Goal: Transaction & Acquisition: Purchase product/service

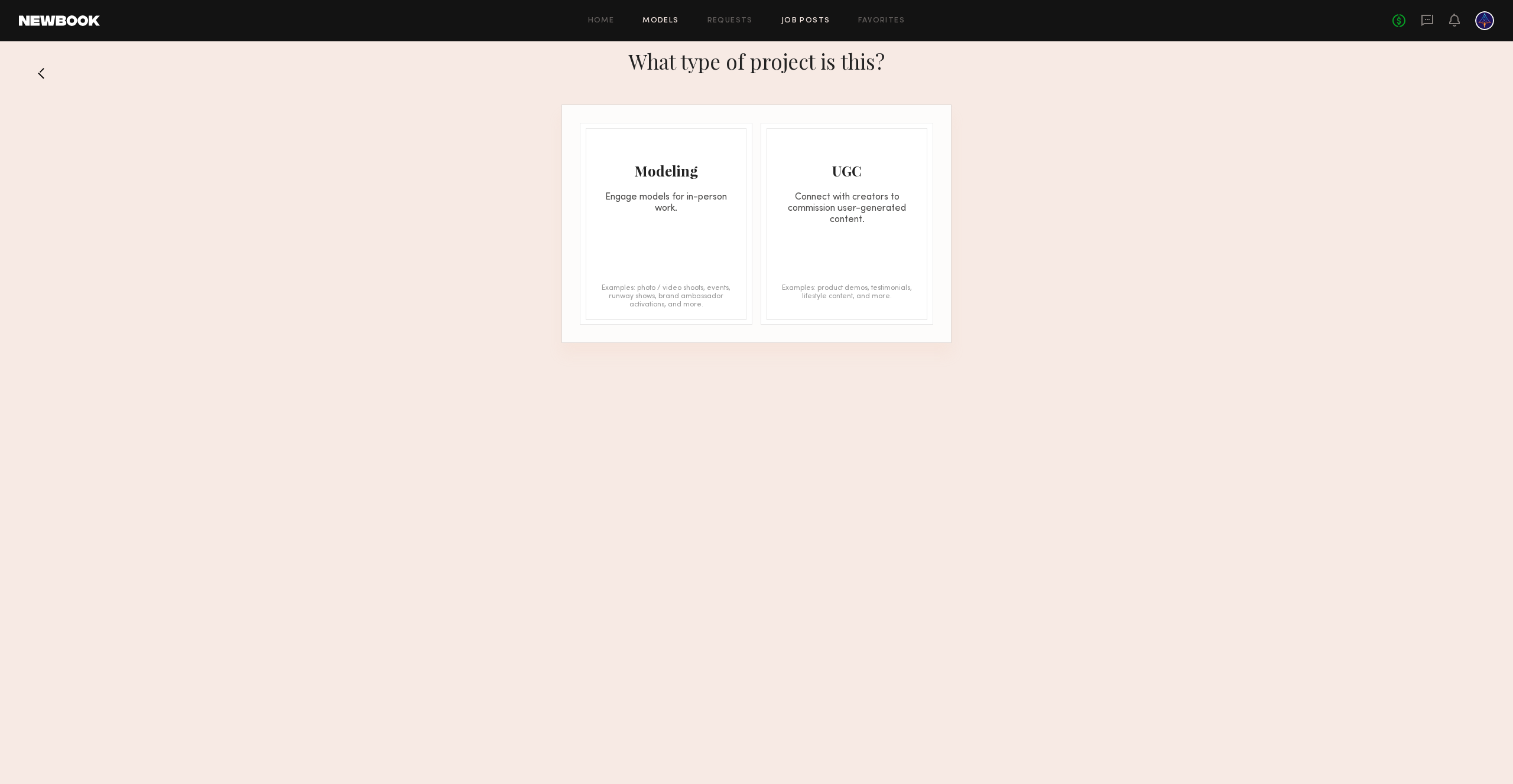
click at [663, 23] on link "Models" at bounding box center [660, 21] width 36 height 8
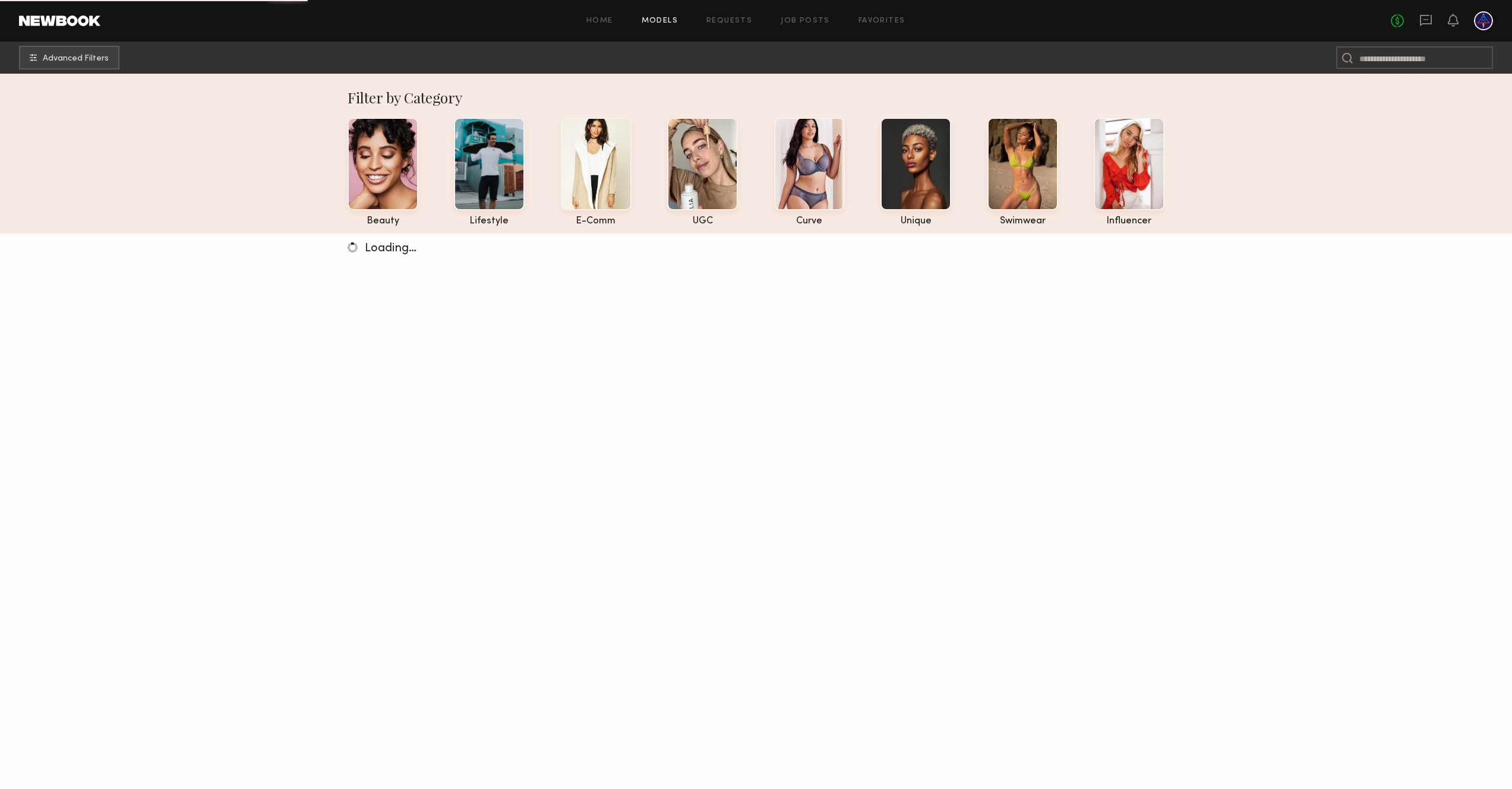
click at [810, 27] on div "Home Models Requests Job Posts Favorites Sign Out No fees up to $5,000" at bounding box center [797, 20] width 1393 height 19
click at [812, 19] on link "Job Posts" at bounding box center [805, 21] width 49 height 8
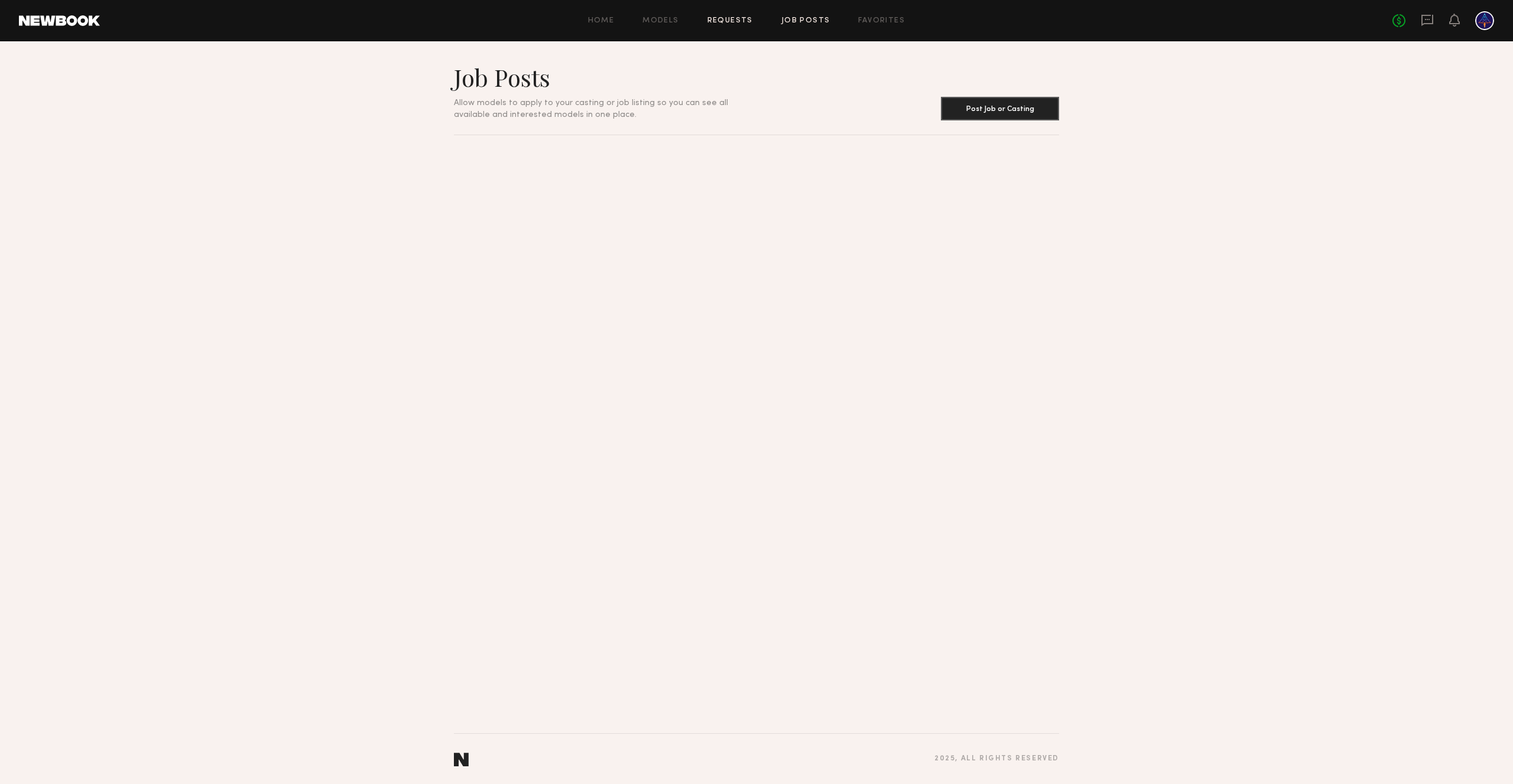
click at [731, 21] on link "Requests" at bounding box center [730, 21] width 46 height 8
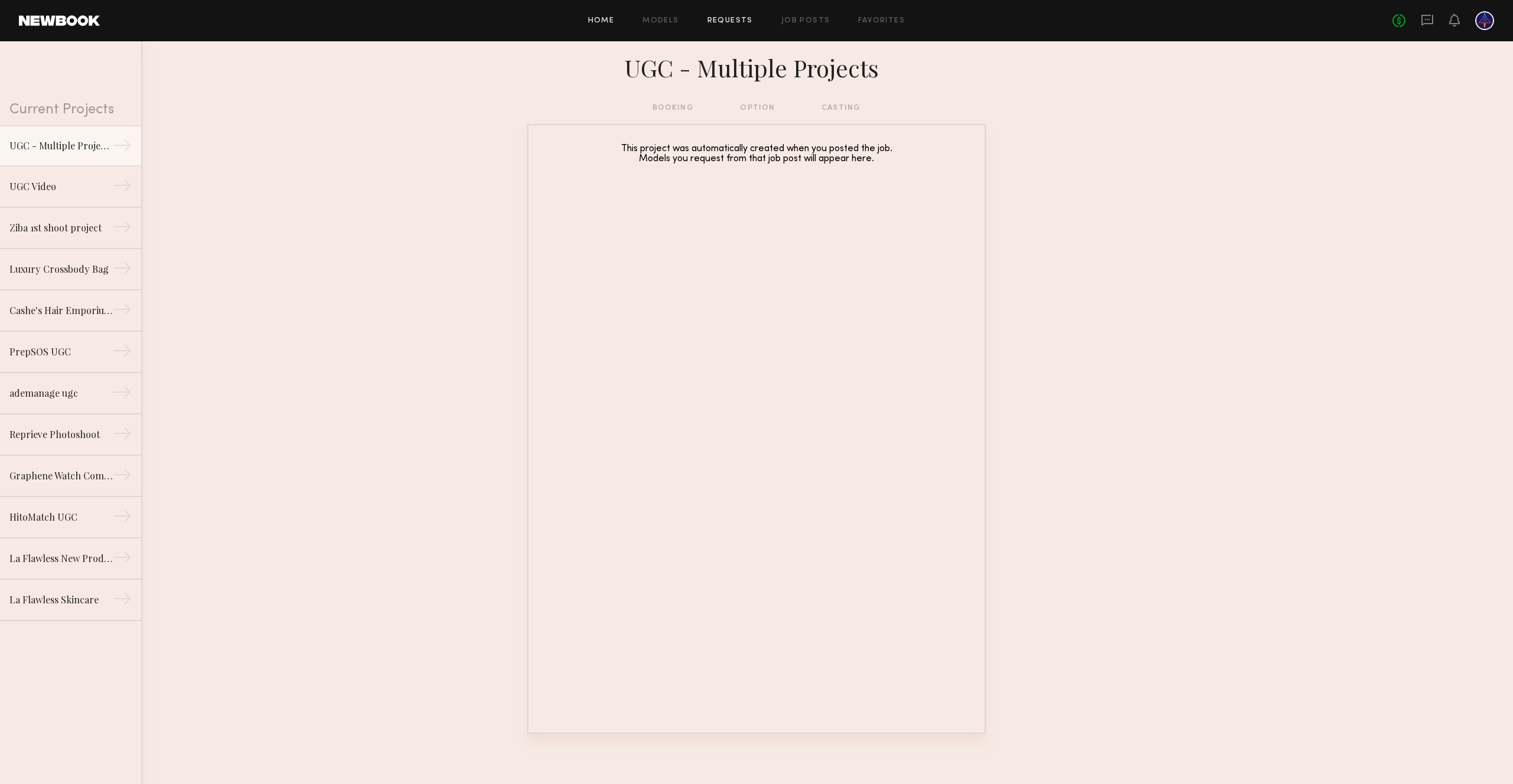
click at [600, 22] on link "Home" at bounding box center [601, 21] width 26 height 8
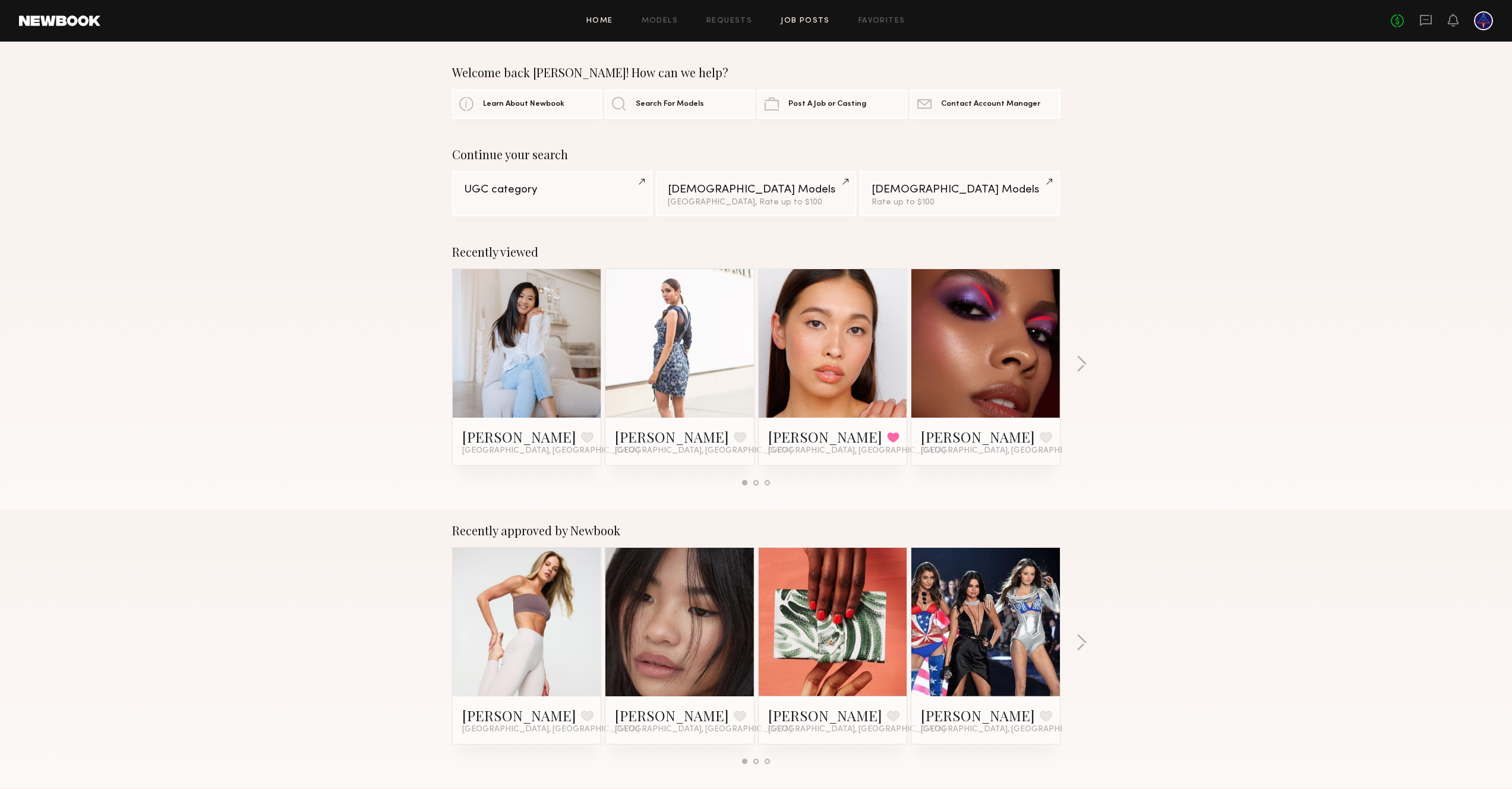
click at [796, 20] on link "Job Posts" at bounding box center [805, 21] width 49 height 8
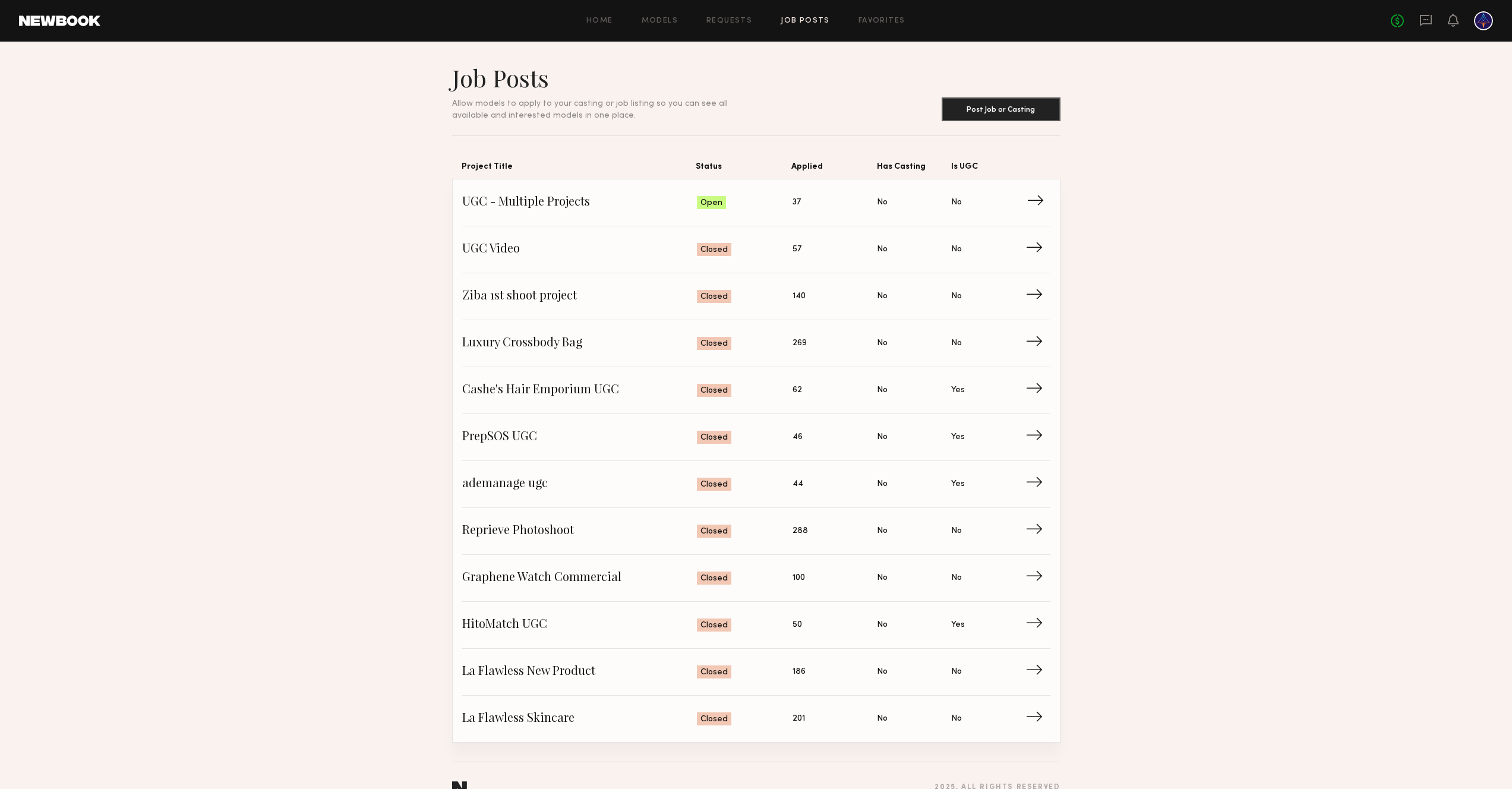
click at [1043, 205] on span "→" at bounding box center [1039, 202] width 24 height 18
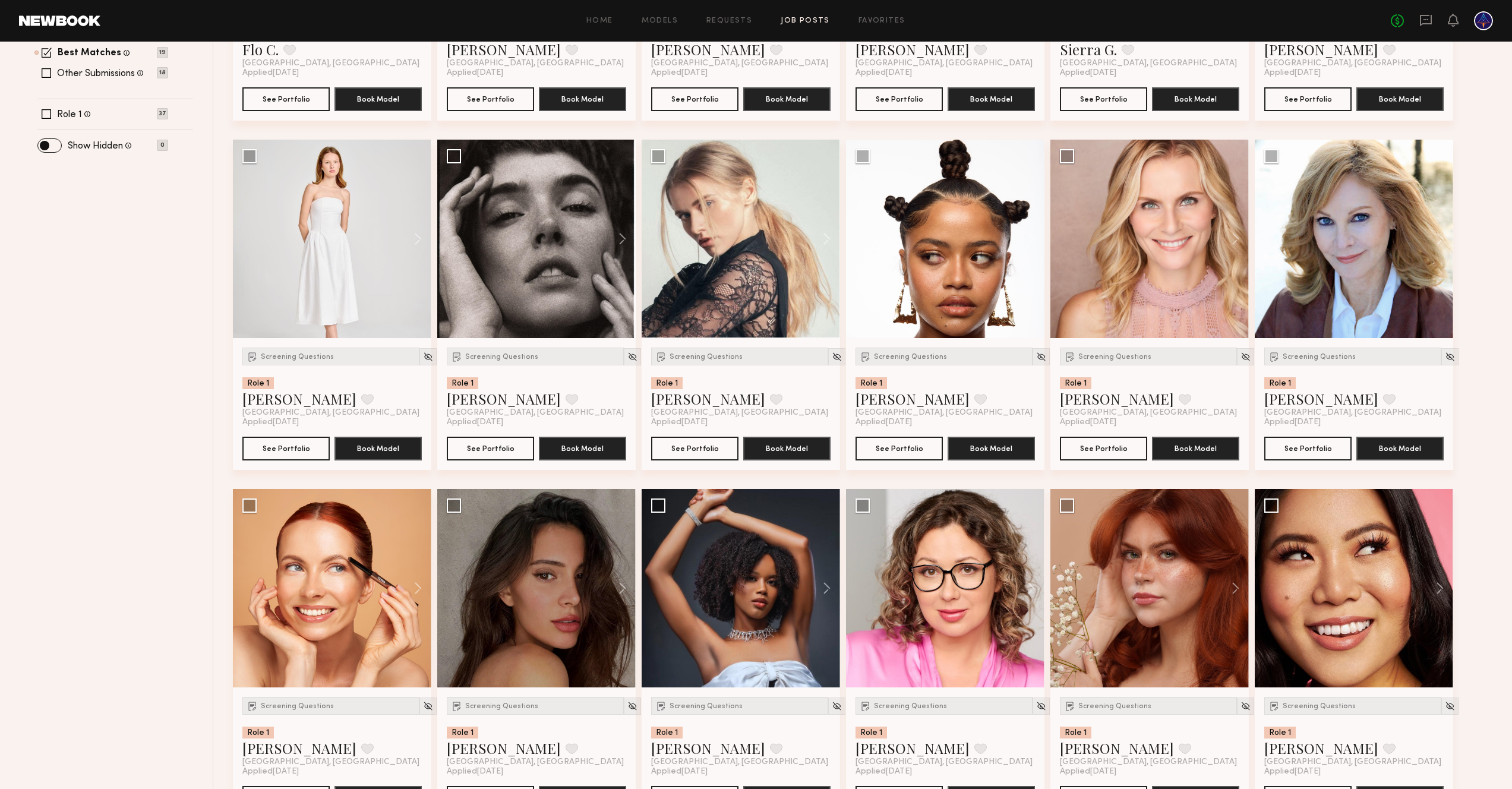
scroll to position [465, 0]
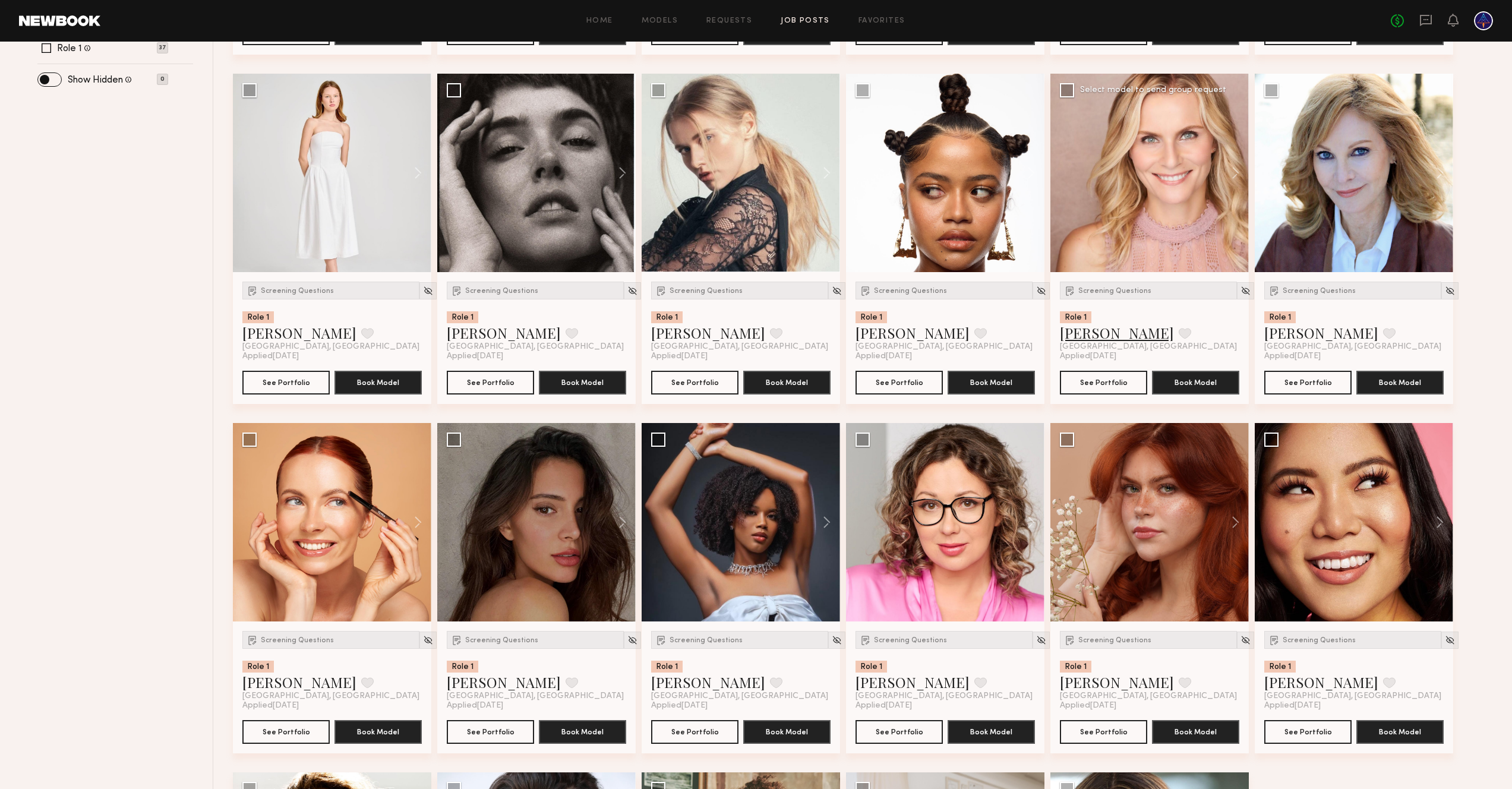
click at [1111, 341] on link "Alexandra K." at bounding box center [1117, 333] width 114 height 19
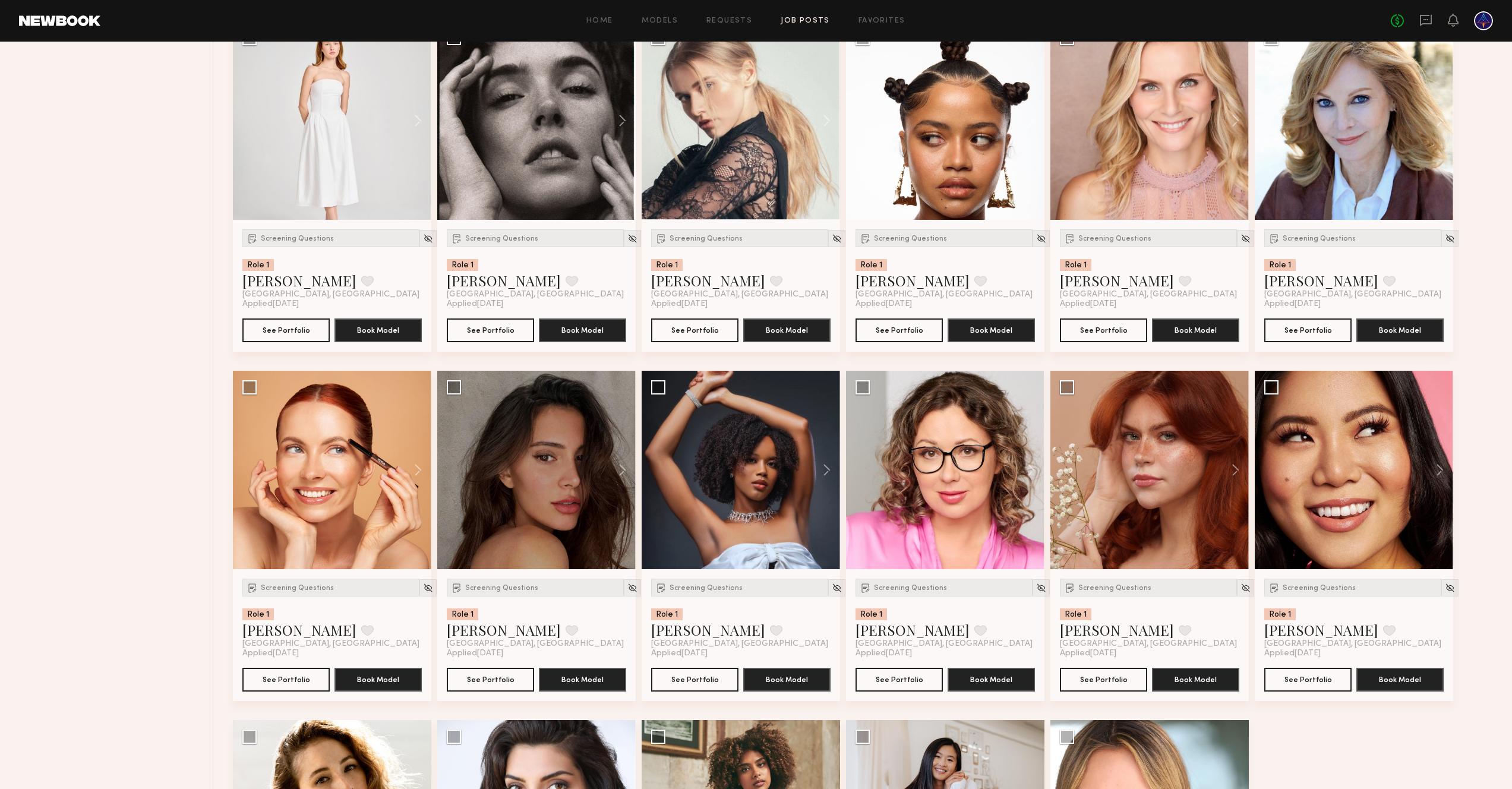
scroll to position [451, 0]
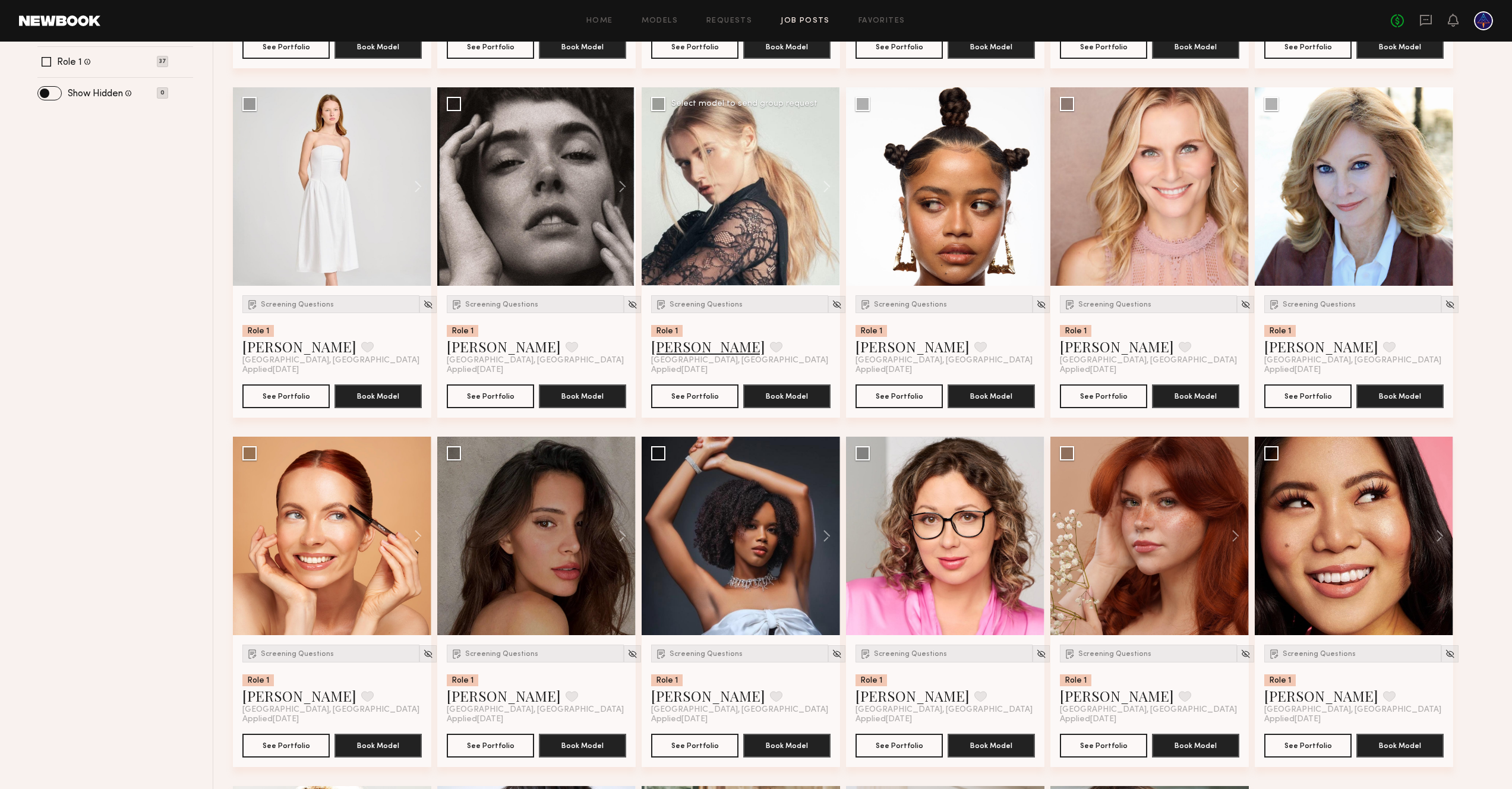
click at [676, 356] on link "Alena S." at bounding box center [708, 346] width 114 height 19
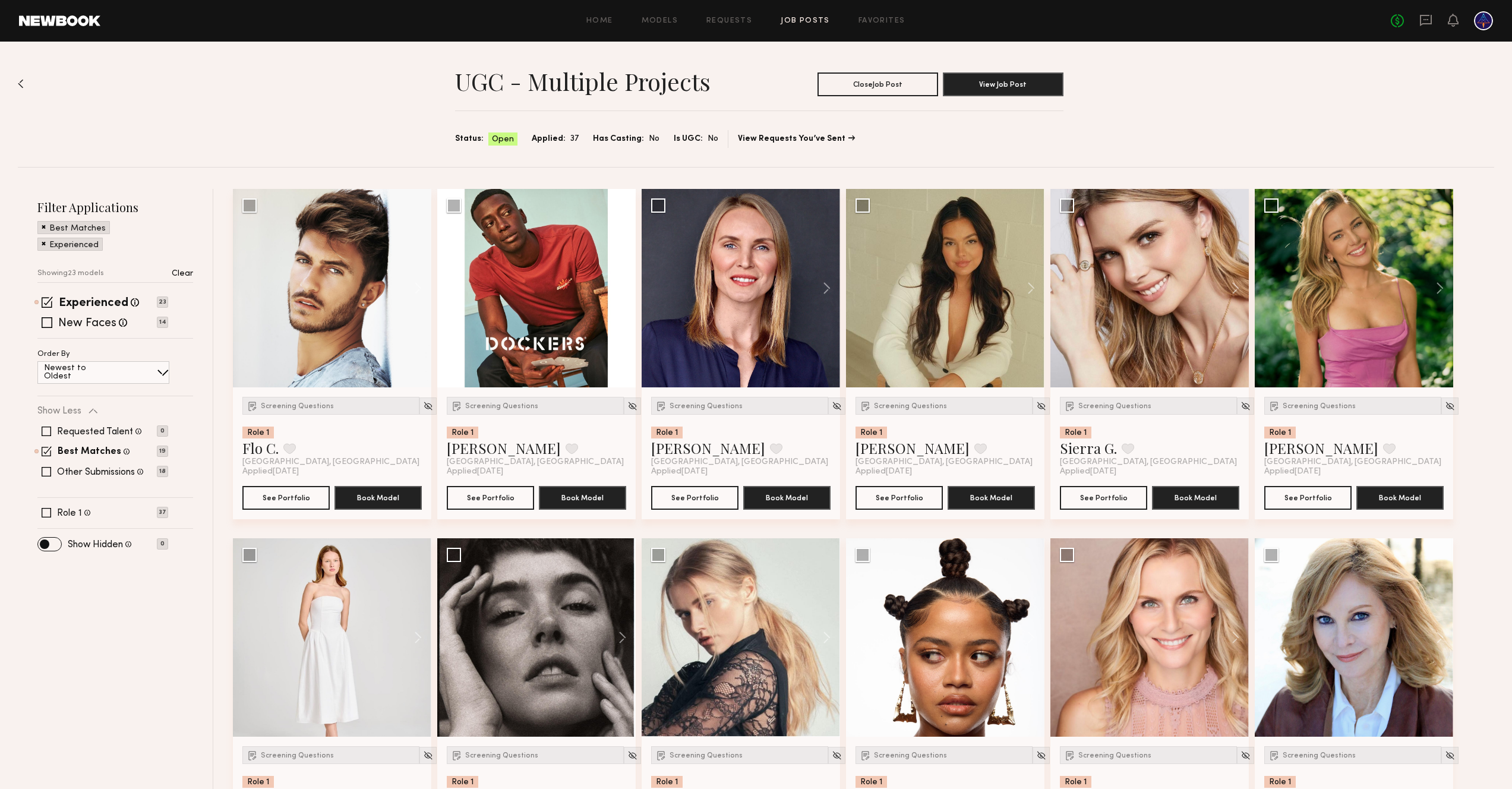
click at [130, 370] on div "Newest to Oldest" at bounding box center [103, 373] width 132 height 23
click at [829, 287] on button at bounding box center [821, 288] width 38 height 198
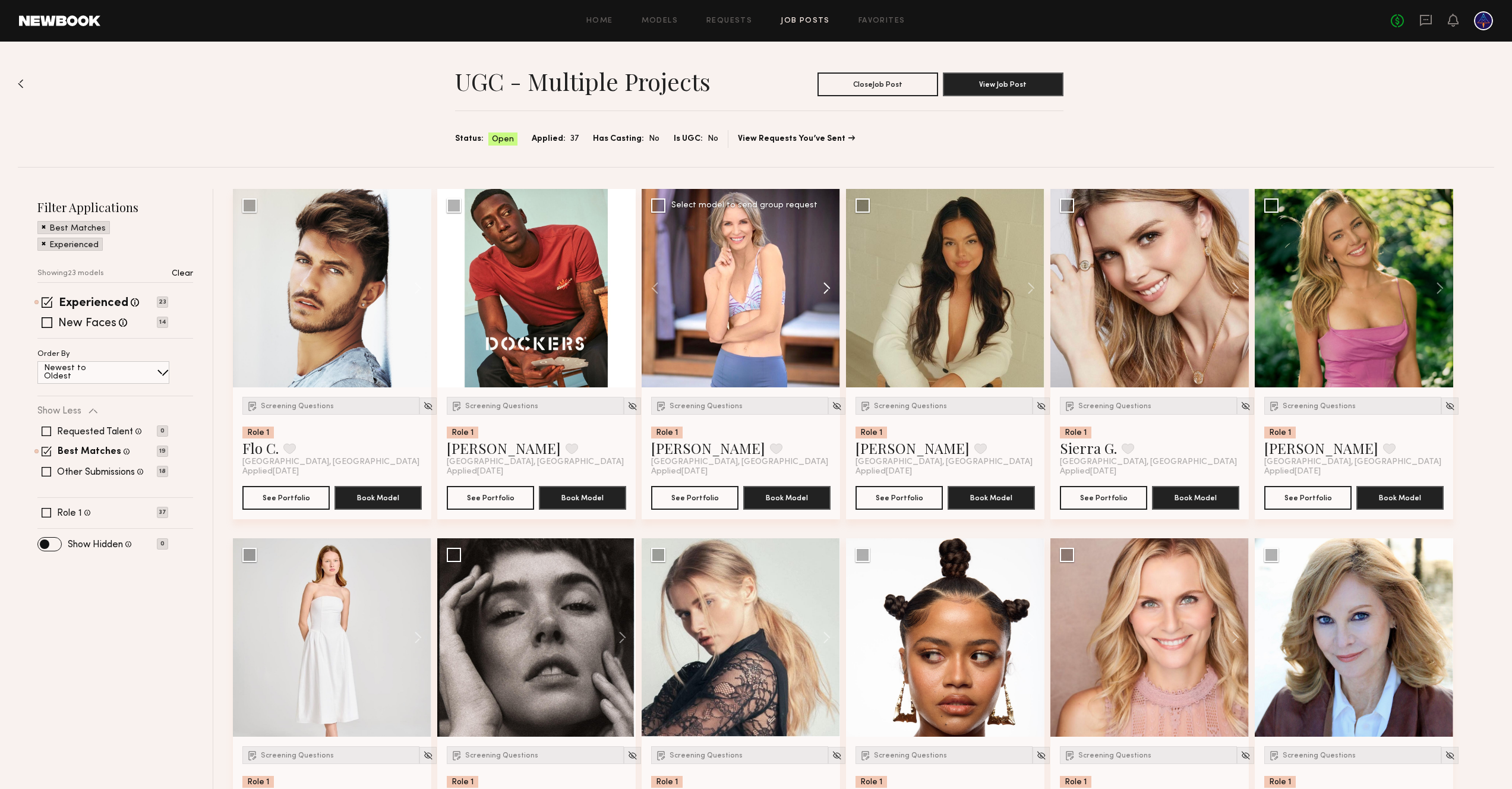
click at [829, 287] on button at bounding box center [821, 288] width 38 height 198
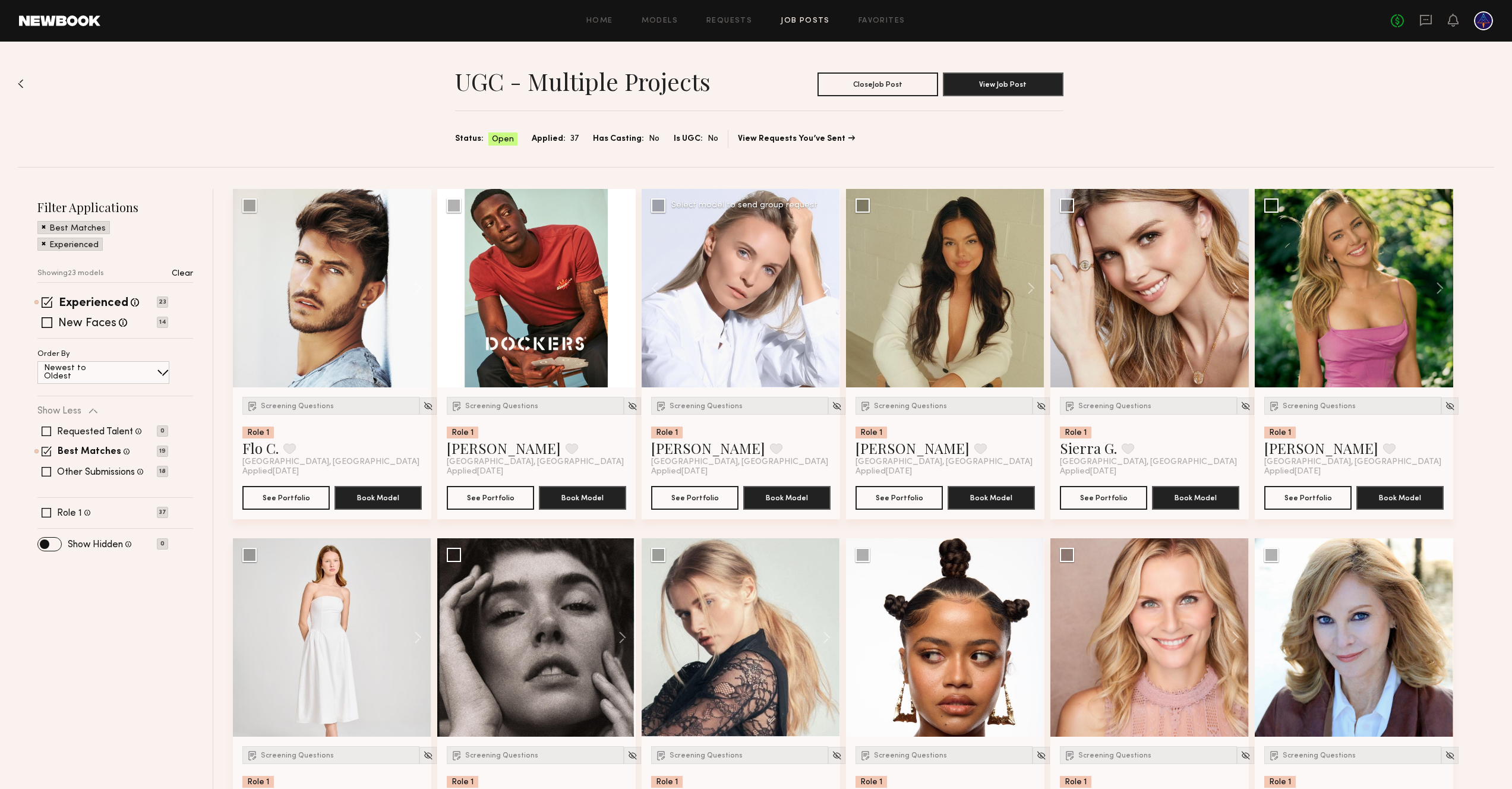
click at [829, 287] on button at bounding box center [821, 288] width 38 height 198
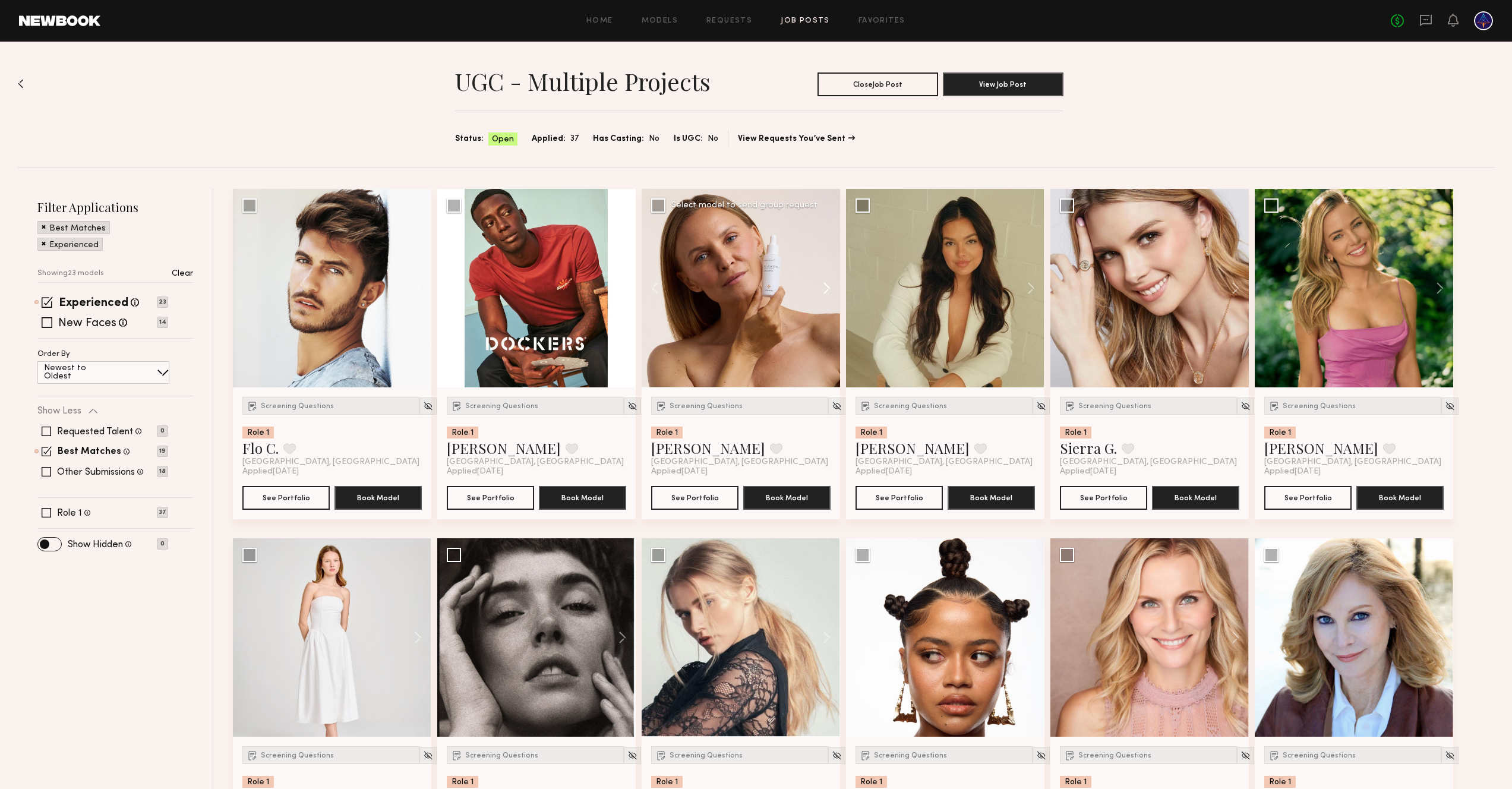
click at [829, 287] on button at bounding box center [821, 288] width 38 height 198
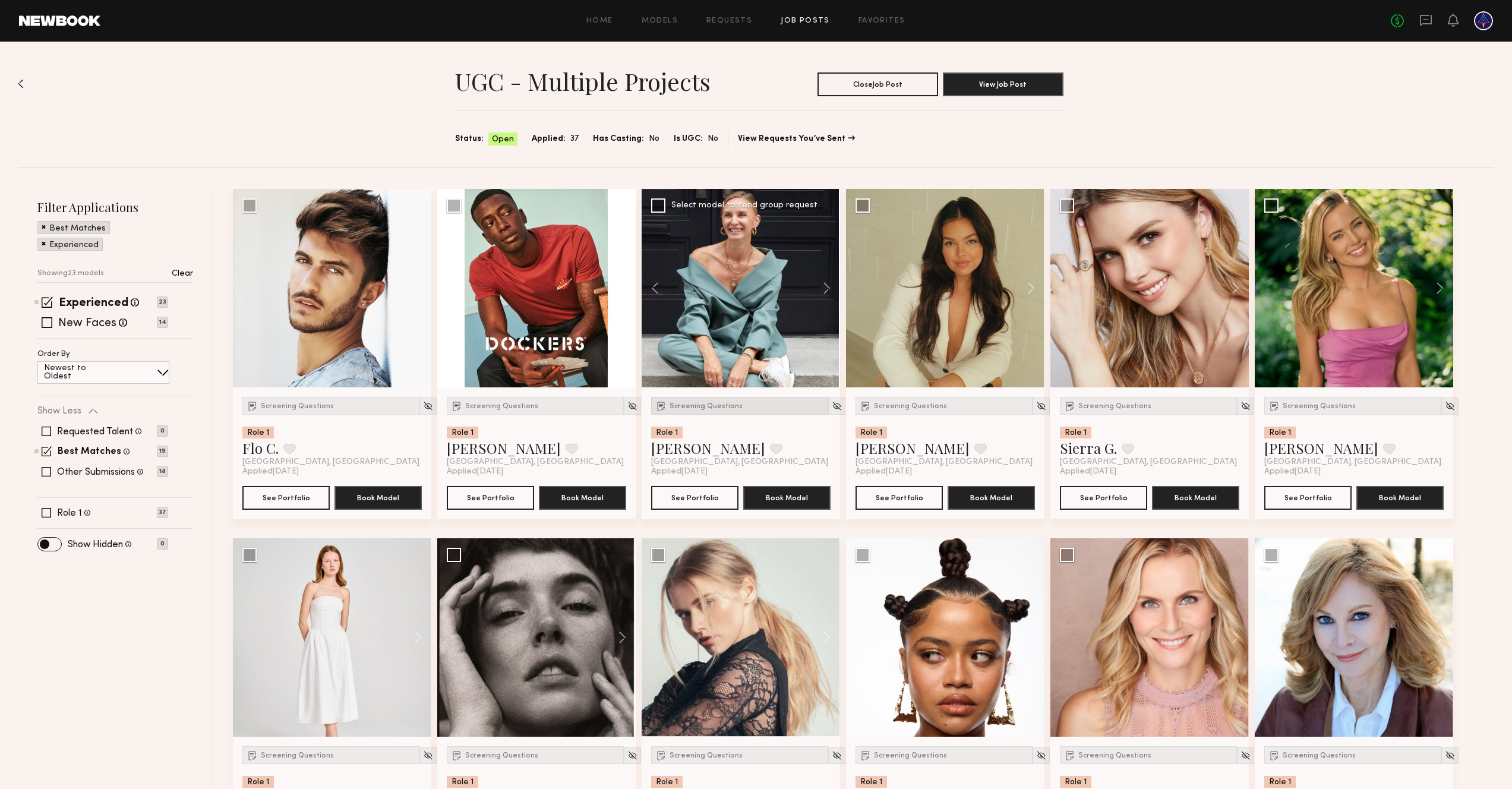
click at [724, 408] on span "Screening Questions" at bounding box center [706, 406] width 73 height 7
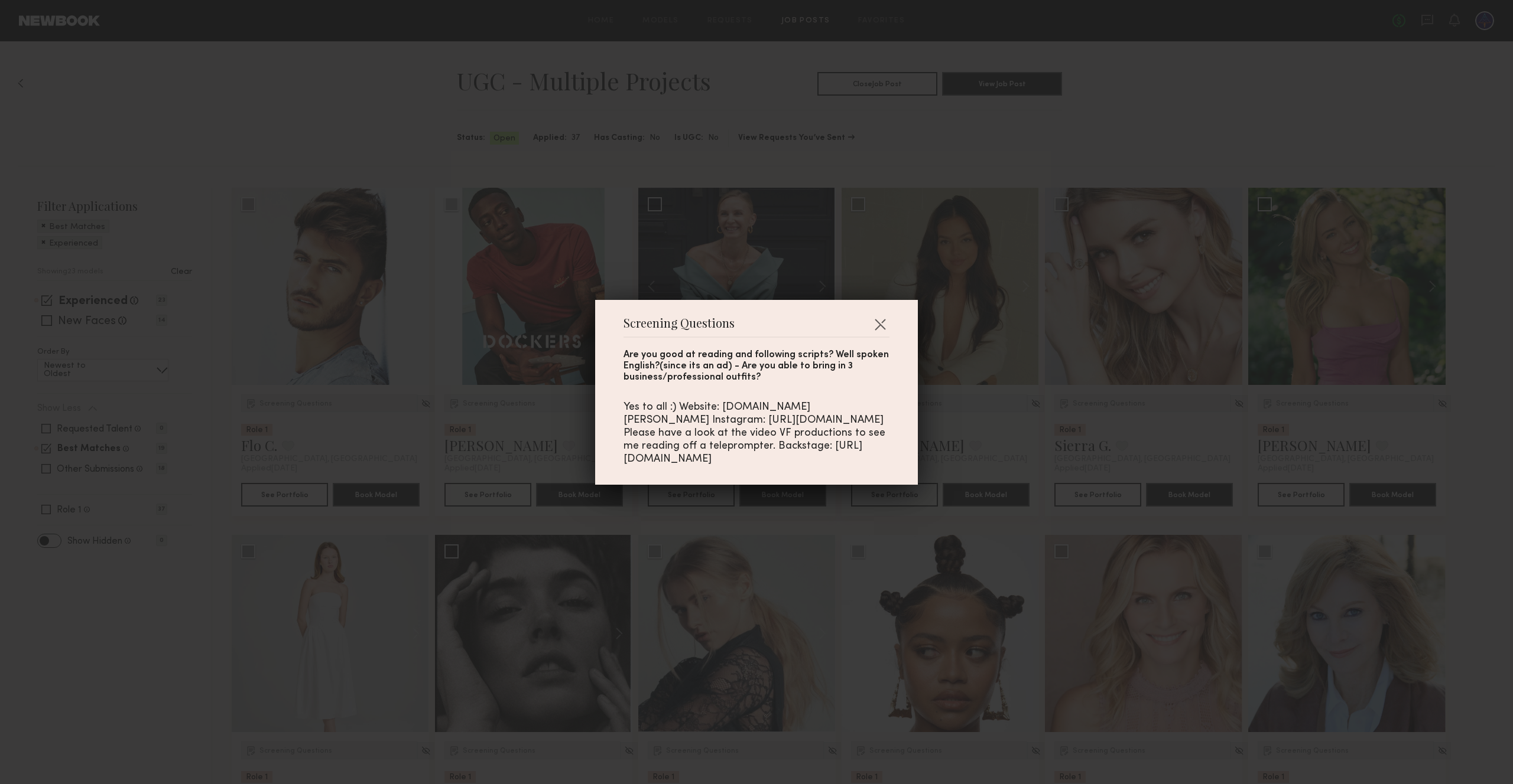
click at [559, 404] on div "Screening Questions Are you good at reading and following scripts? Well spoken …" at bounding box center [756, 392] width 1513 height 784
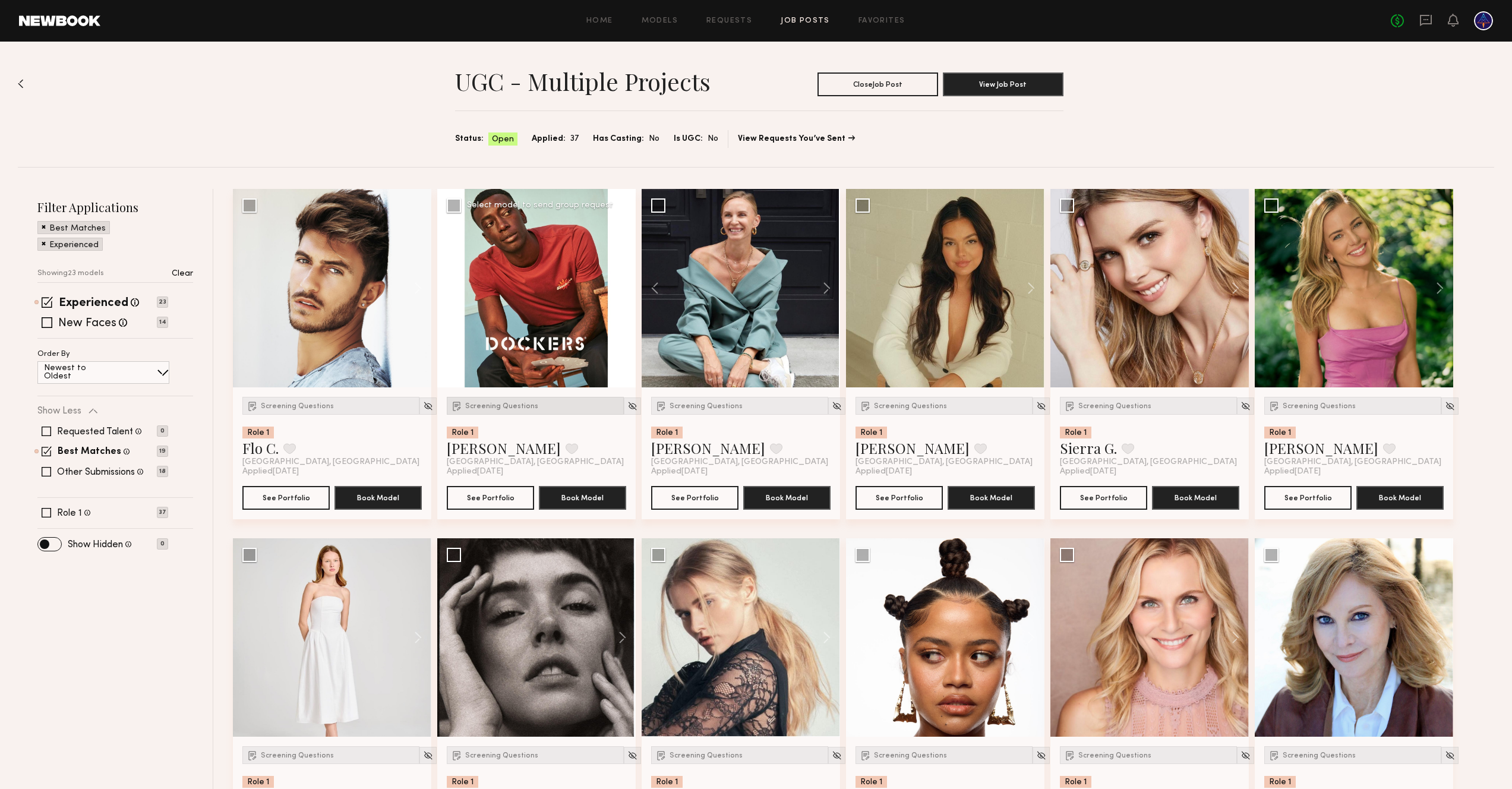
click at [497, 411] on div "Screening Questions" at bounding box center [535, 405] width 177 height 18
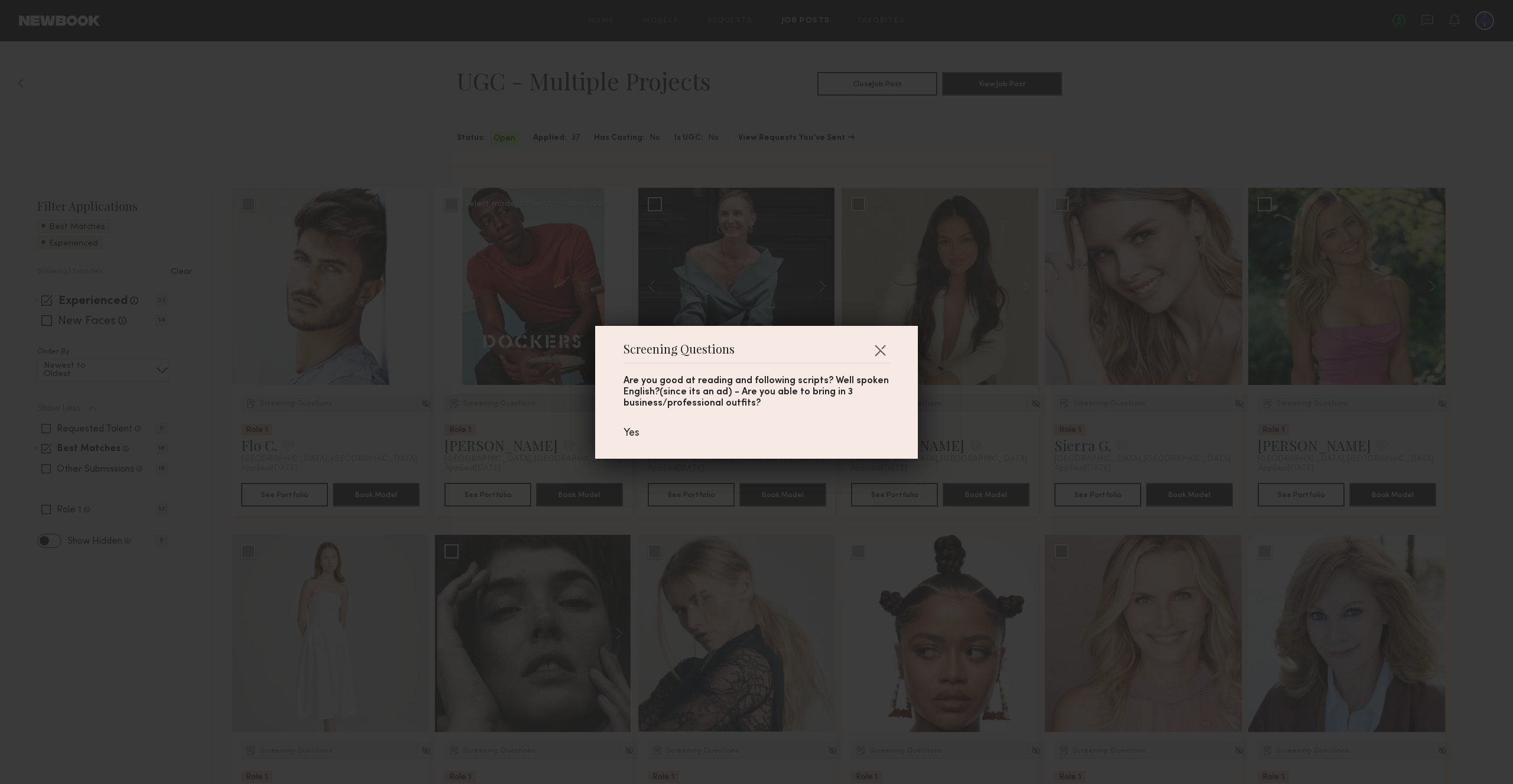
click at [494, 408] on div "Screening Questions Are you good at reading and following scripts? Well spoken …" at bounding box center [756, 392] width 1513 height 784
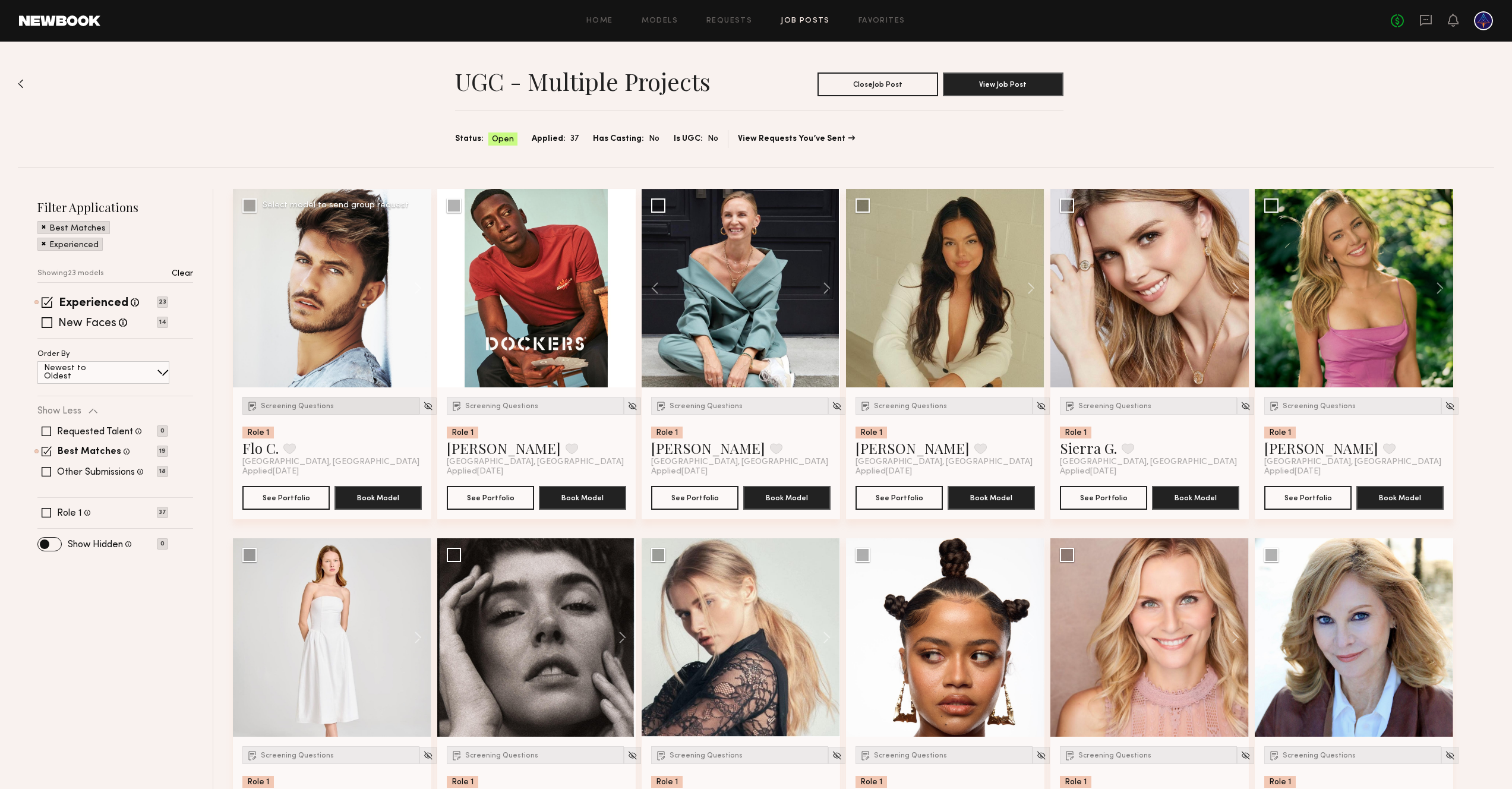
click at [277, 409] on div "Screening Questions" at bounding box center [330, 405] width 177 height 18
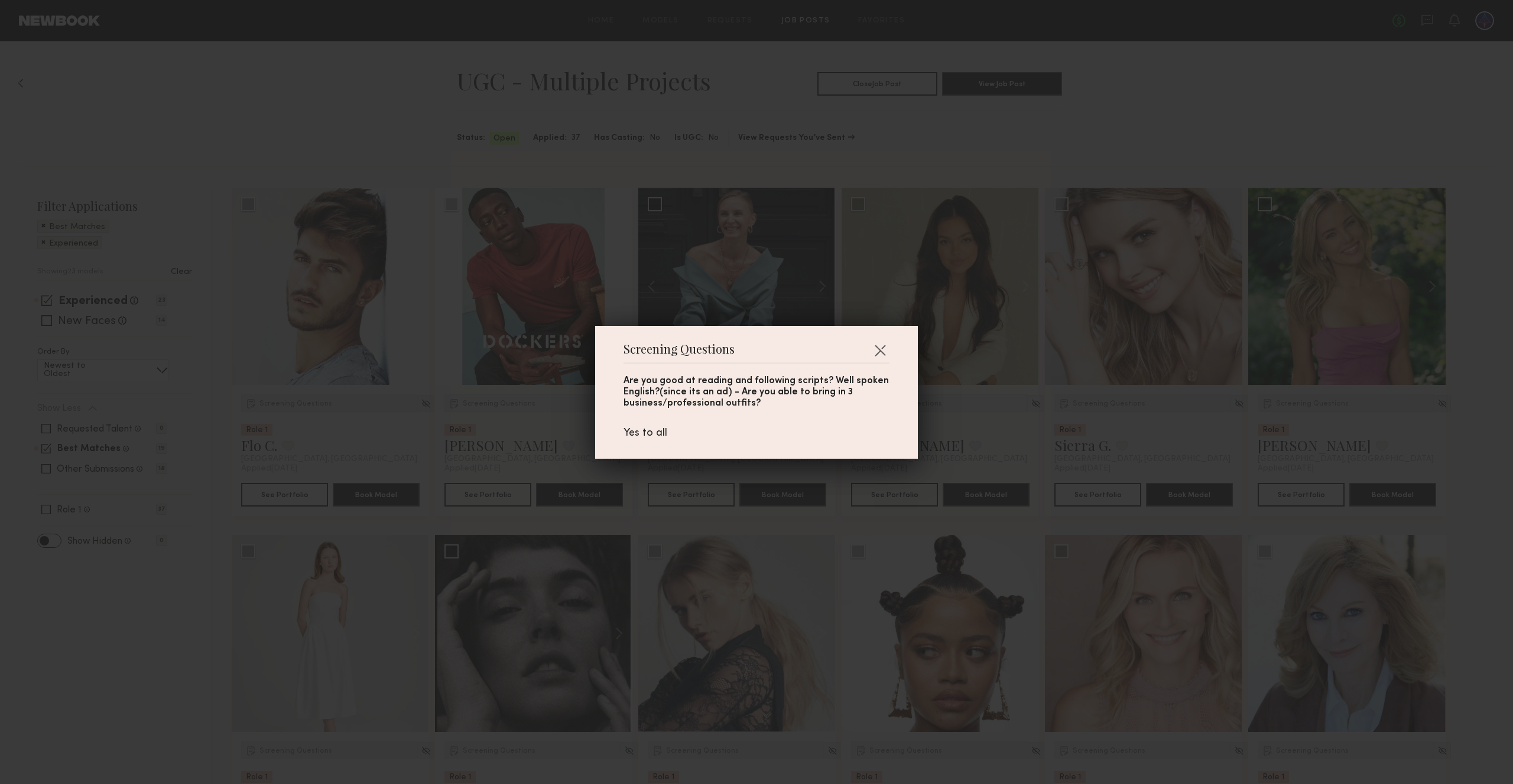
click at [297, 408] on div "Screening Questions Are you good at reading and following scripts? Well spoken …" at bounding box center [756, 392] width 1513 height 784
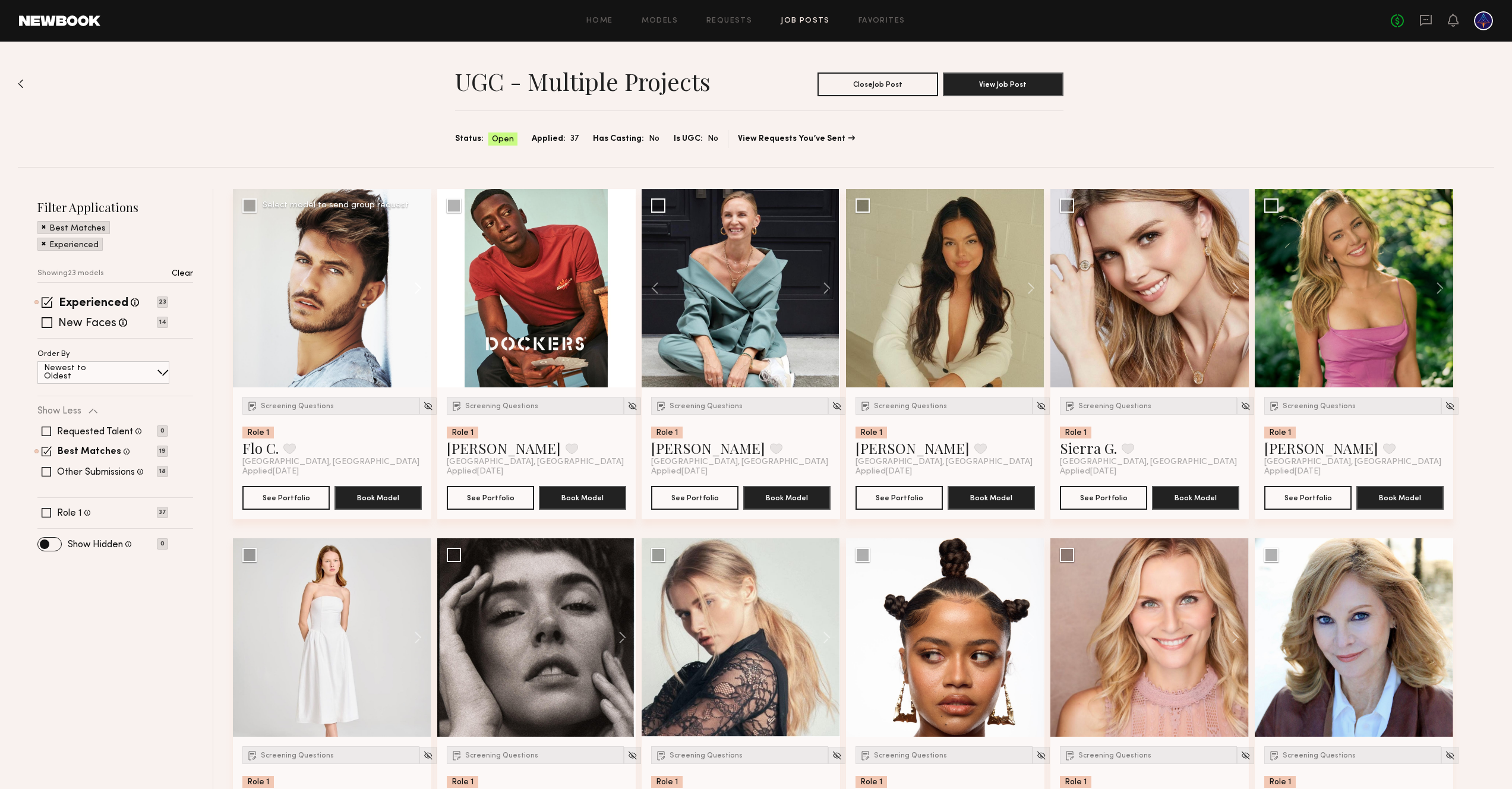
click at [418, 284] on button at bounding box center [412, 288] width 38 height 198
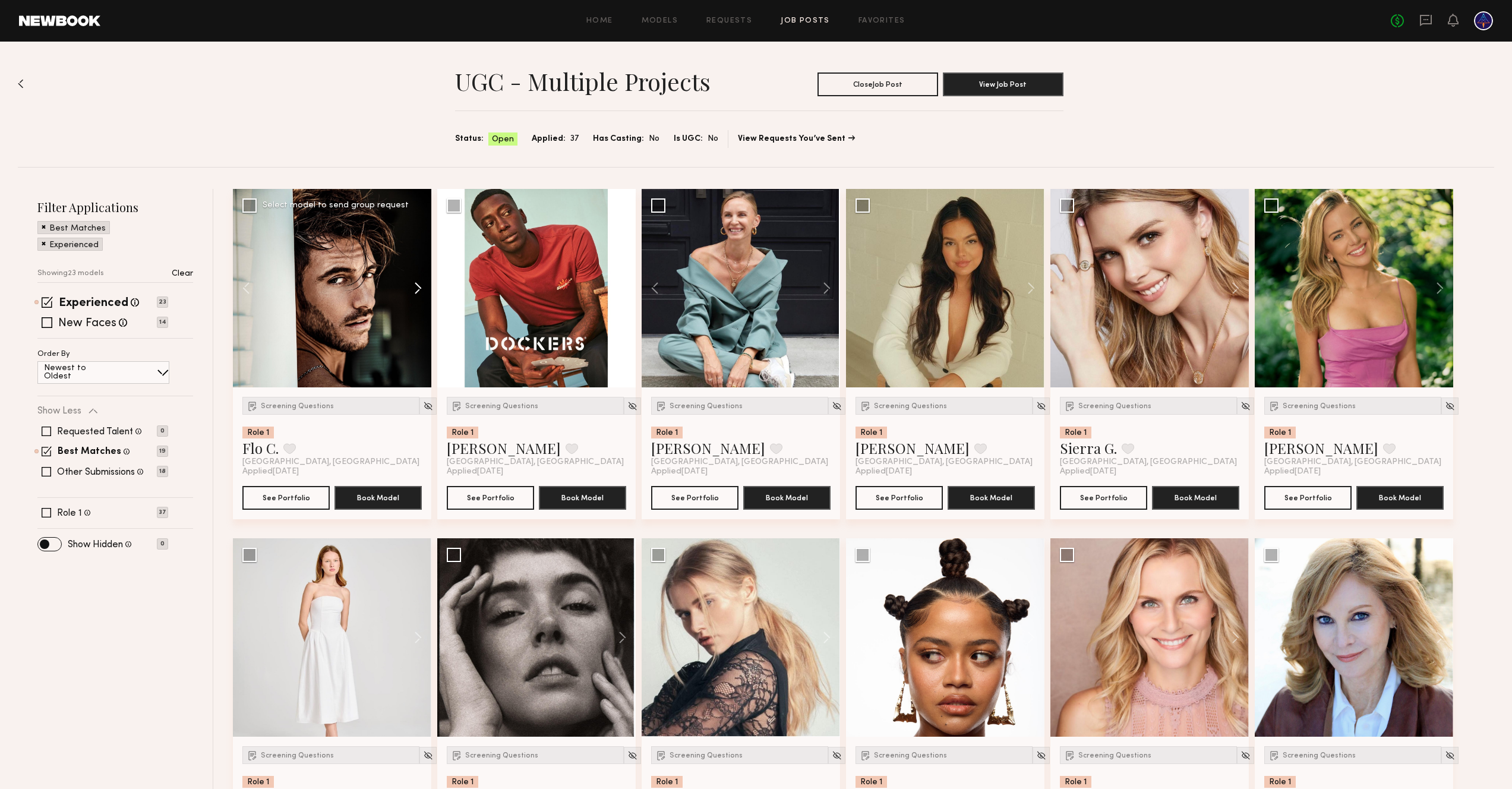
click at [418, 284] on button at bounding box center [412, 288] width 38 height 198
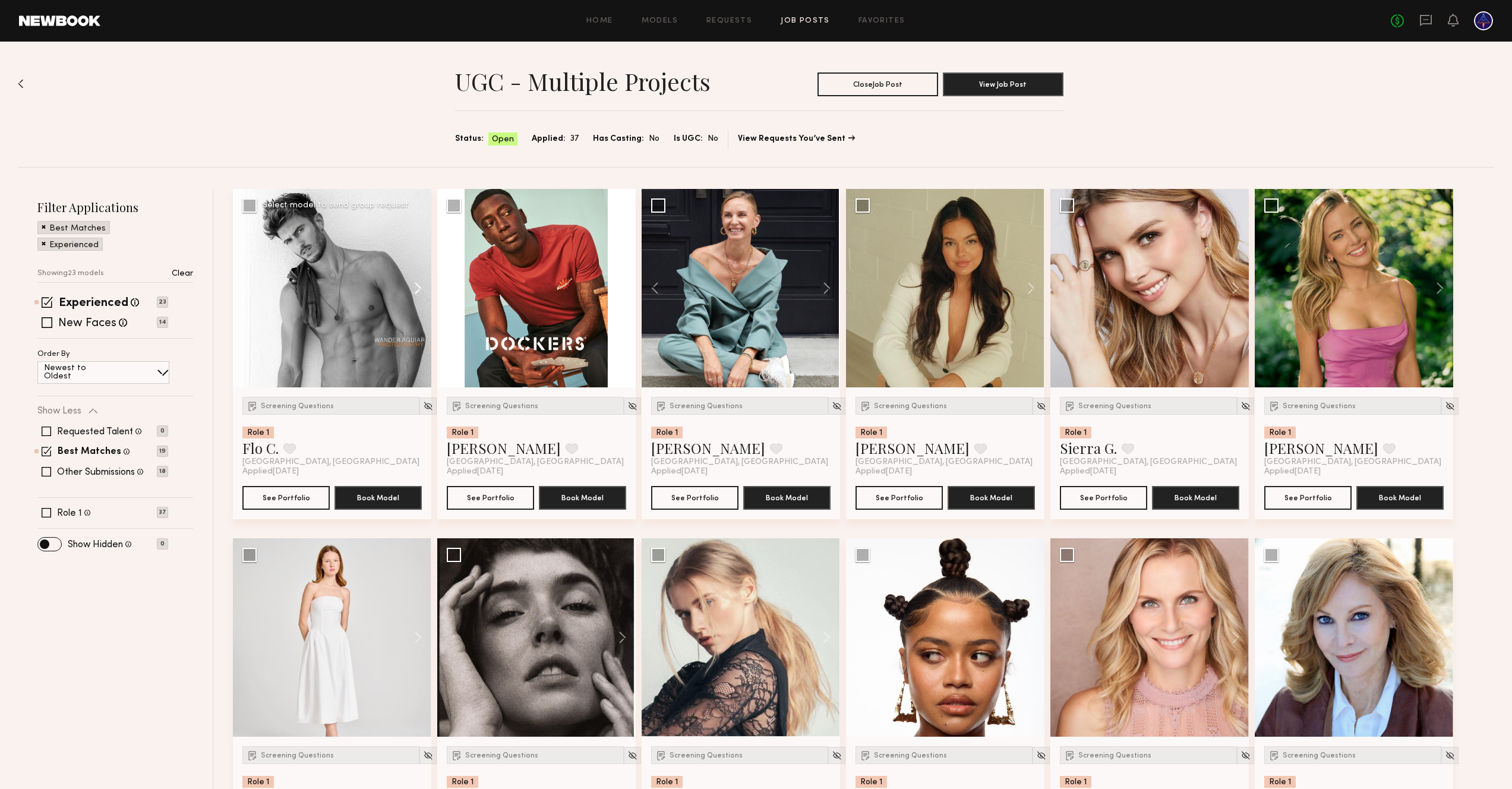
click at [418, 284] on button at bounding box center [412, 288] width 38 height 198
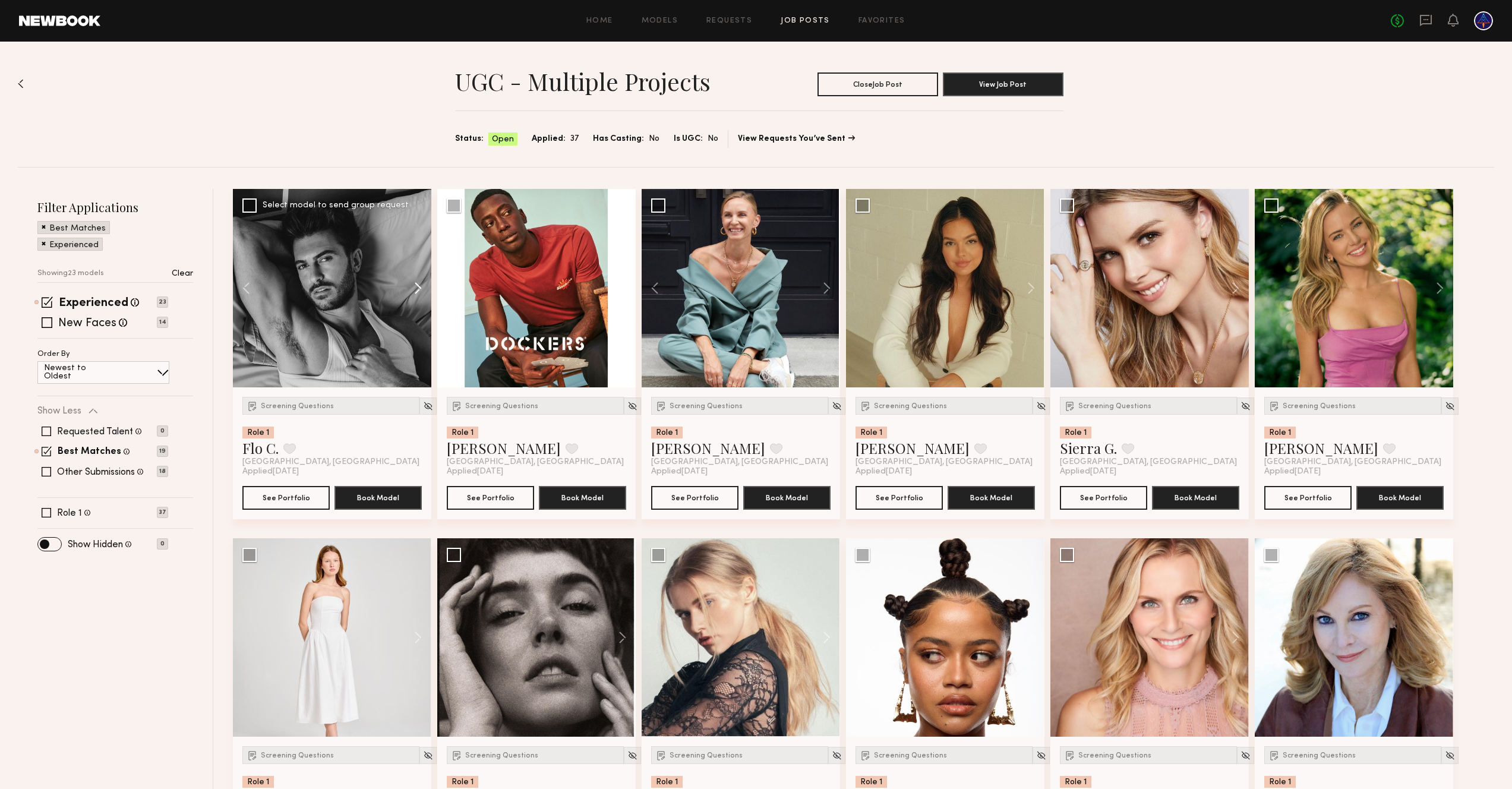
click at [418, 284] on button at bounding box center [412, 288] width 38 height 198
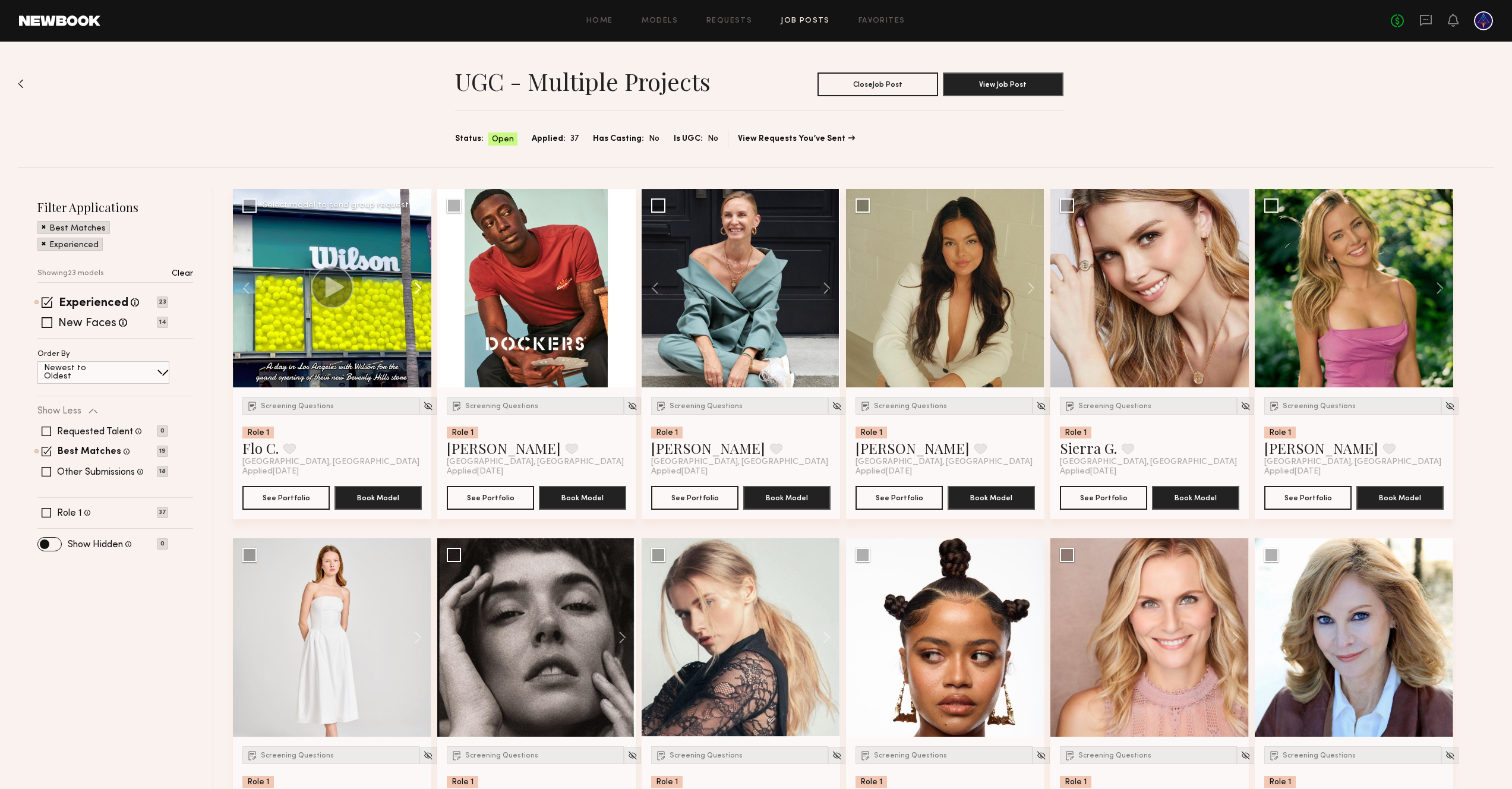
click at [418, 284] on button at bounding box center [412, 288] width 38 height 198
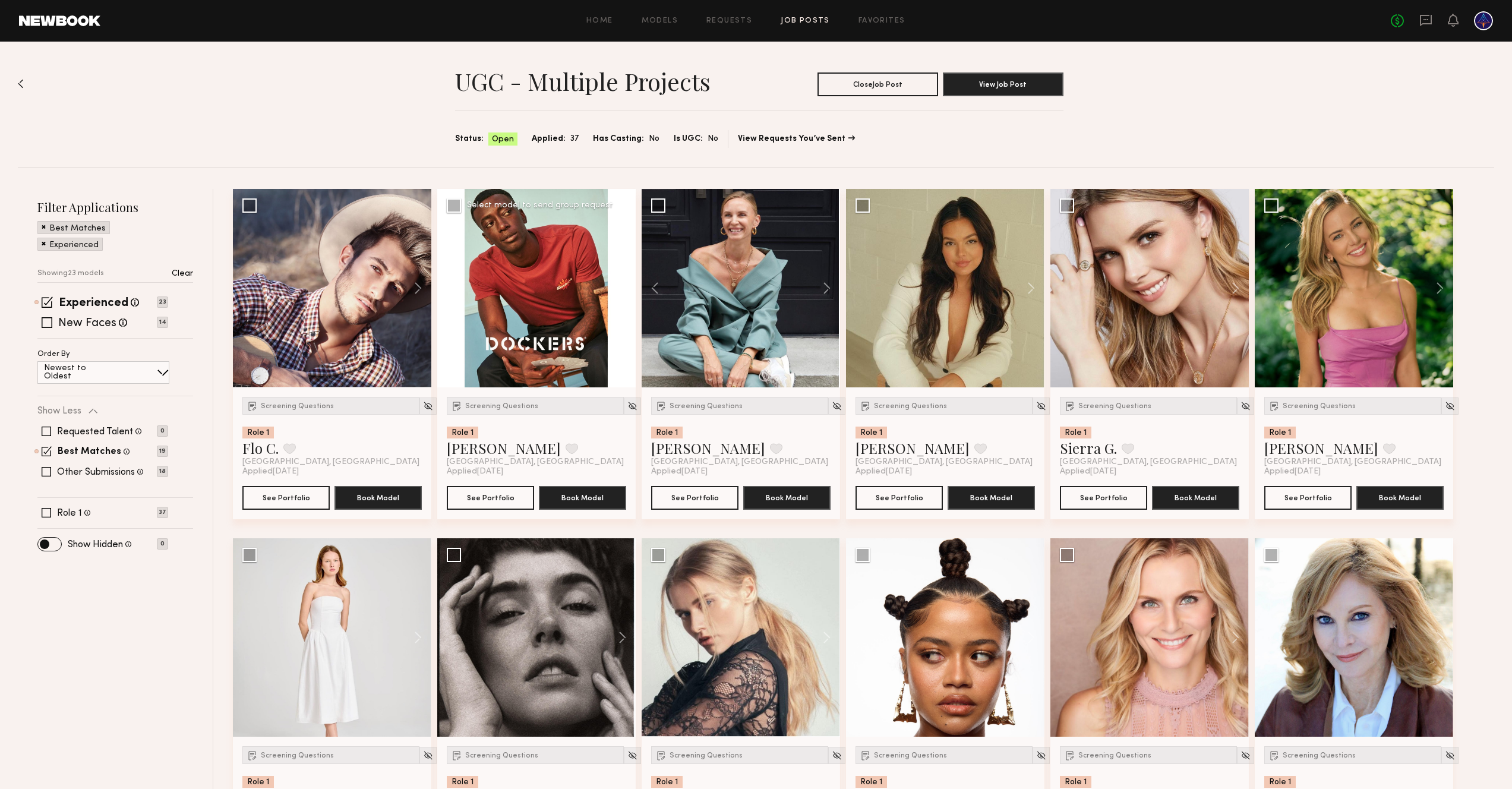
click at [543, 295] on div at bounding box center [537, 288] width 198 height 198
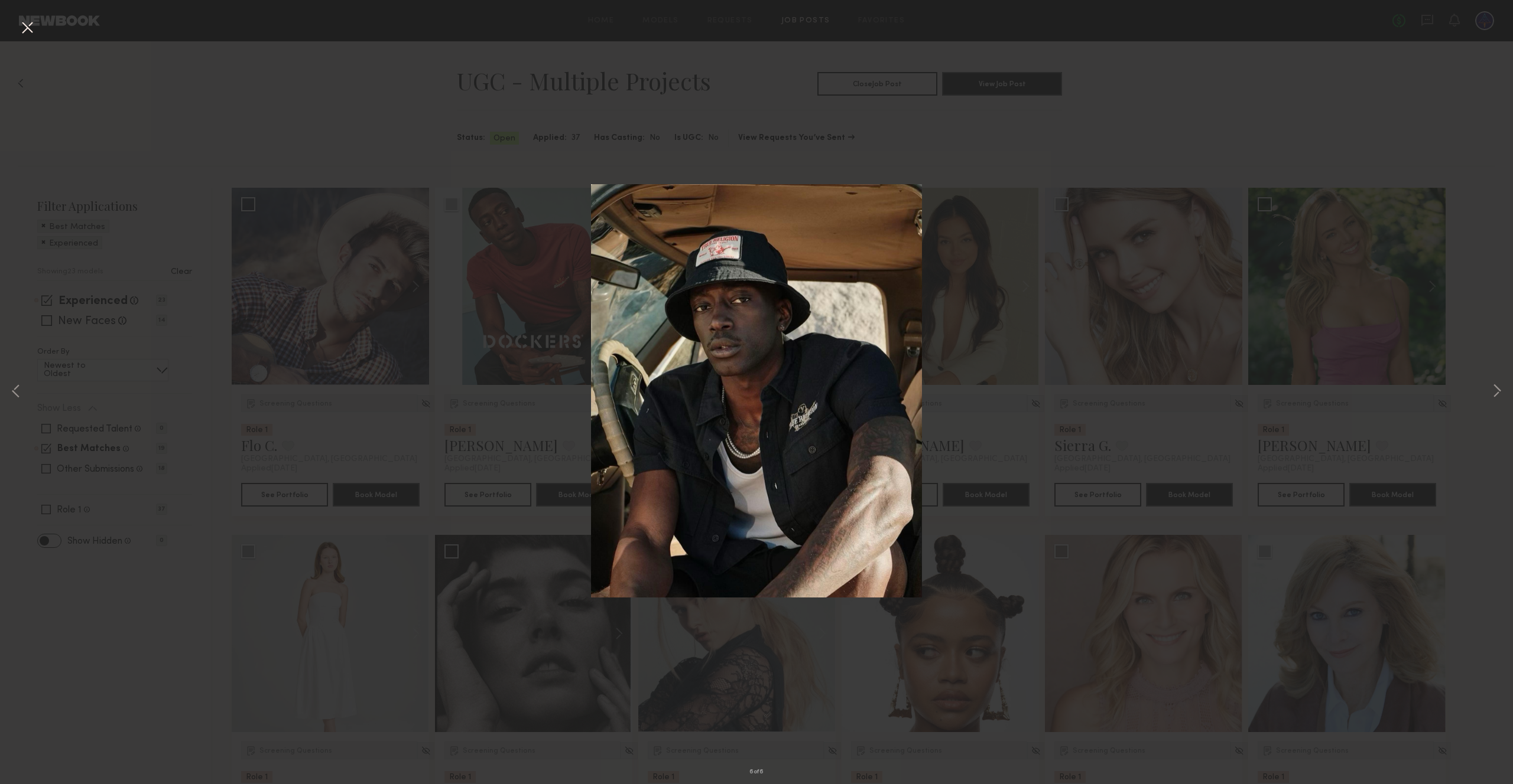
click at [461, 308] on div "6 of 6" at bounding box center [756, 392] width 1513 height 784
click at [513, 456] on div "6 of 6" at bounding box center [756, 392] width 1513 height 784
click at [1463, 280] on div "6 of 6" at bounding box center [756, 392] width 1513 height 784
click at [33, 29] on button at bounding box center [27, 28] width 19 height 21
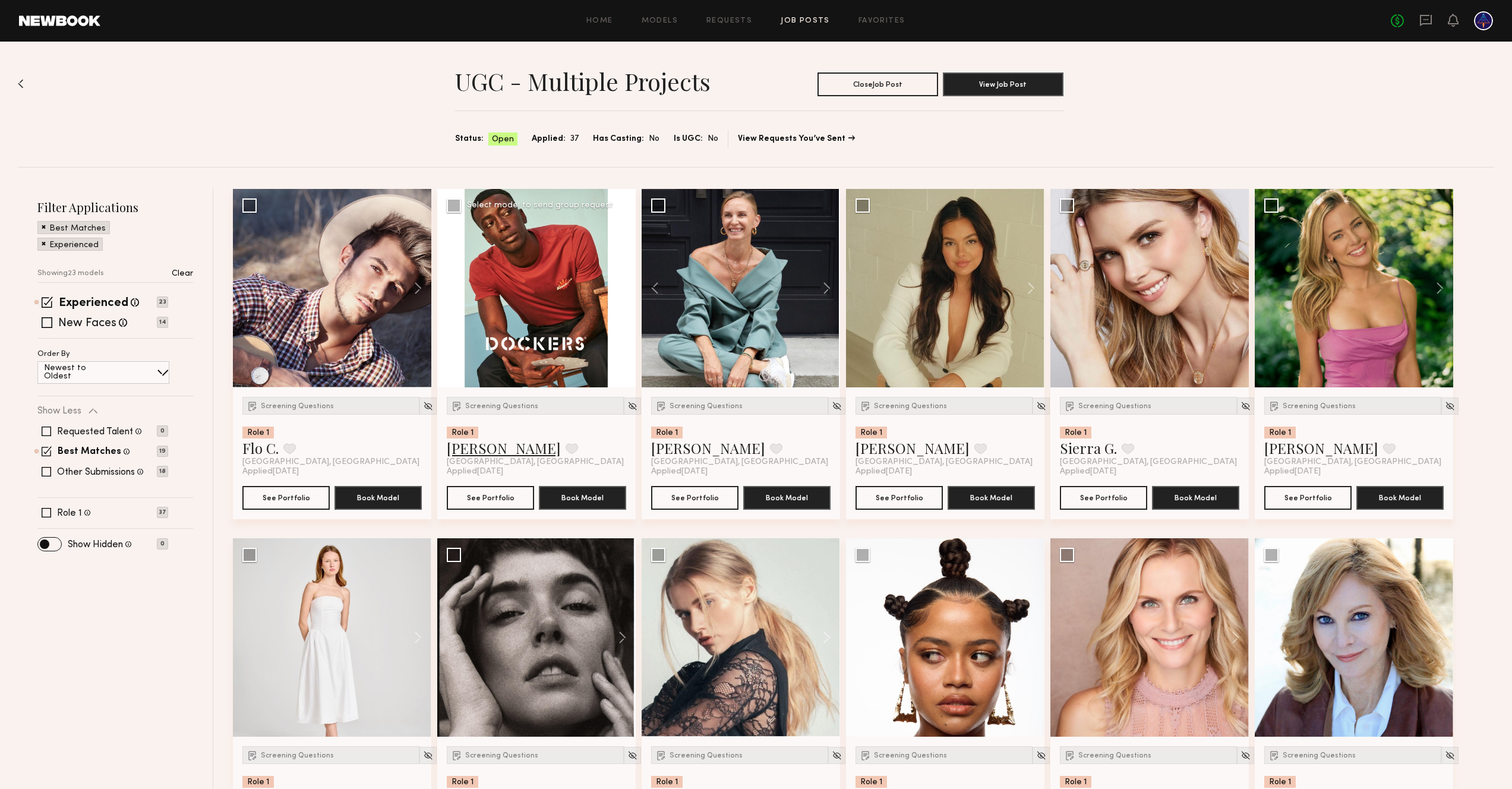
click at [485, 453] on link "Ashwell B." at bounding box center [504, 448] width 114 height 19
click at [709, 259] on div at bounding box center [741, 288] width 198 height 198
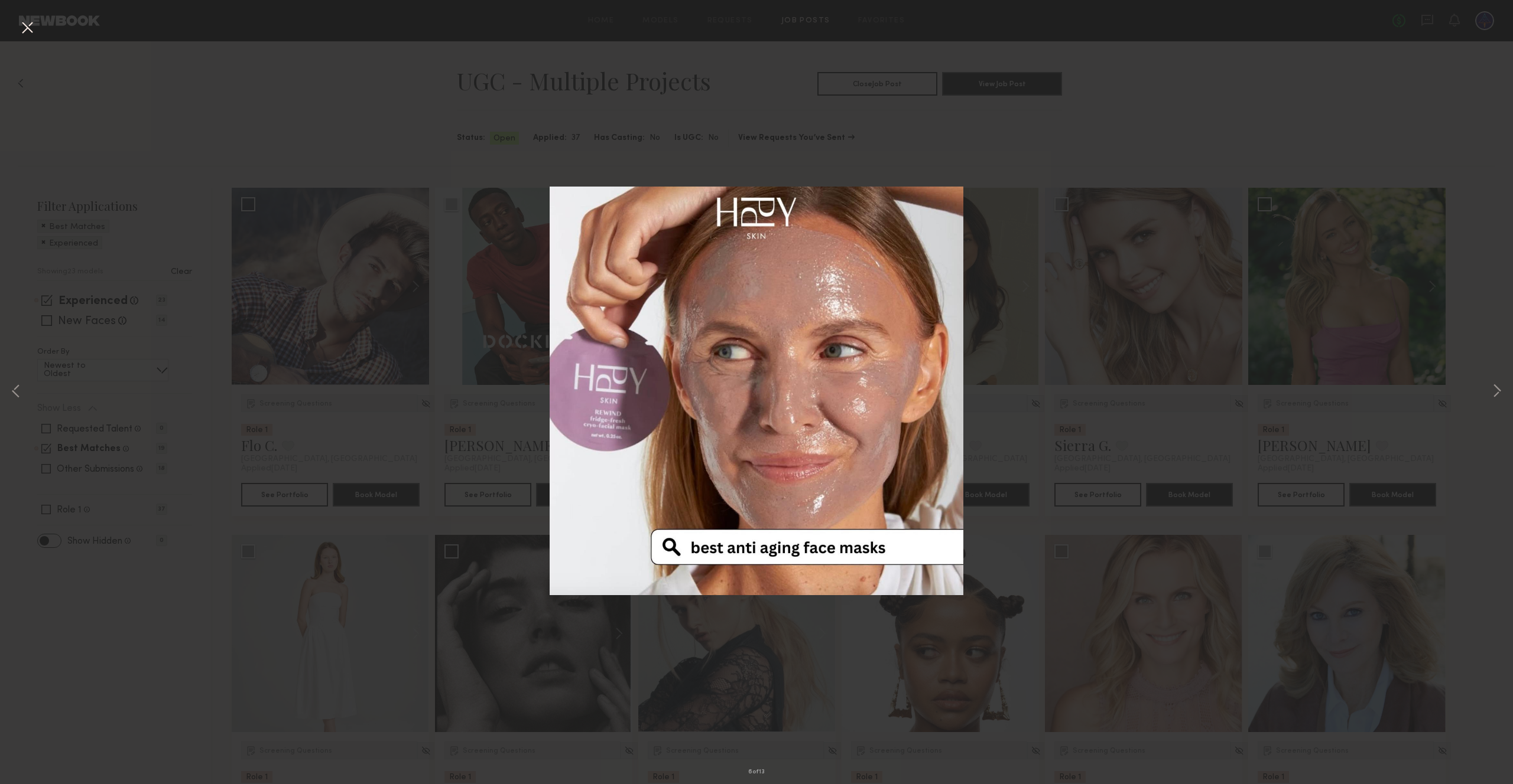
click at [485, 315] on div "6 of 13" at bounding box center [756, 392] width 1513 height 784
click at [25, 23] on button at bounding box center [27, 28] width 19 height 21
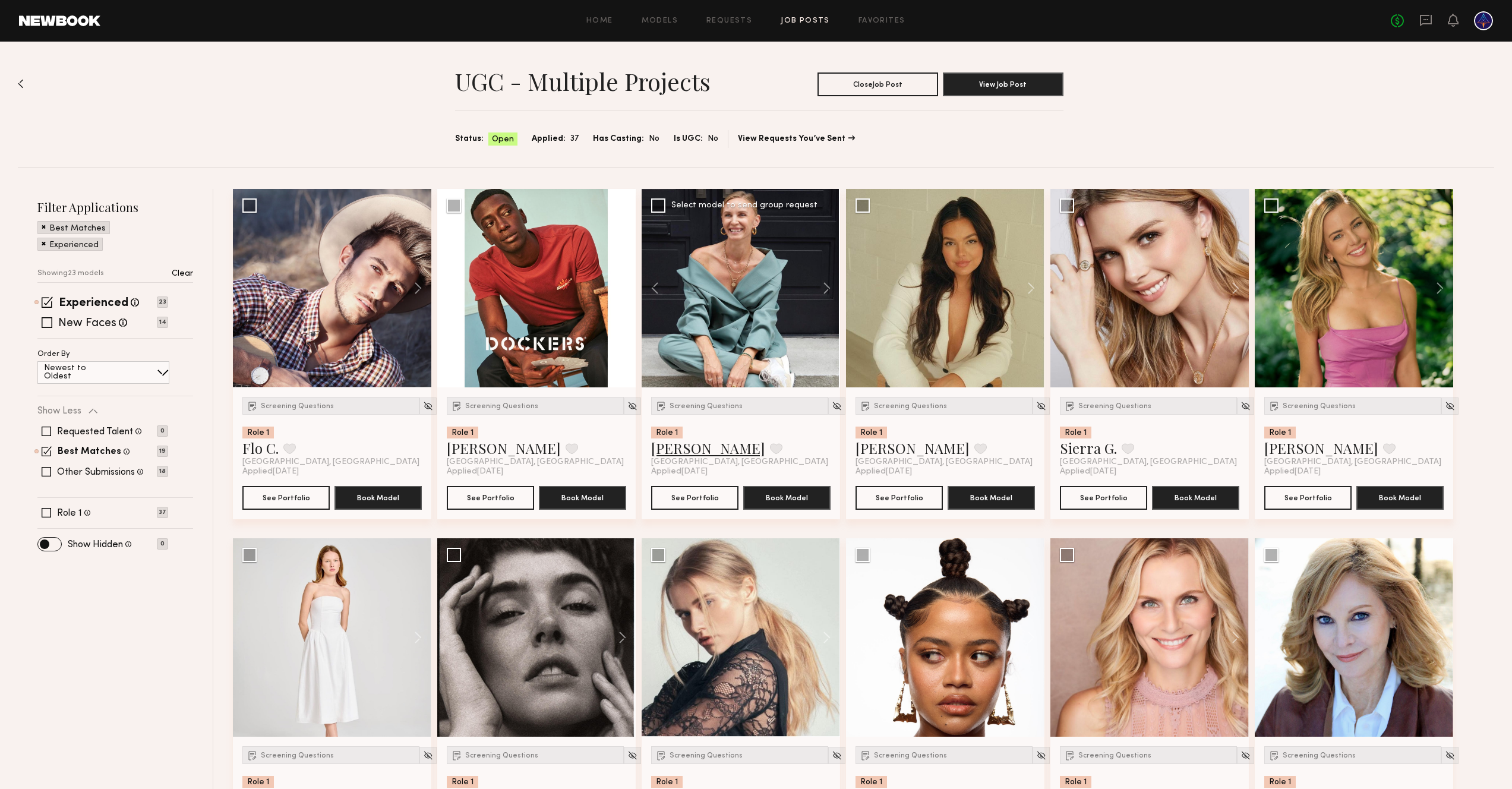
click at [699, 444] on link "Gordana S." at bounding box center [708, 448] width 114 height 19
click at [929, 300] on div at bounding box center [945, 288] width 198 height 198
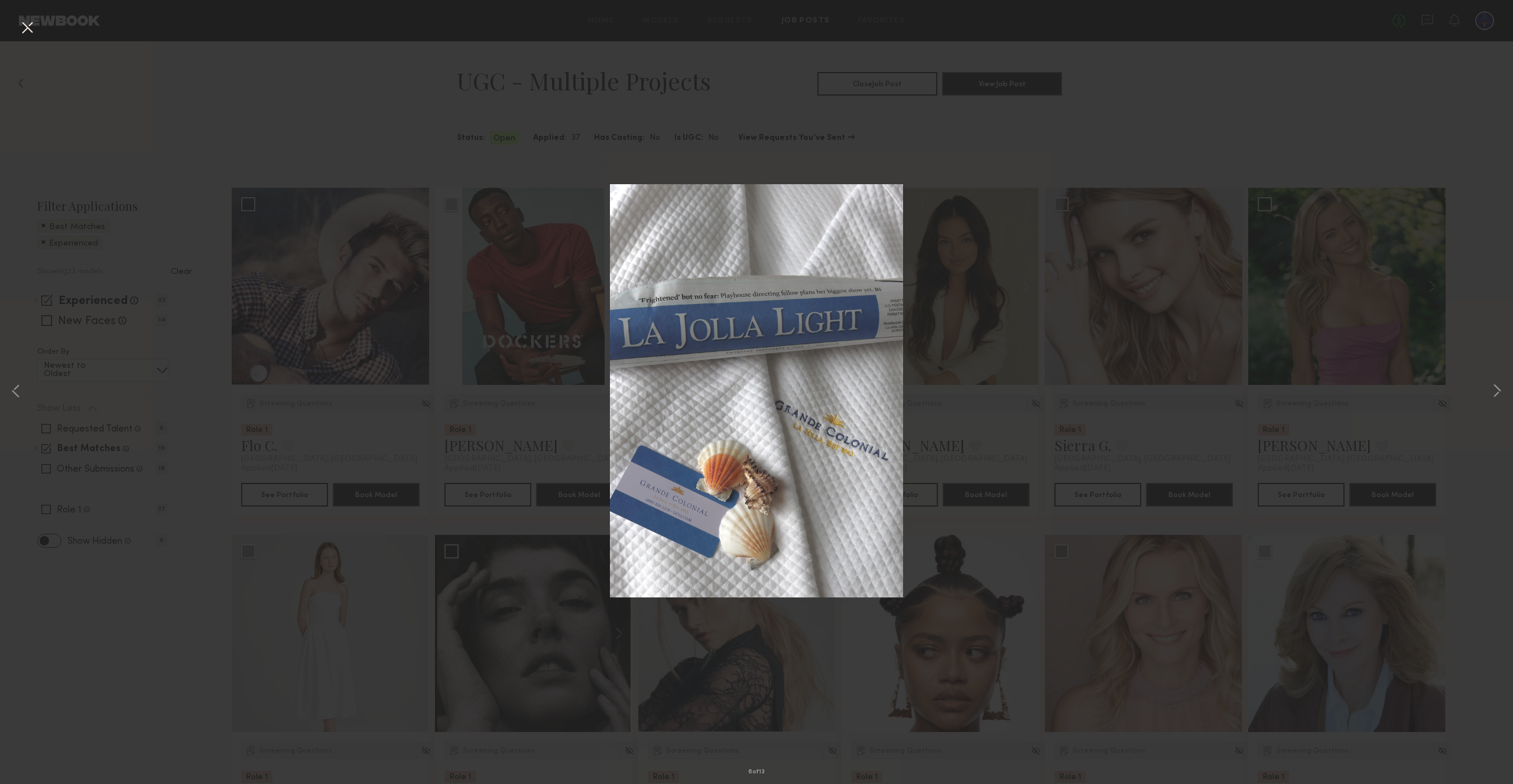
click at [955, 298] on div "6 of 13" at bounding box center [756, 392] width 1513 height 784
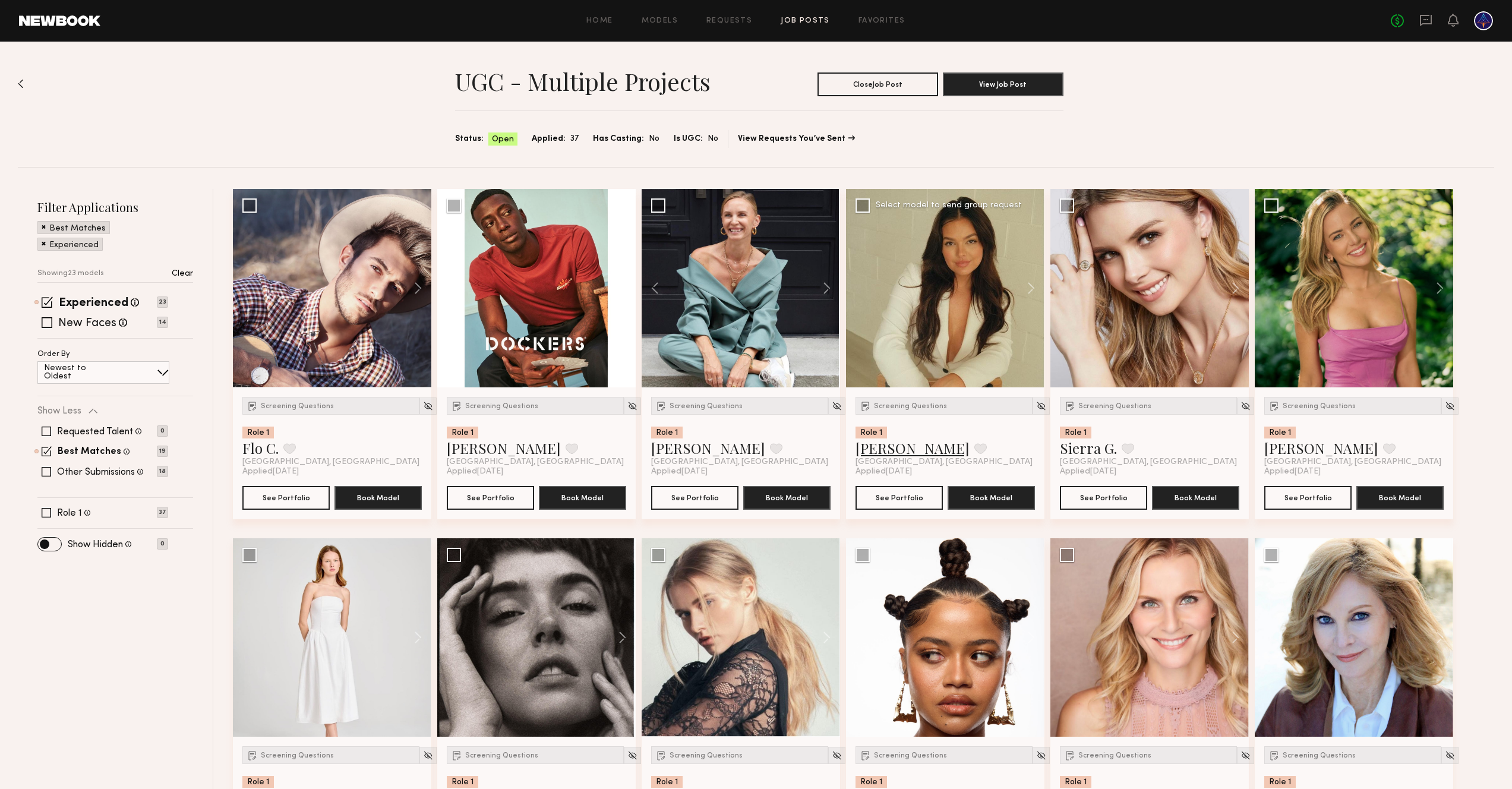
click at [911, 450] on link "AnnaNoel O." at bounding box center [913, 448] width 114 height 19
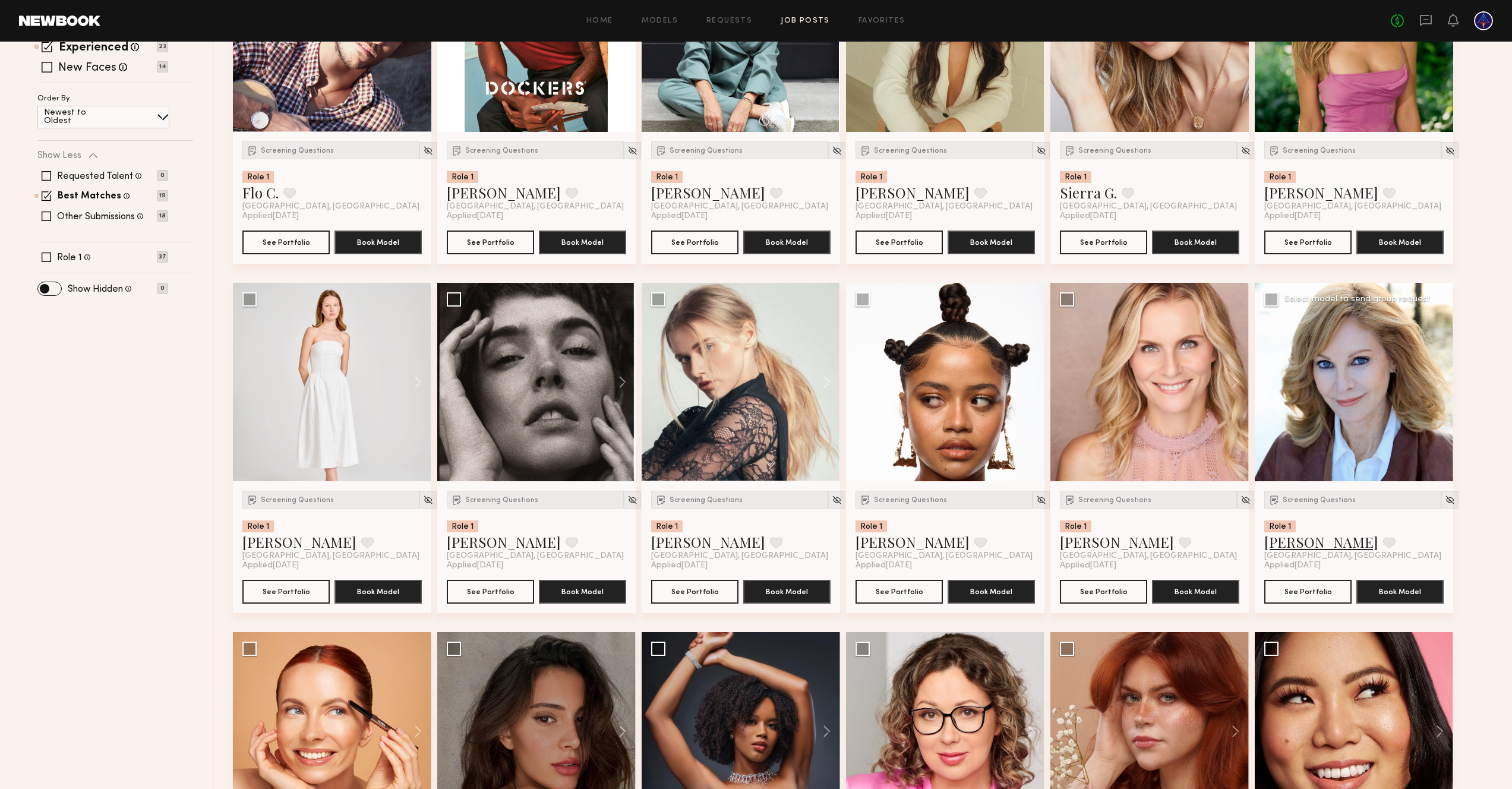
click at [1292, 545] on link "Avis W." at bounding box center [1321, 542] width 114 height 19
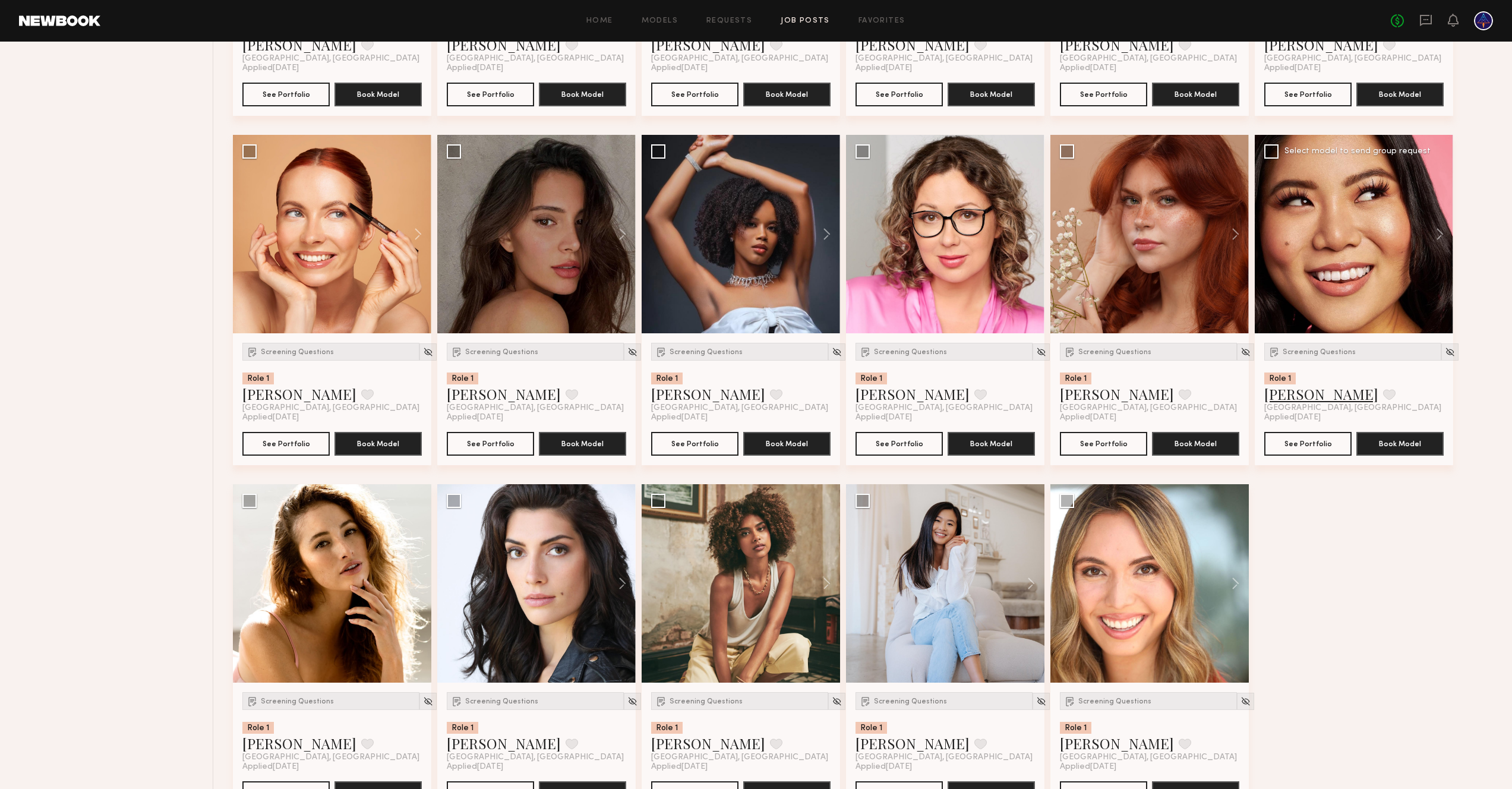
scroll to position [804, 0]
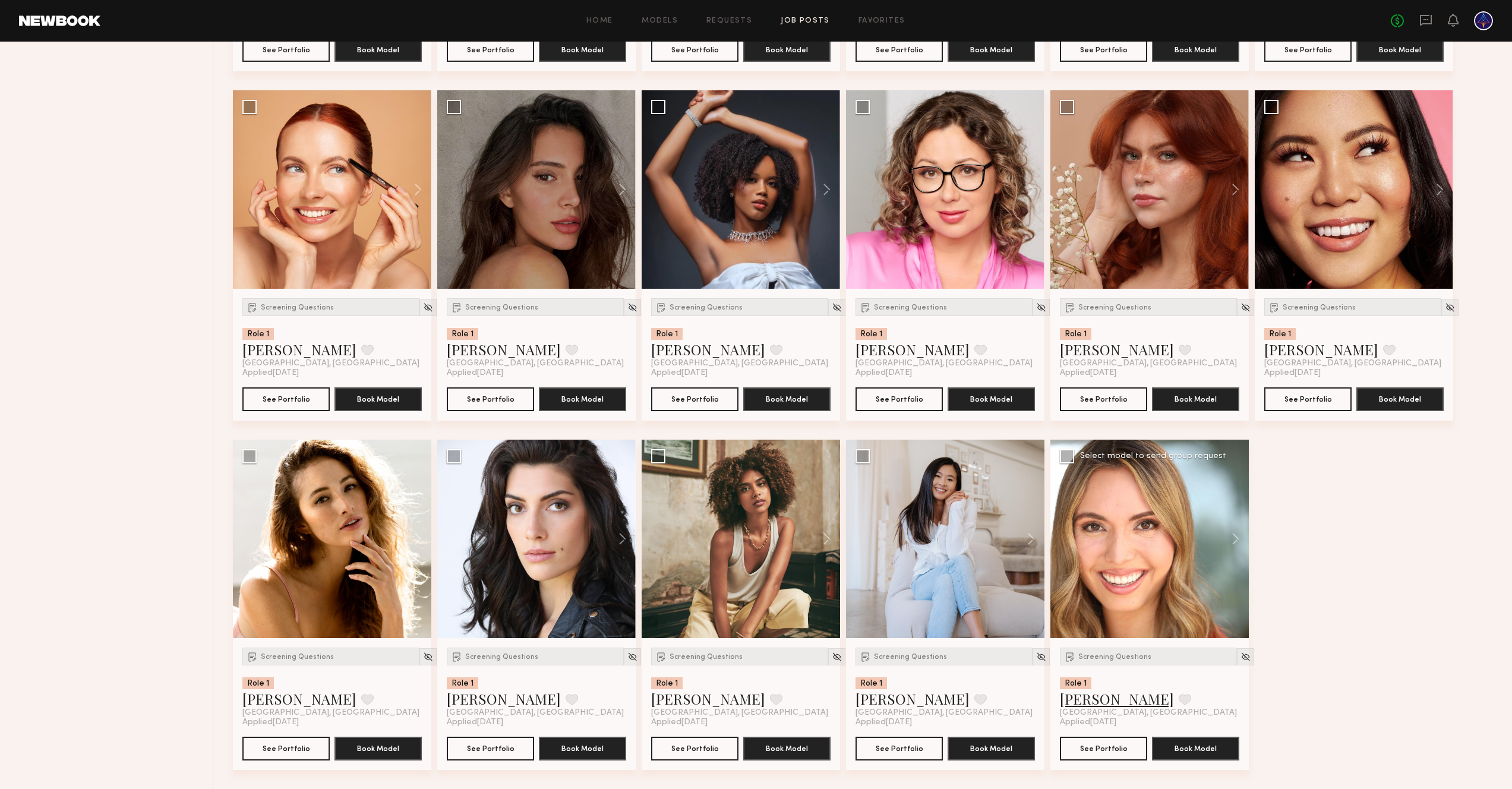
click at [1103, 703] on link "Rachel R." at bounding box center [1117, 698] width 114 height 19
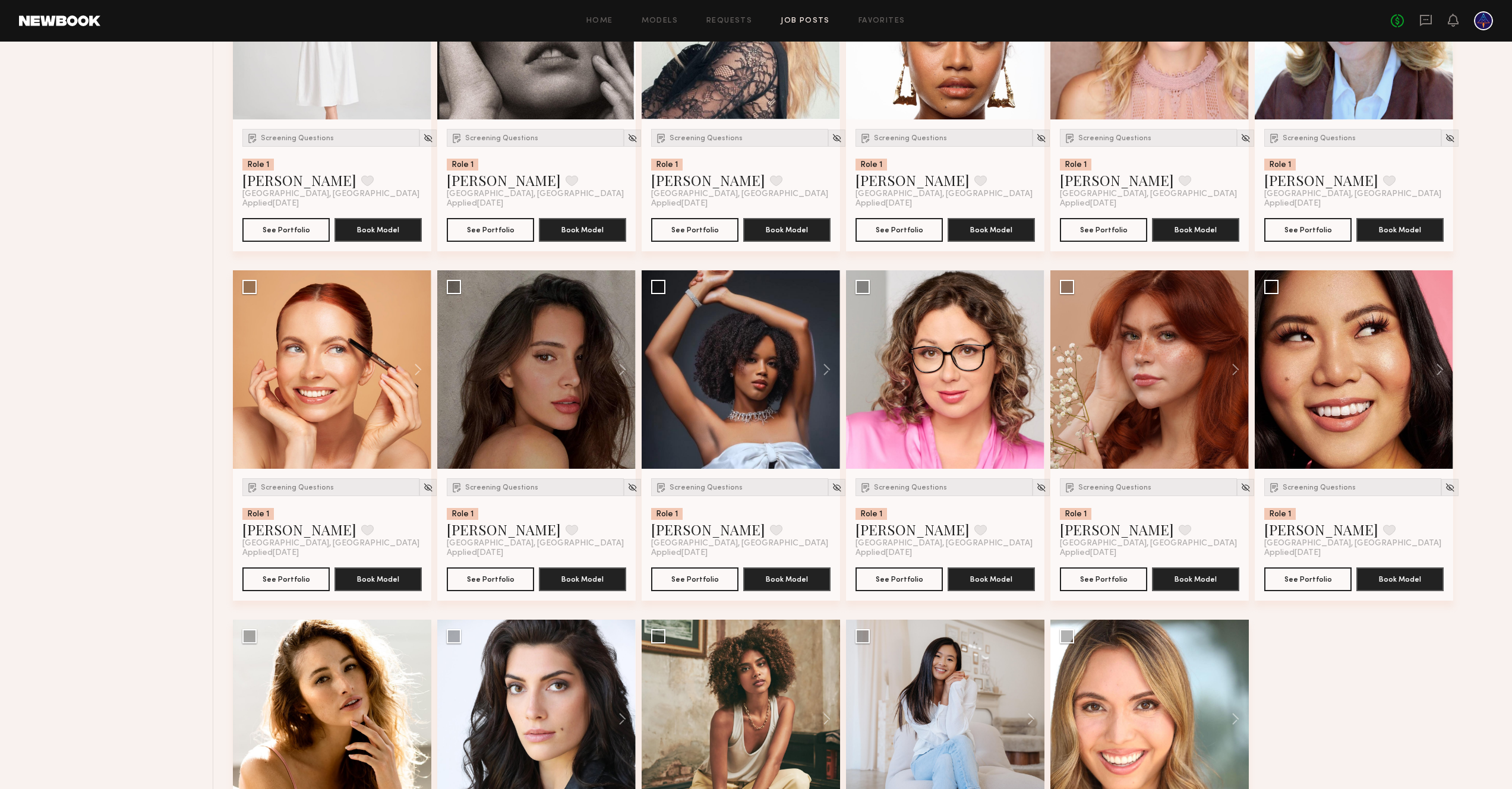
scroll to position [0, 0]
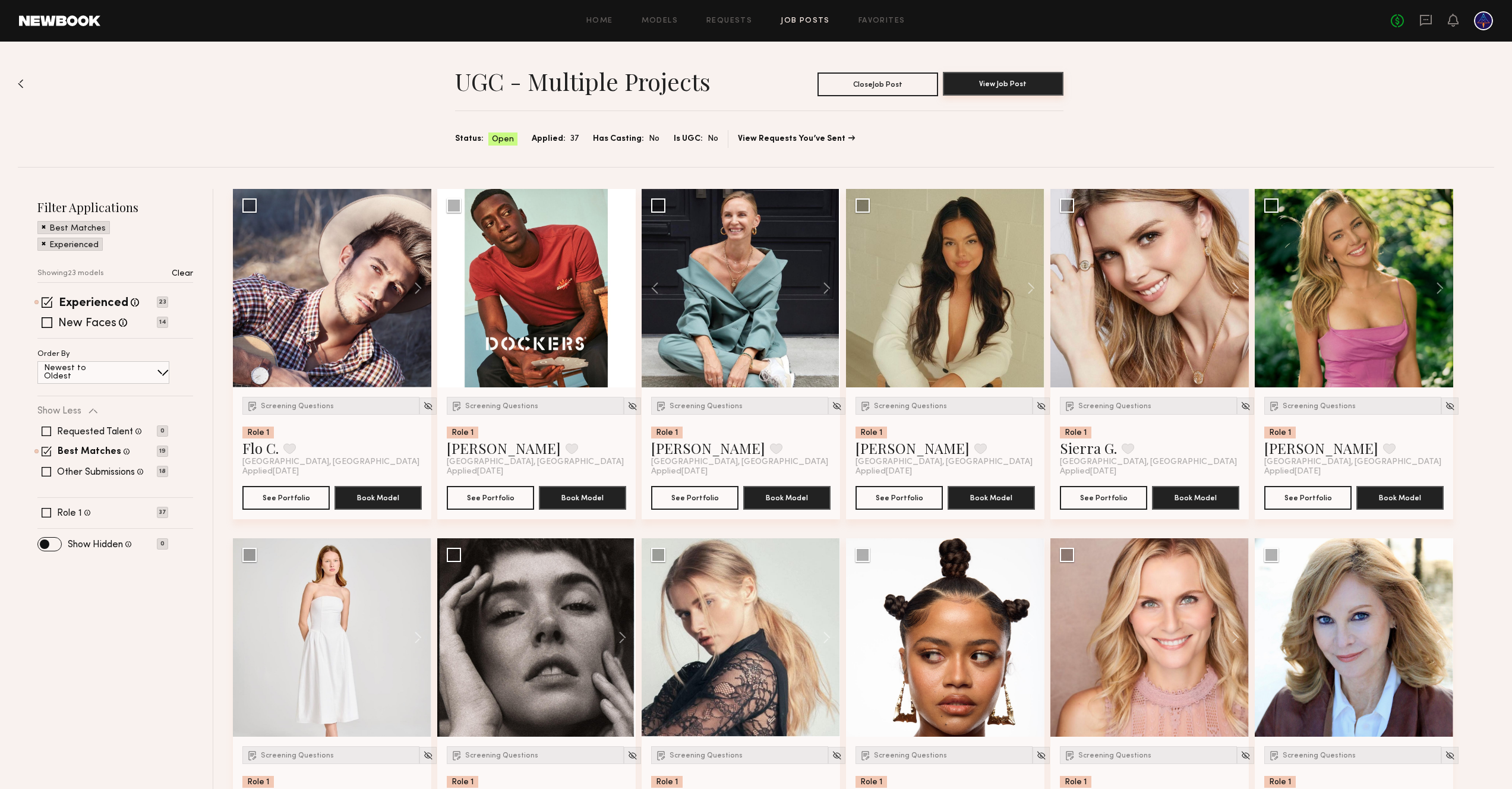
click at [969, 84] on button "View Job Post" at bounding box center [1003, 84] width 120 height 23
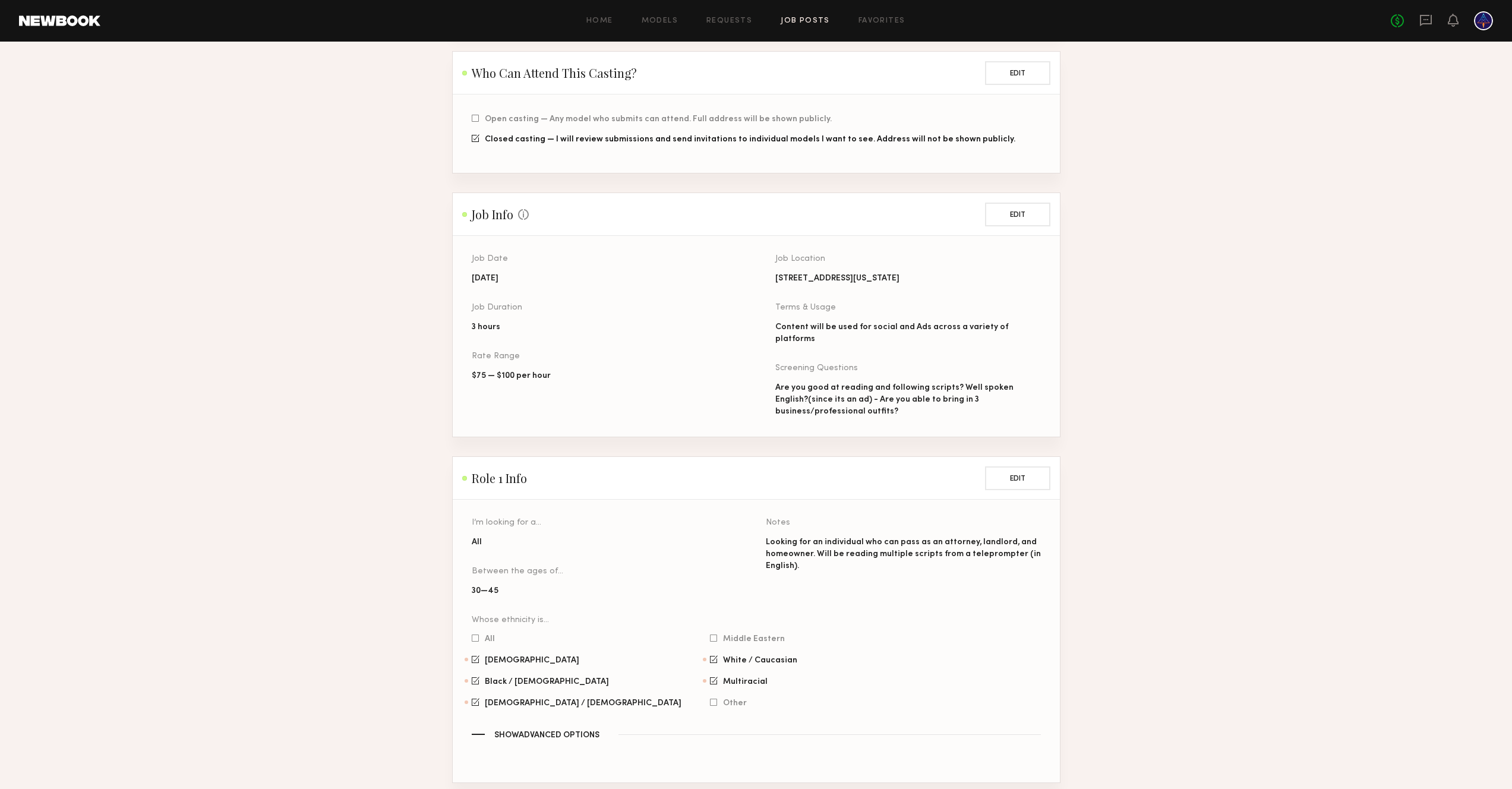
scroll to position [262, 0]
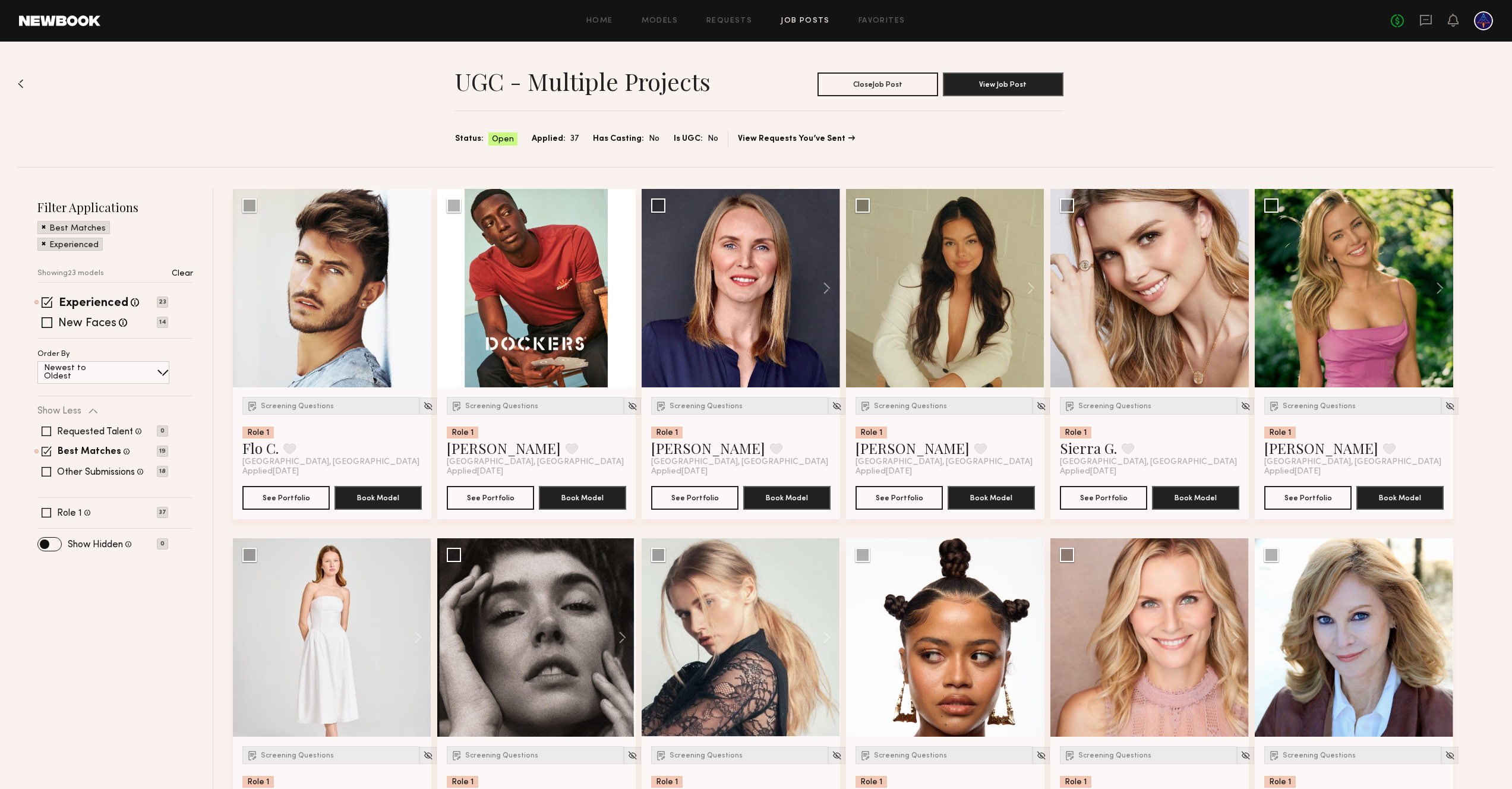
click at [797, 17] on link "Job Posts" at bounding box center [805, 21] width 49 height 8
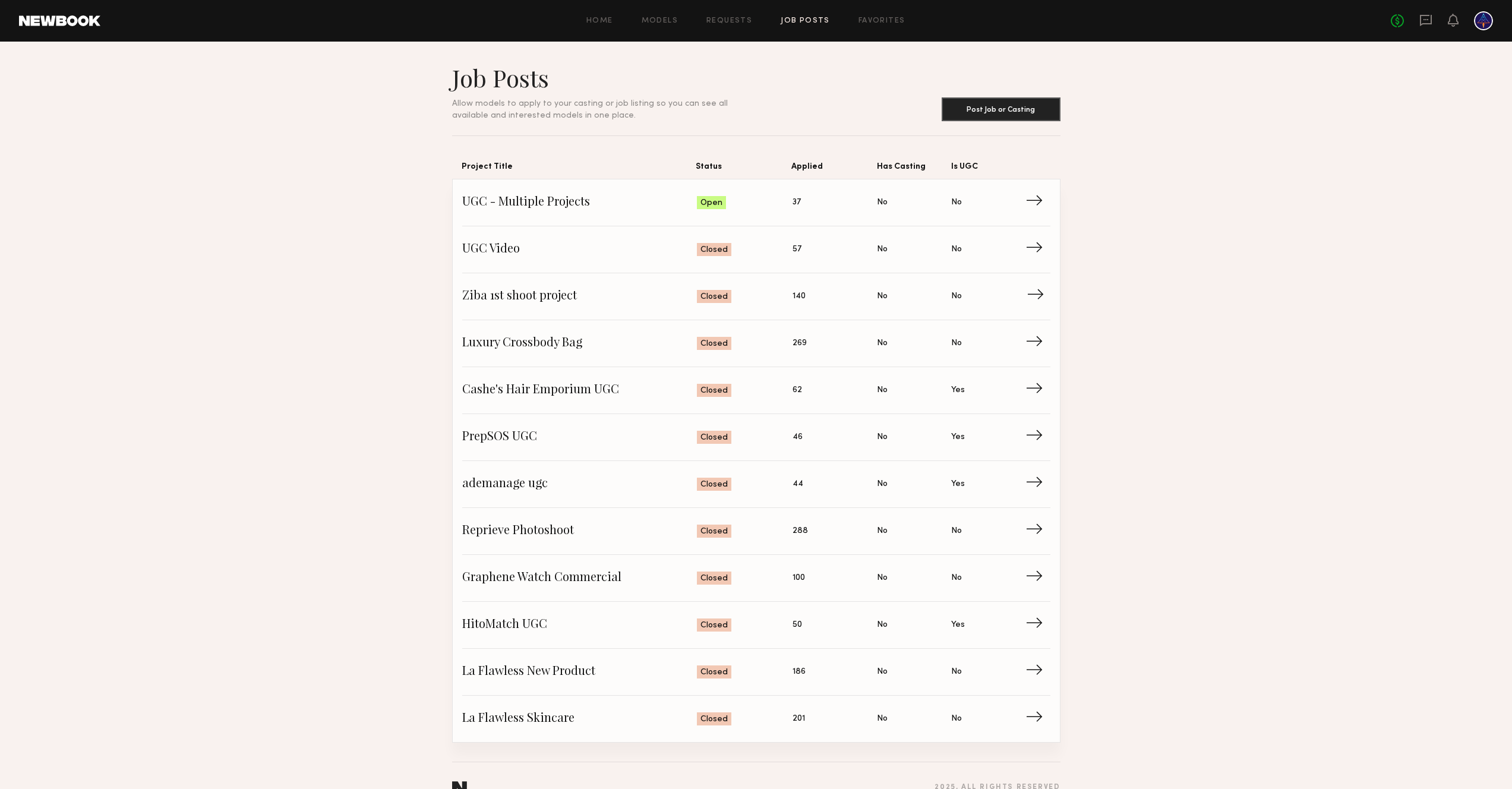
click at [518, 296] on span "Ziba 1st shoot project" at bounding box center [579, 296] width 235 height 18
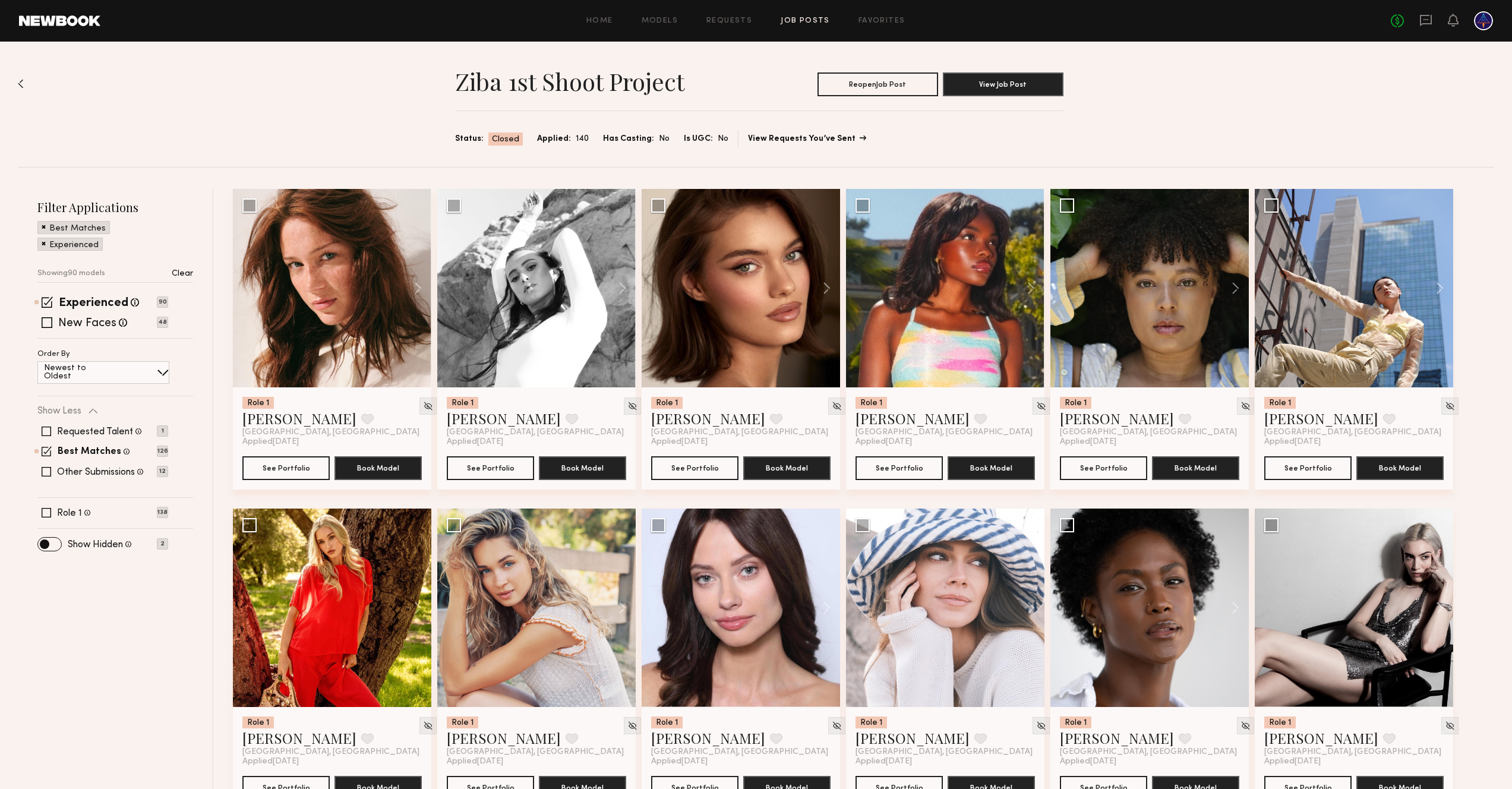
click at [771, 141] on link "View Requests You’ve Sent" at bounding box center [807, 139] width 117 height 9
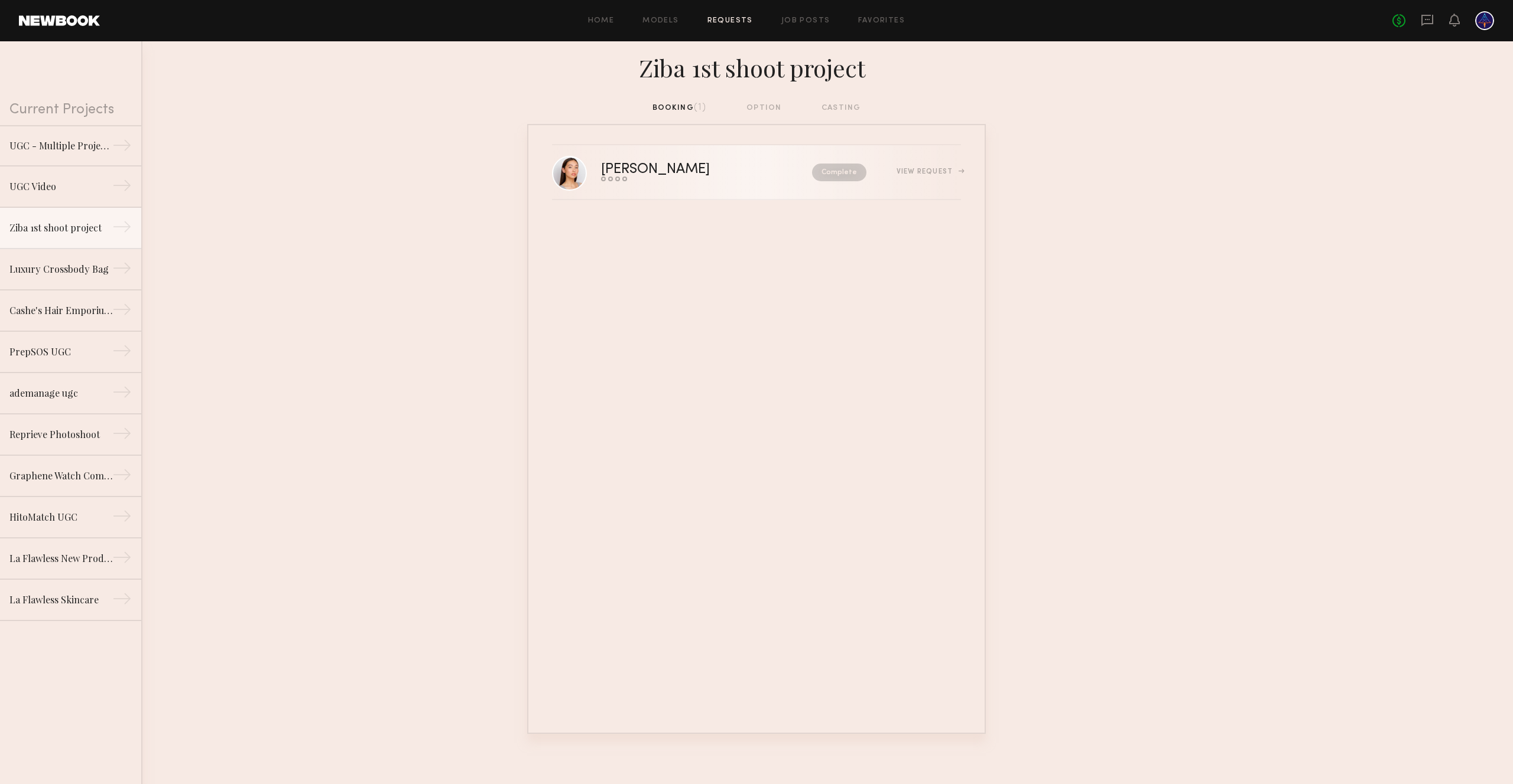
click at [621, 169] on div "Mariko M." at bounding box center [681, 169] width 160 height 13
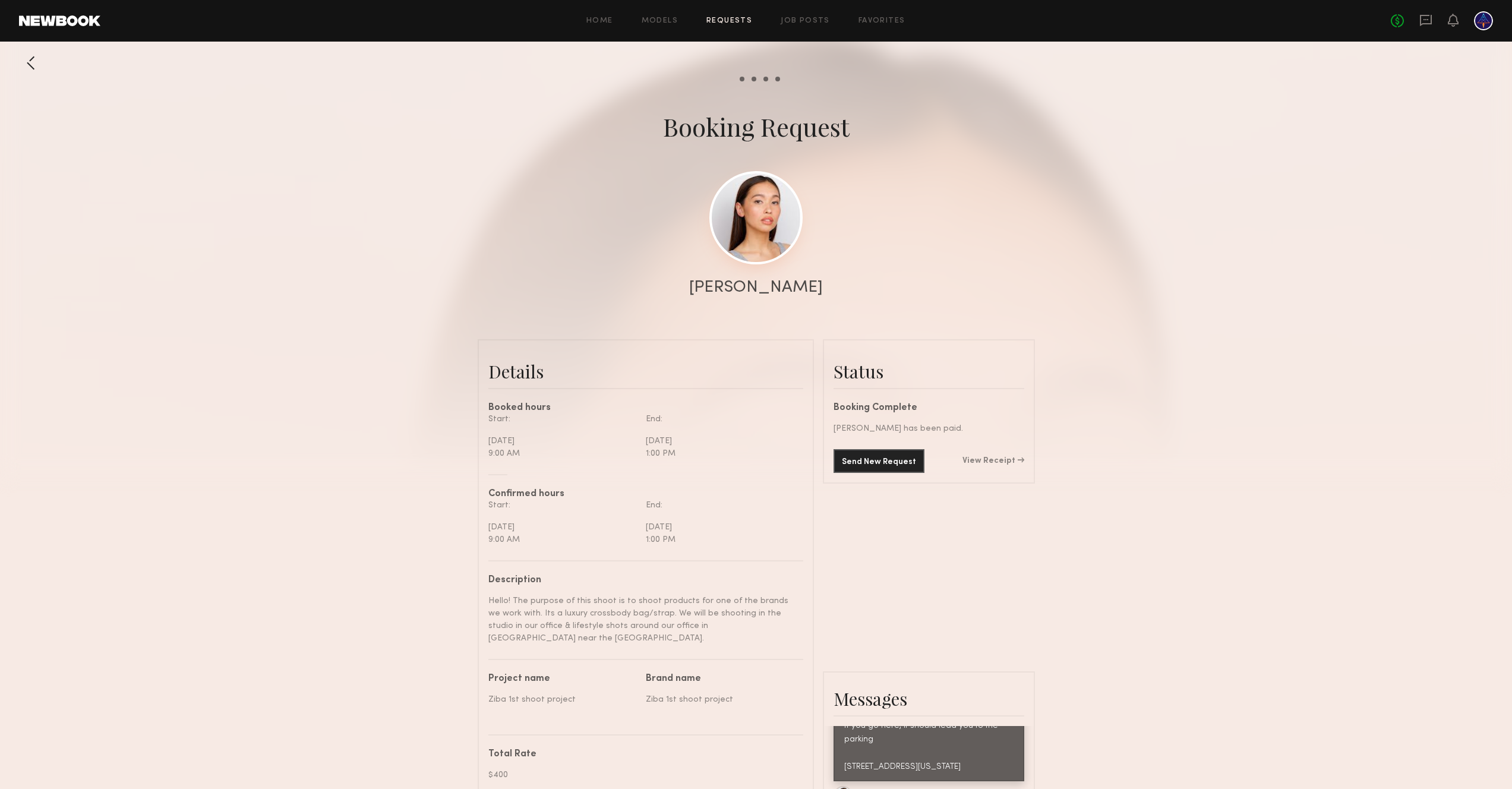
scroll to position [381, 0]
click at [742, 235] on link at bounding box center [755, 217] width 93 height 93
click at [1051, 305] on div at bounding box center [756, 237] width 1512 height 476
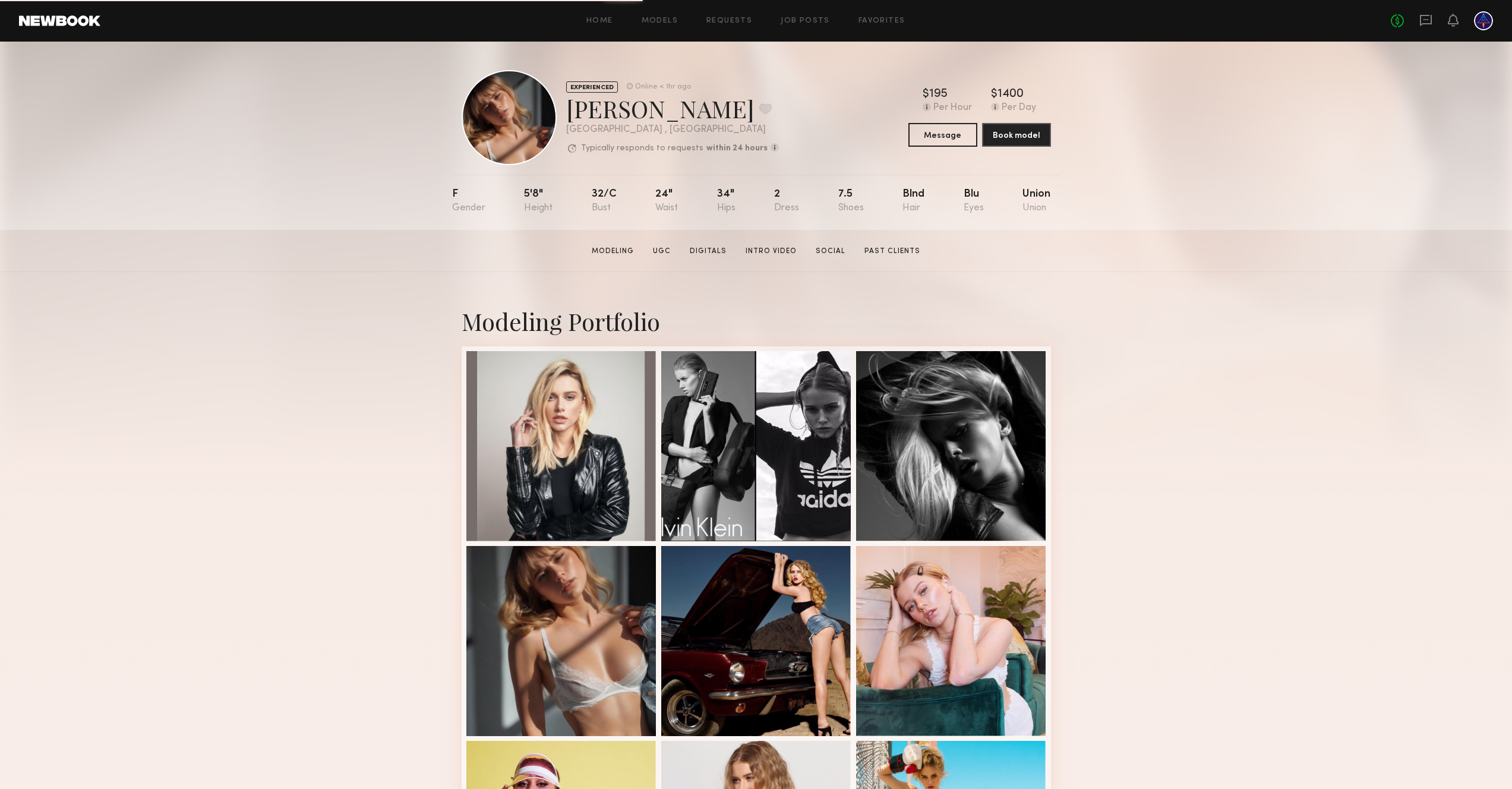
scroll to position [249, 0]
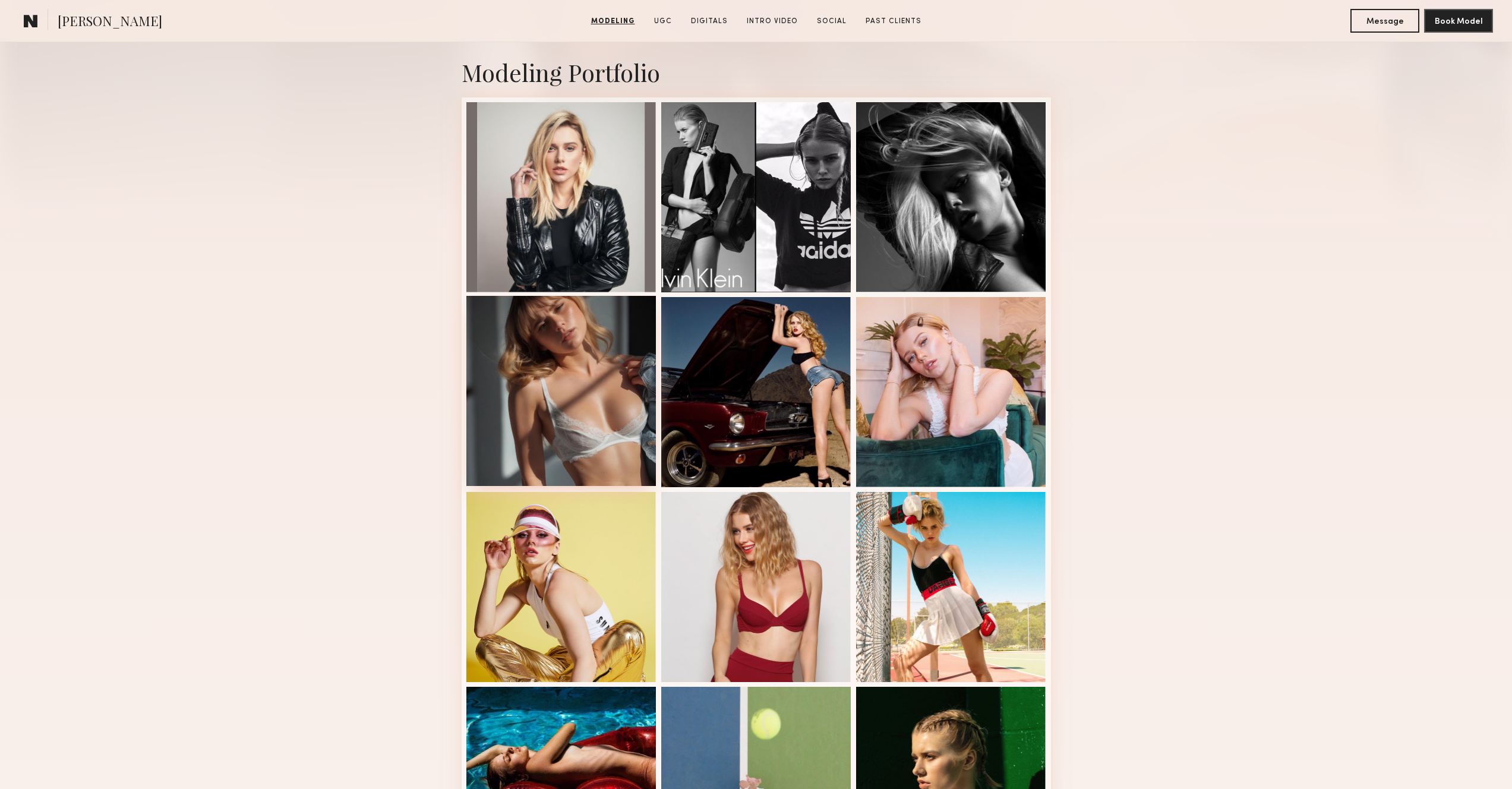
click at [547, 399] on div at bounding box center [561, 391] width 190 height 190
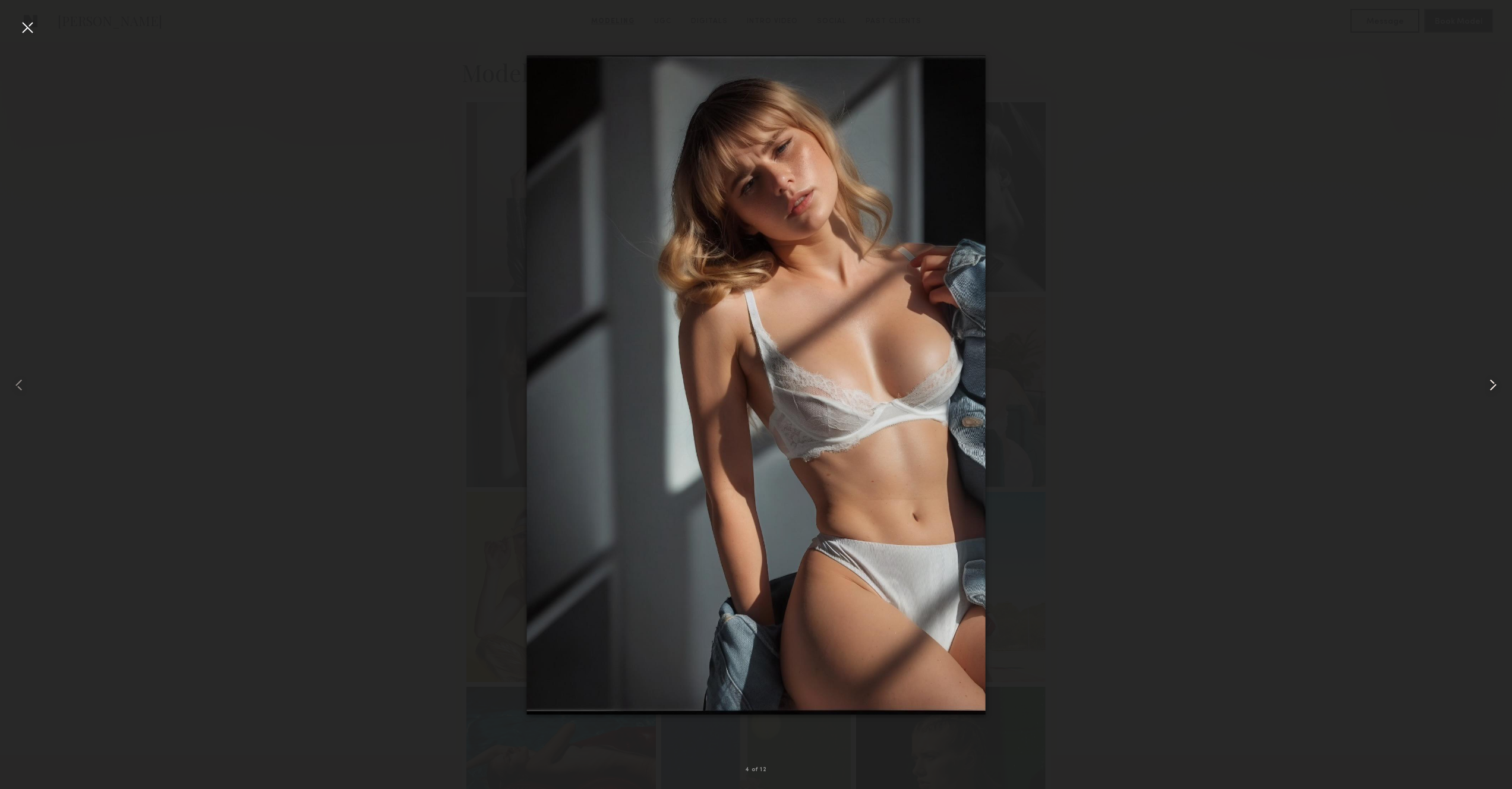
click at [1482, 377] on div at bounding box center [1482, 384] width 61 height 732
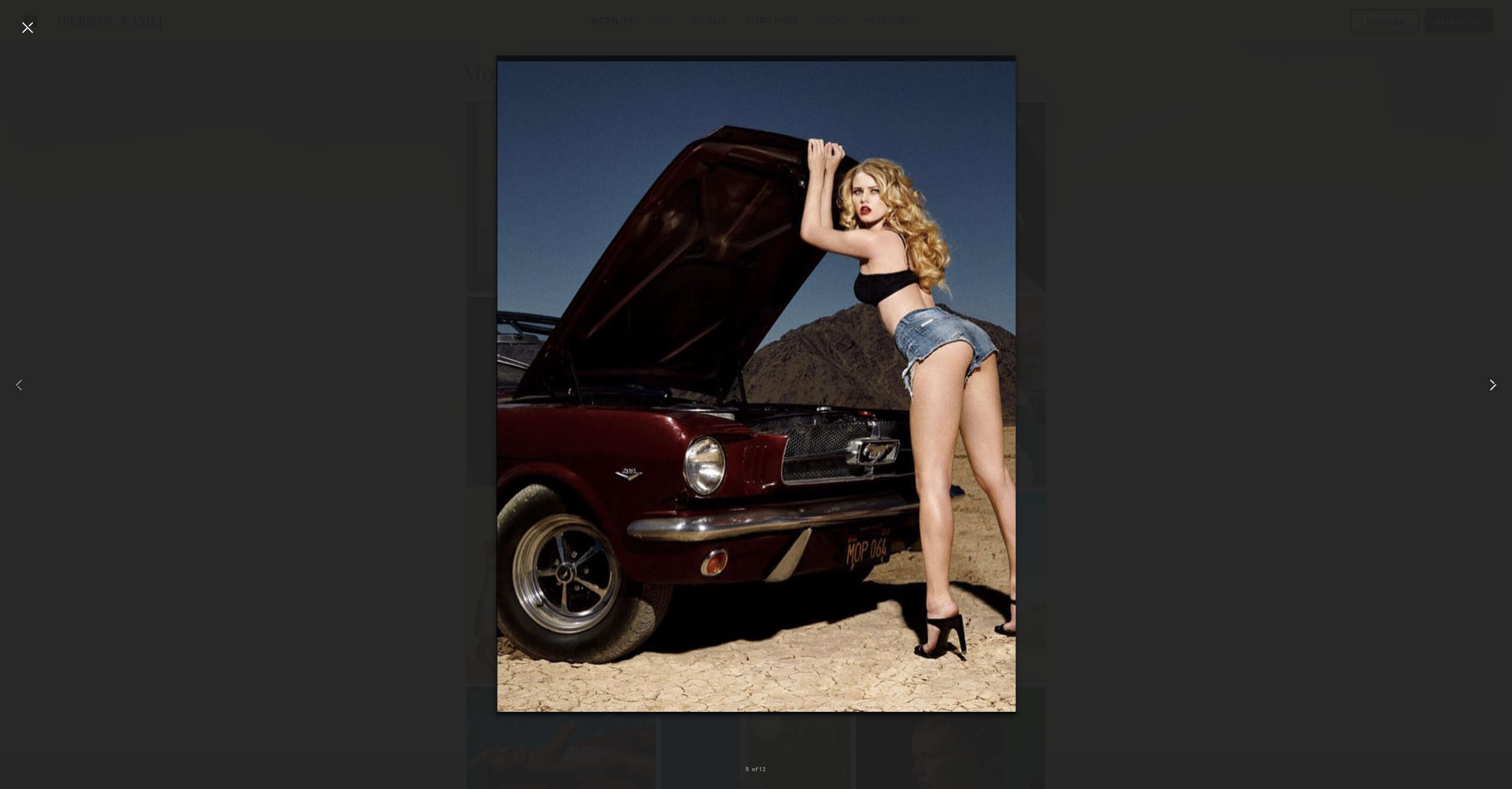
click at [1482, 377] on div at bounding box center [1482, 384] width 61 height 732
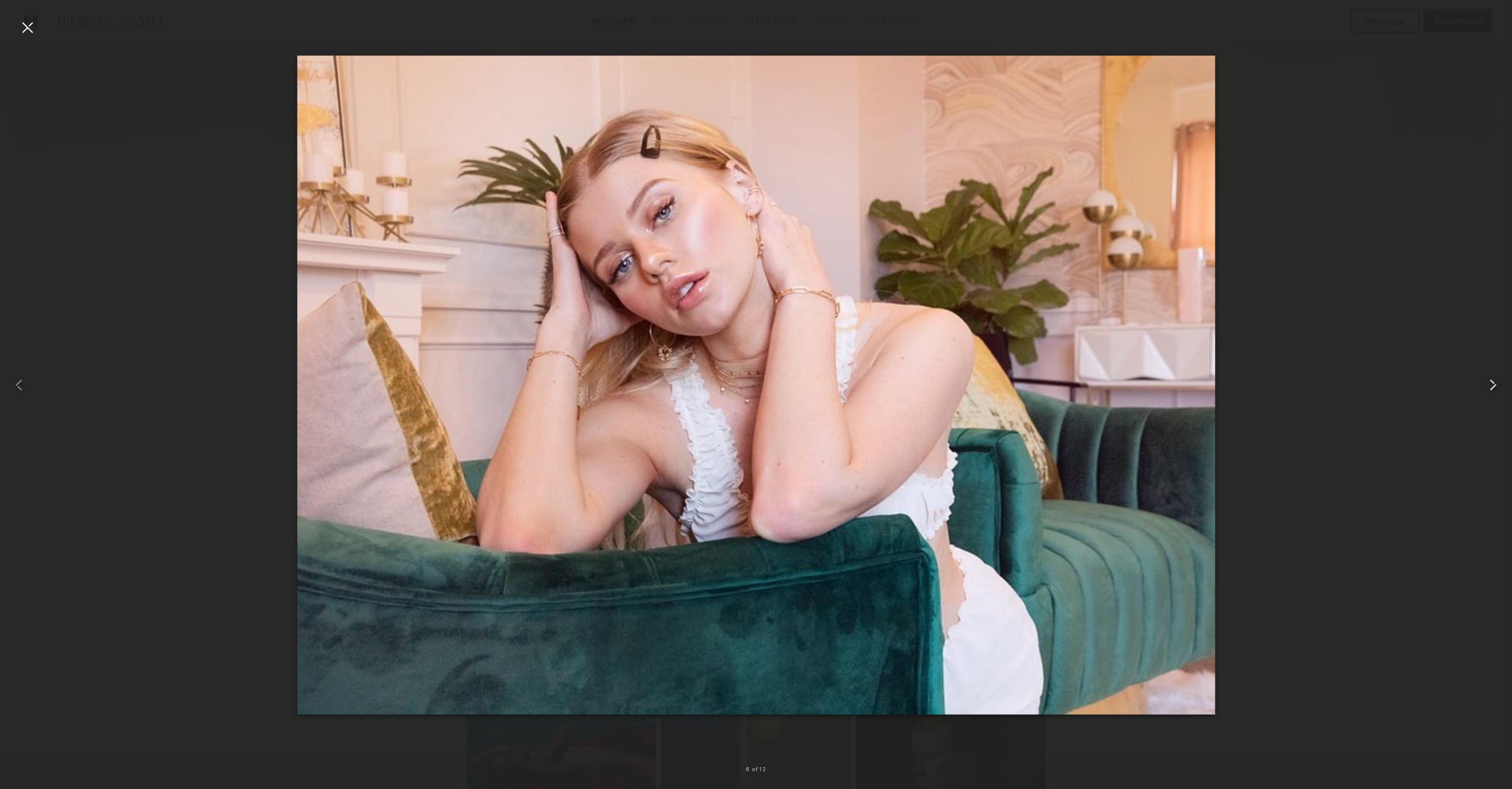
click at [1482, 377] on div at bounding box center [1482, 384] width 61 height 732
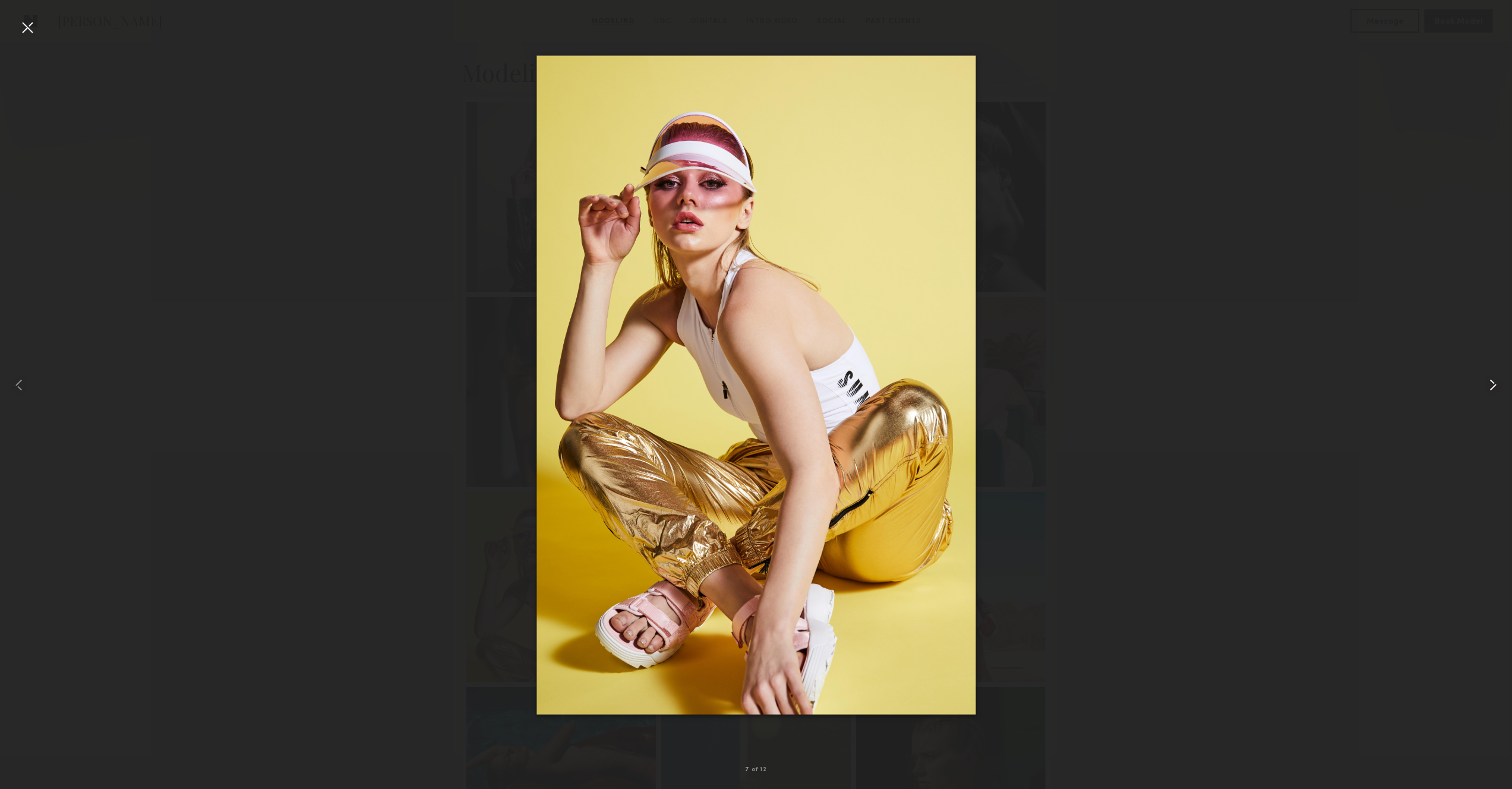
click at [1482, 377] on div at bounding box center [1482, 384] width 61 height 732
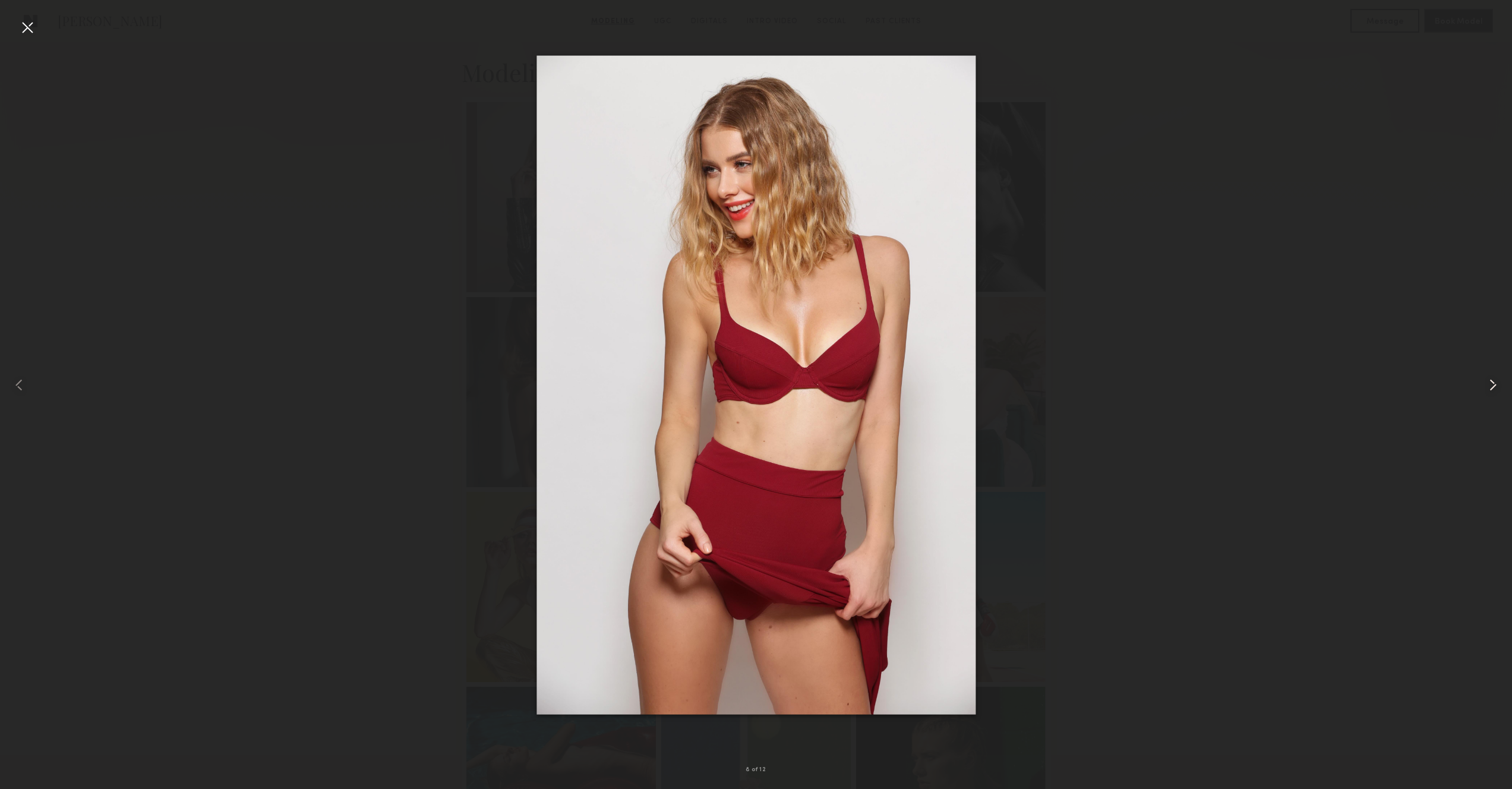
click at [1482, 377] on div at bounding box center [1482, 384] width 61 height 732
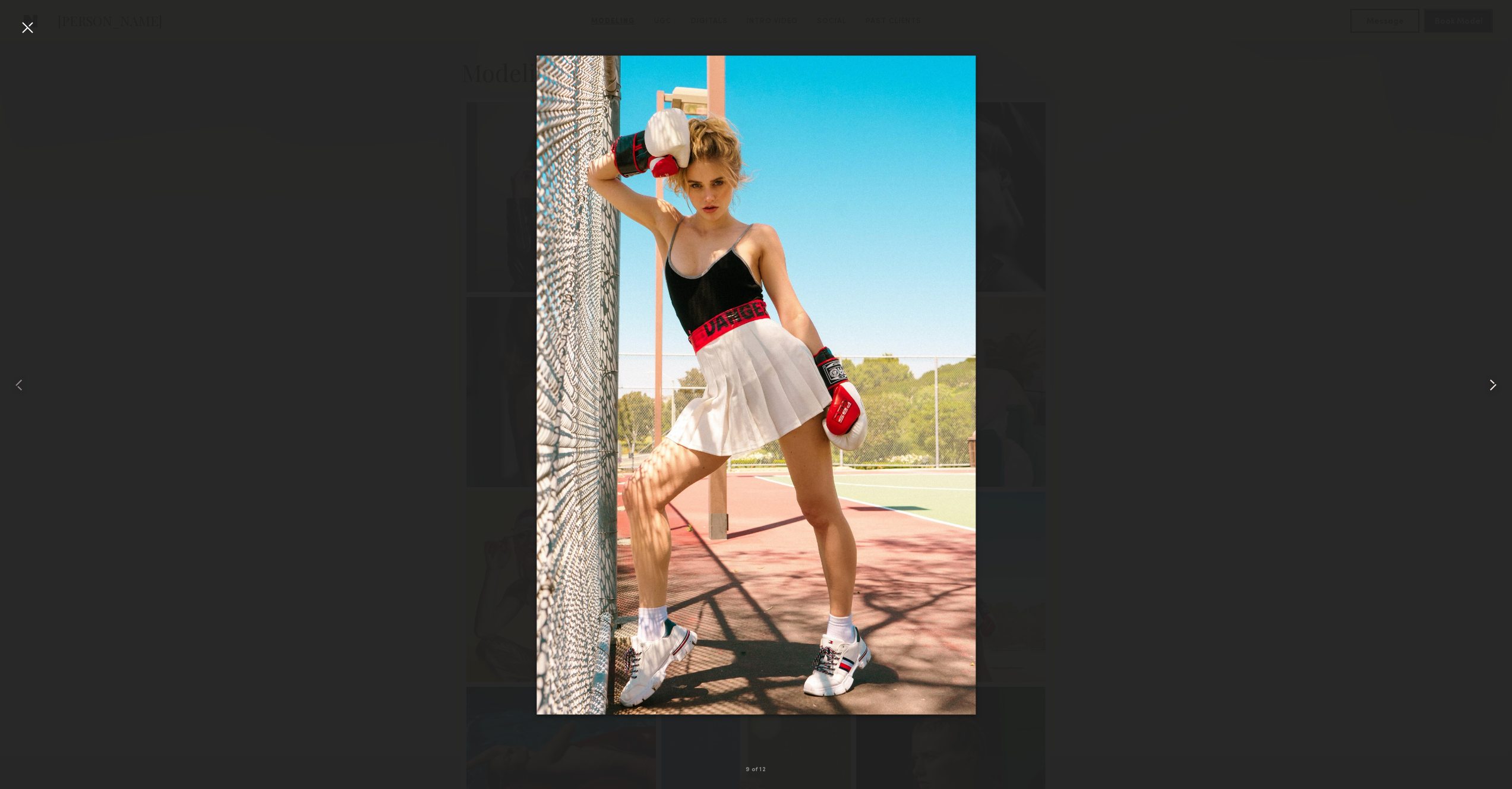
click at [1482, 377] on div at bounding box center [1482, 384] width 61 height 732
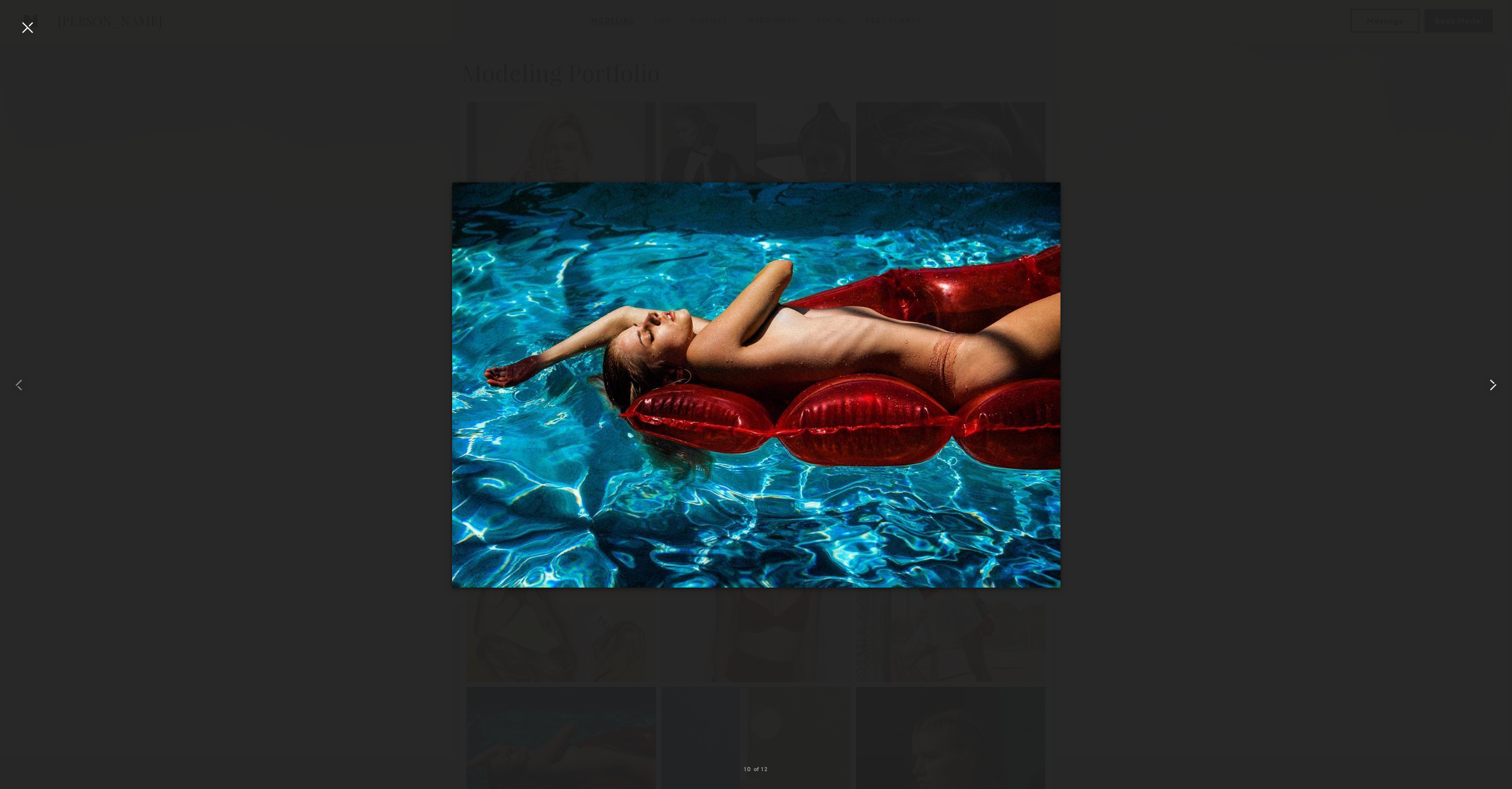
click at [1482, 377] on div at bounding box center [1482, 384] width 61 height 732
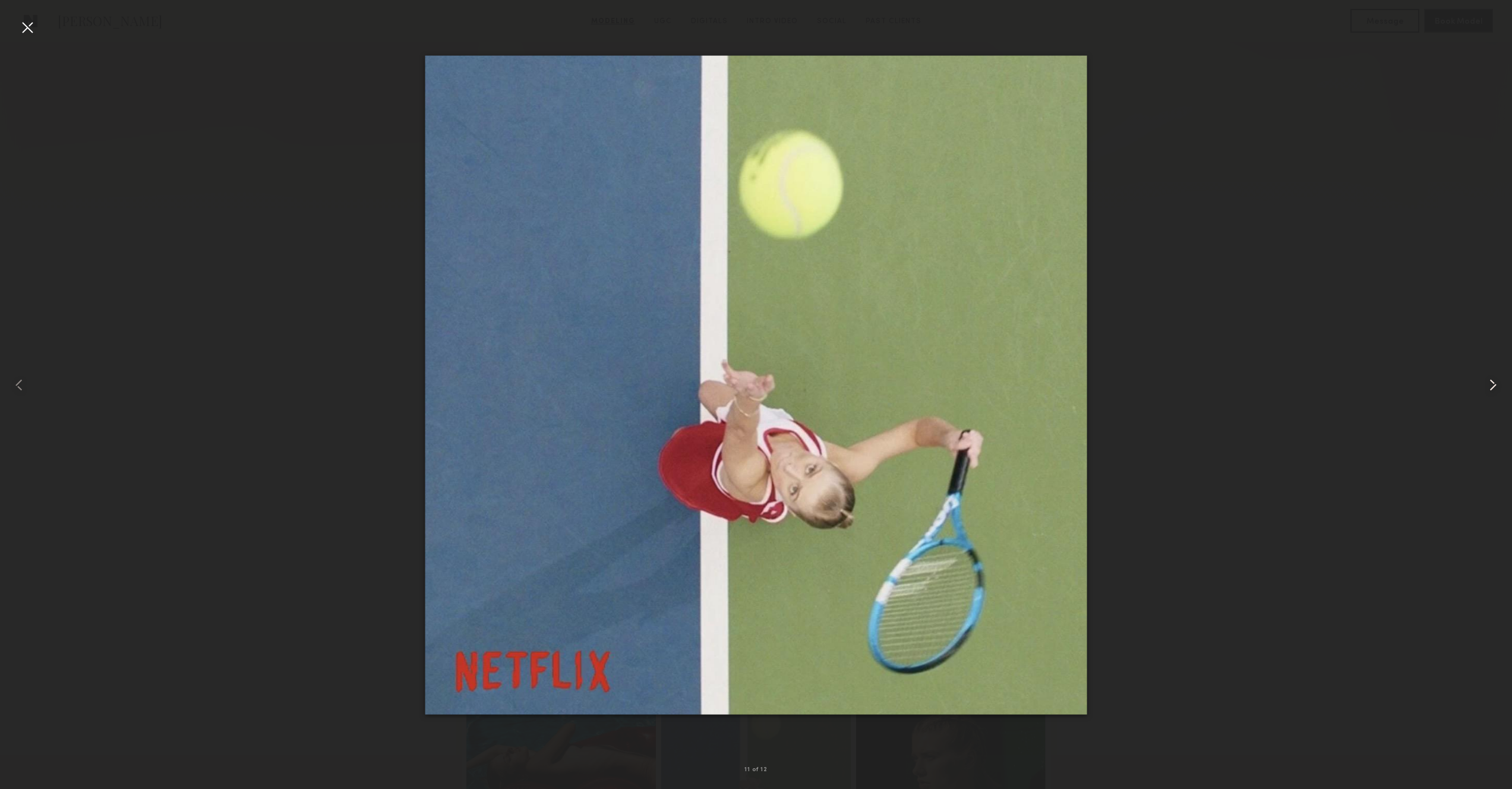
click at [1482, 377] on div at bounding box center [1482, 384] width 61 height 732
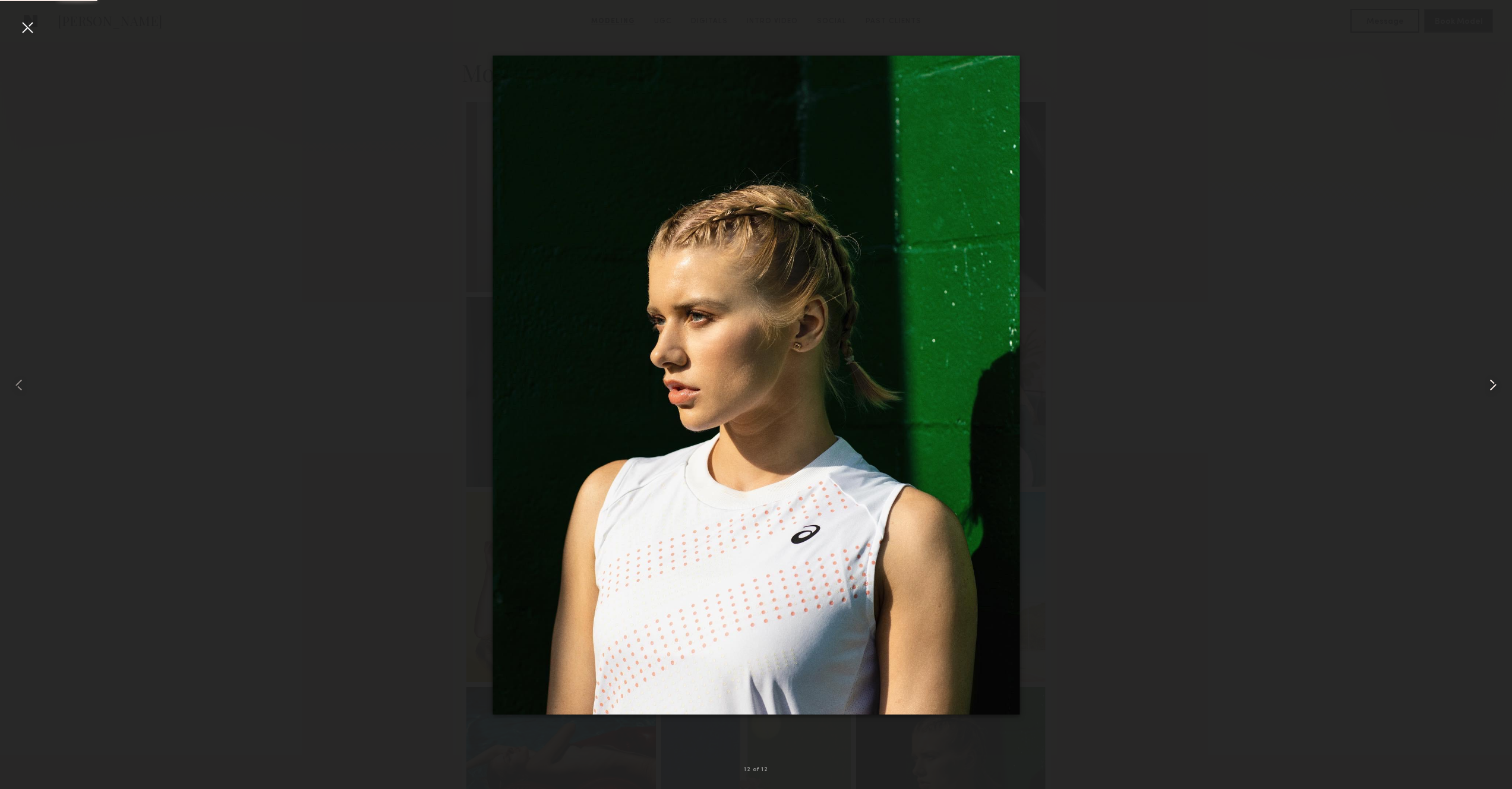
click at [1482, 377] on div at bounding box center [1482, 384] width 61 height 732
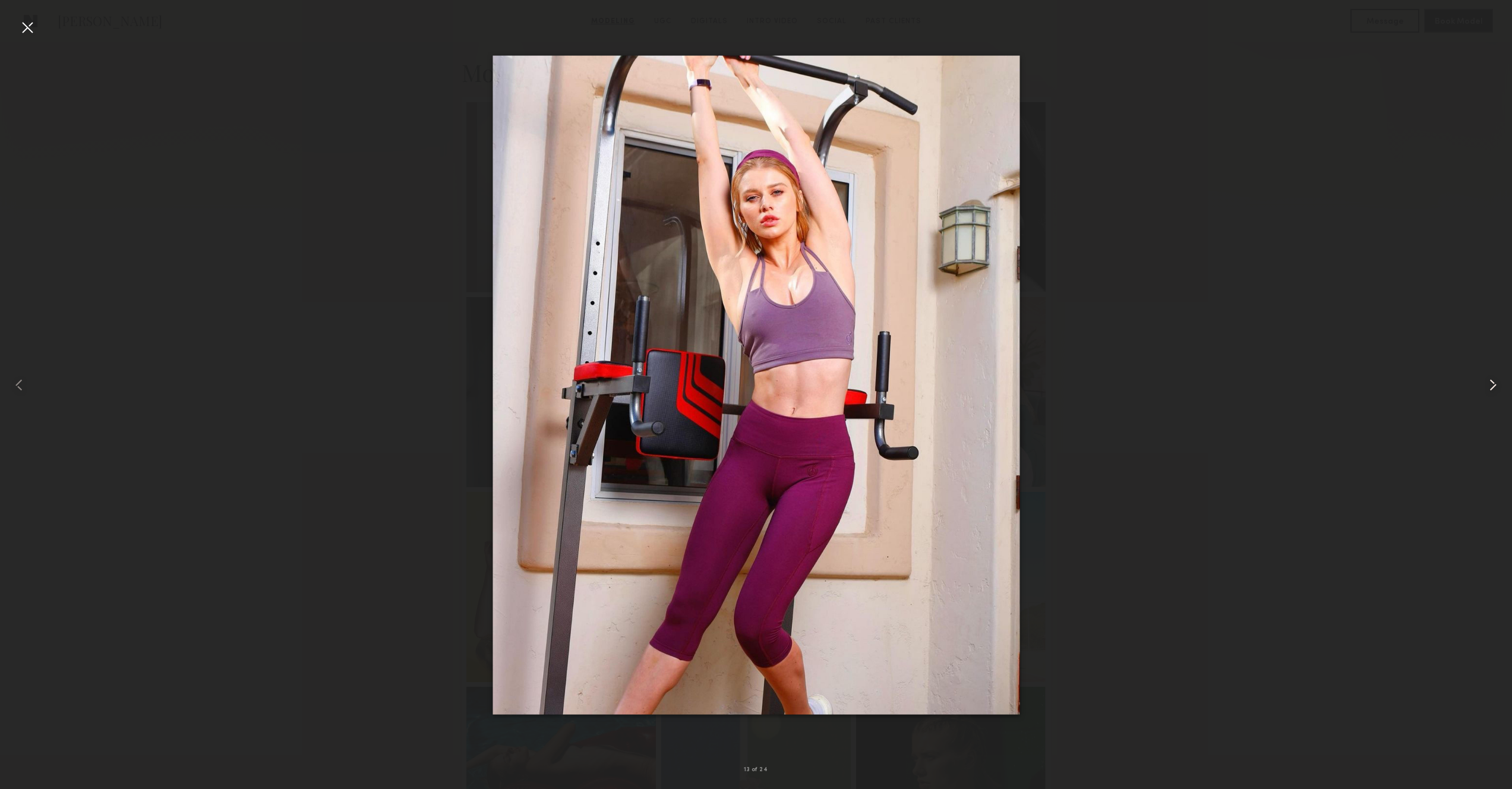
click at [1482, 377] on div at bounding box center [1482, 384] width 61 height 732
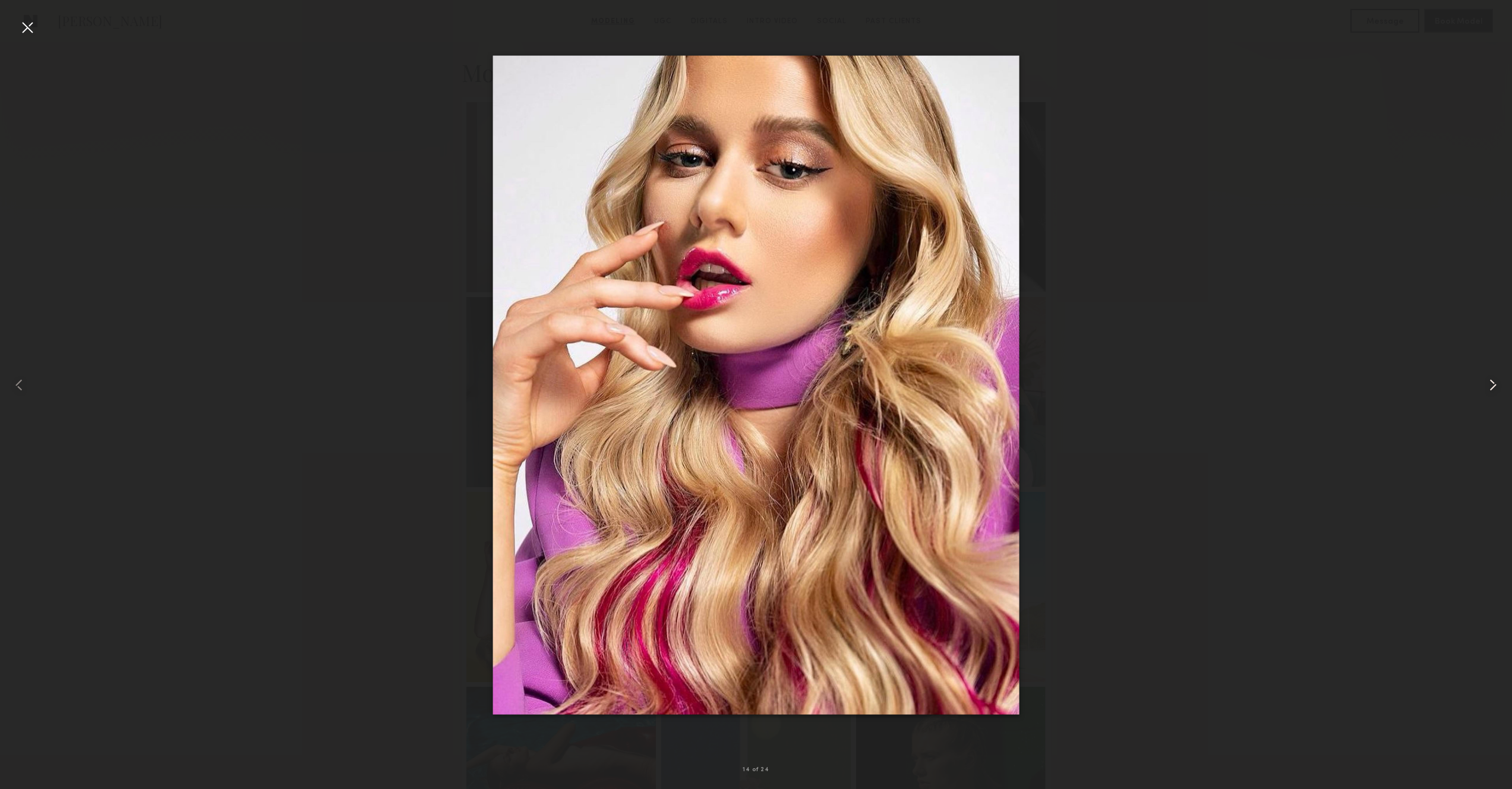
click at [1482, 377] on div at bounding box center [1482, 384] width 61 height 732
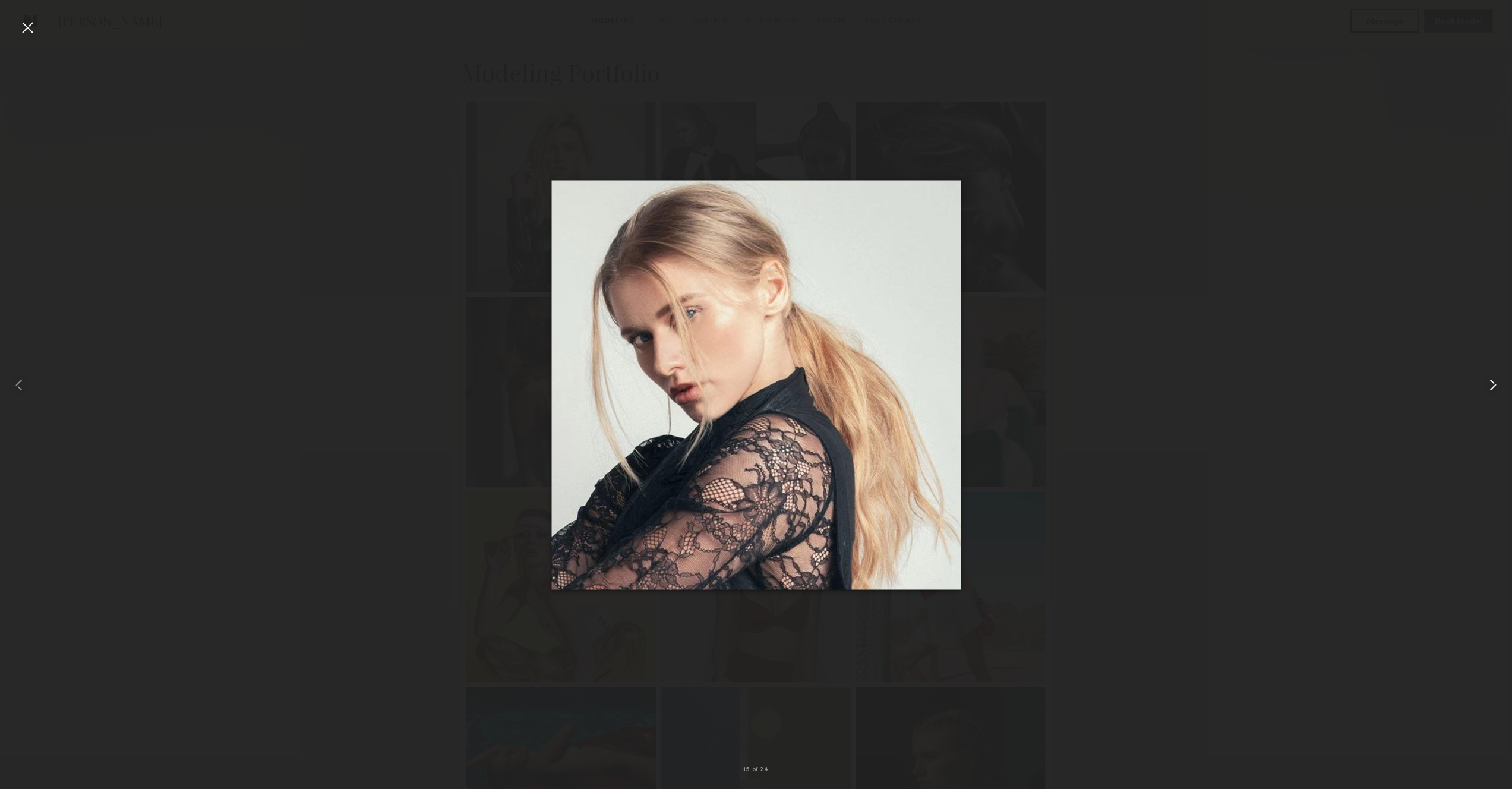
click at [1482, 377] on div at bounding box center [1482, 384] width 61 height 732
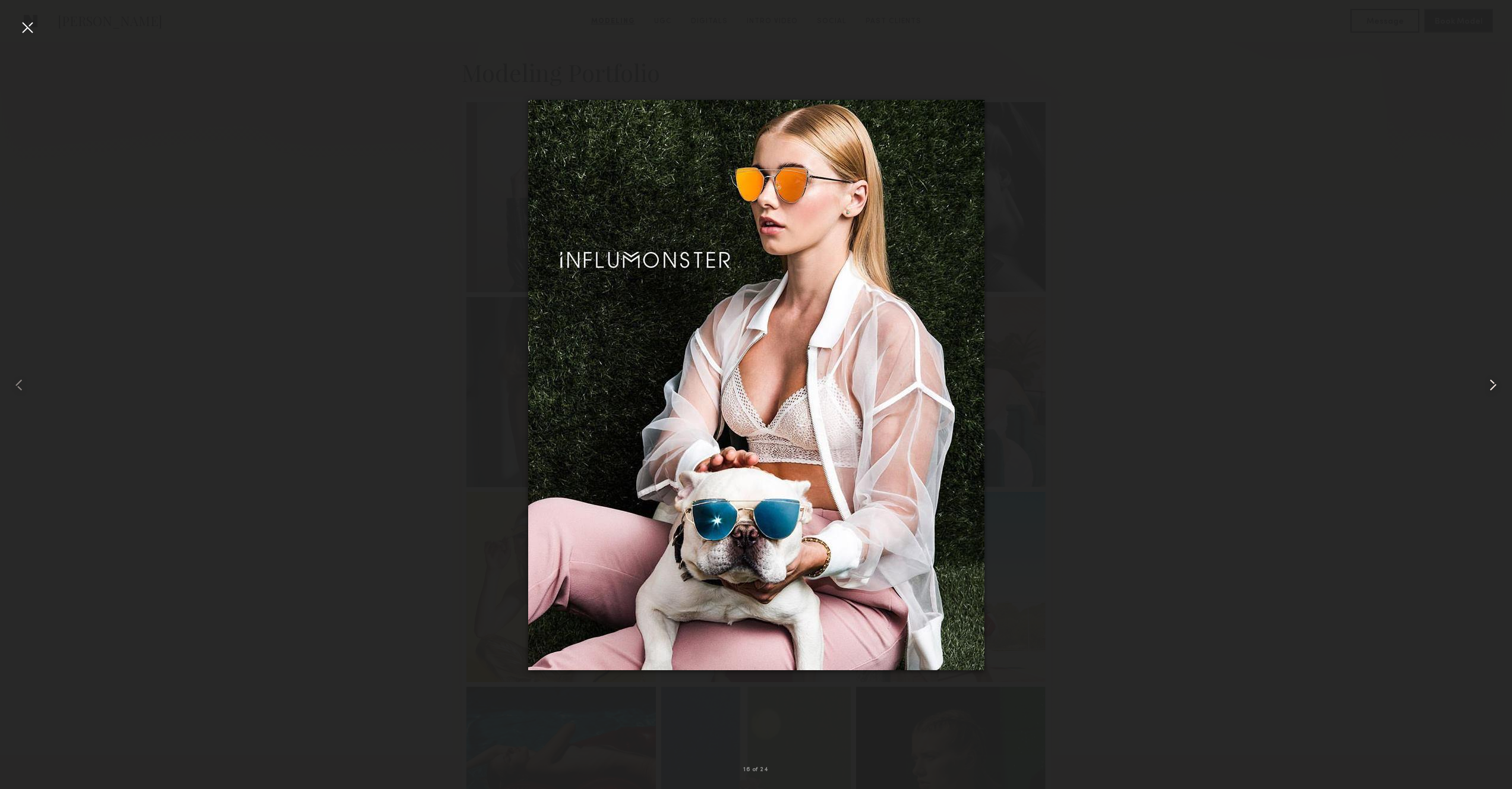
click at [1482, 377] on div at bounding box center [1482, 384] width 61 height 732
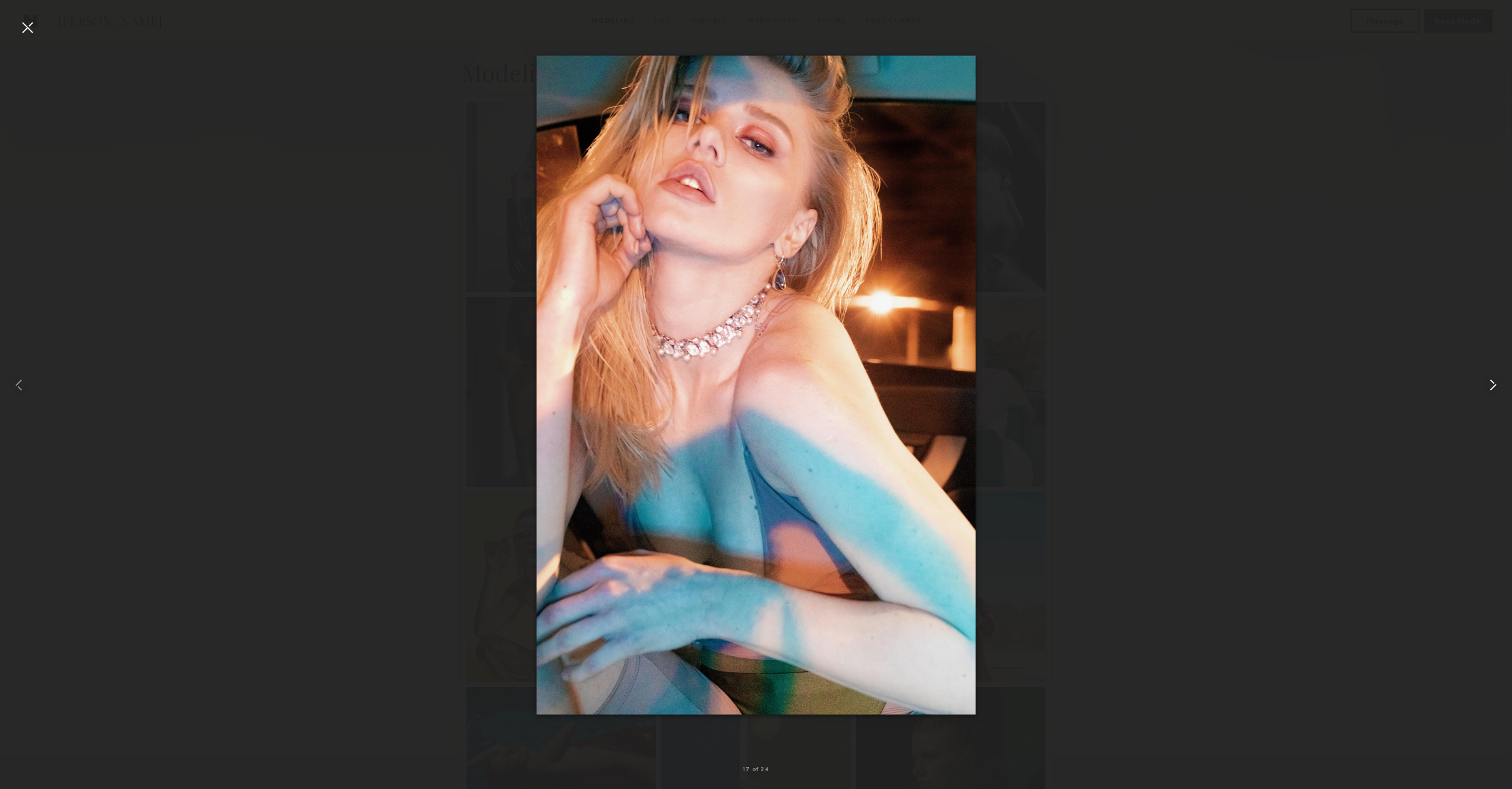
click at [1482, 377] on div at bounding box center [1482, 384] width 61 height 732
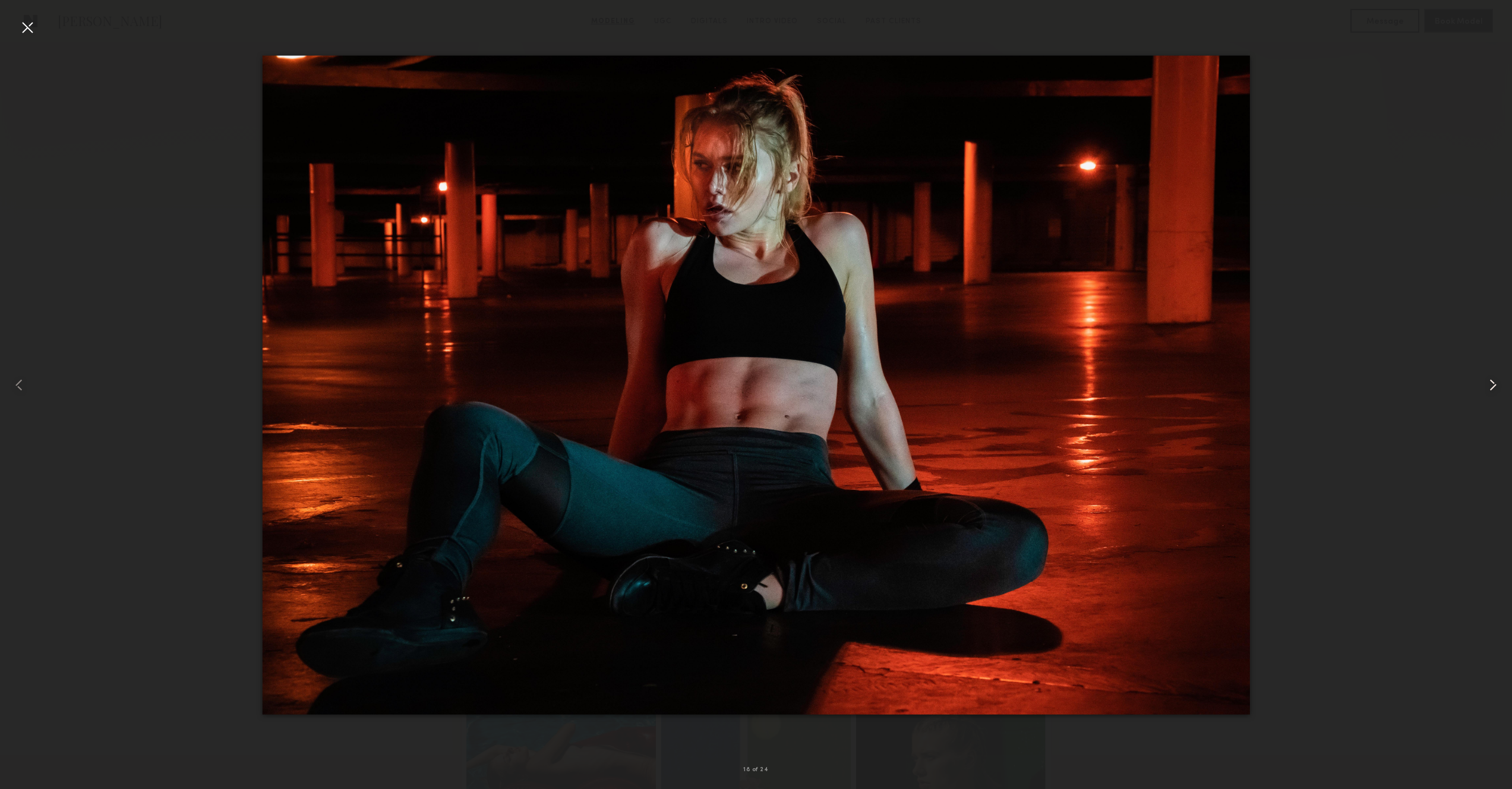
click at [1482, 377] on div at bounding box center [1482, 384] width 61 height 732
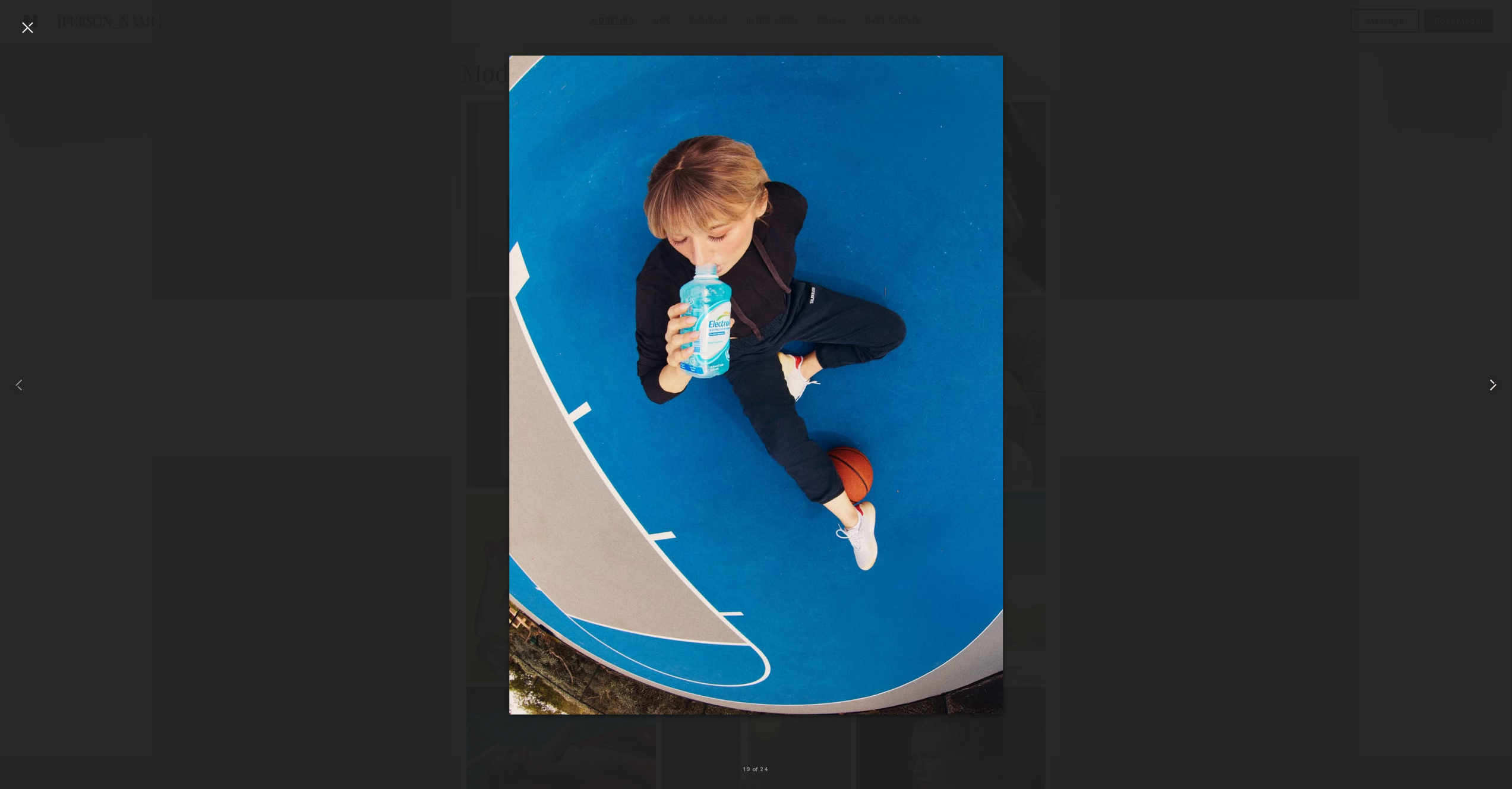
click at [1482, 377] on div at bounding box center [1482, 384] width 61 height 732
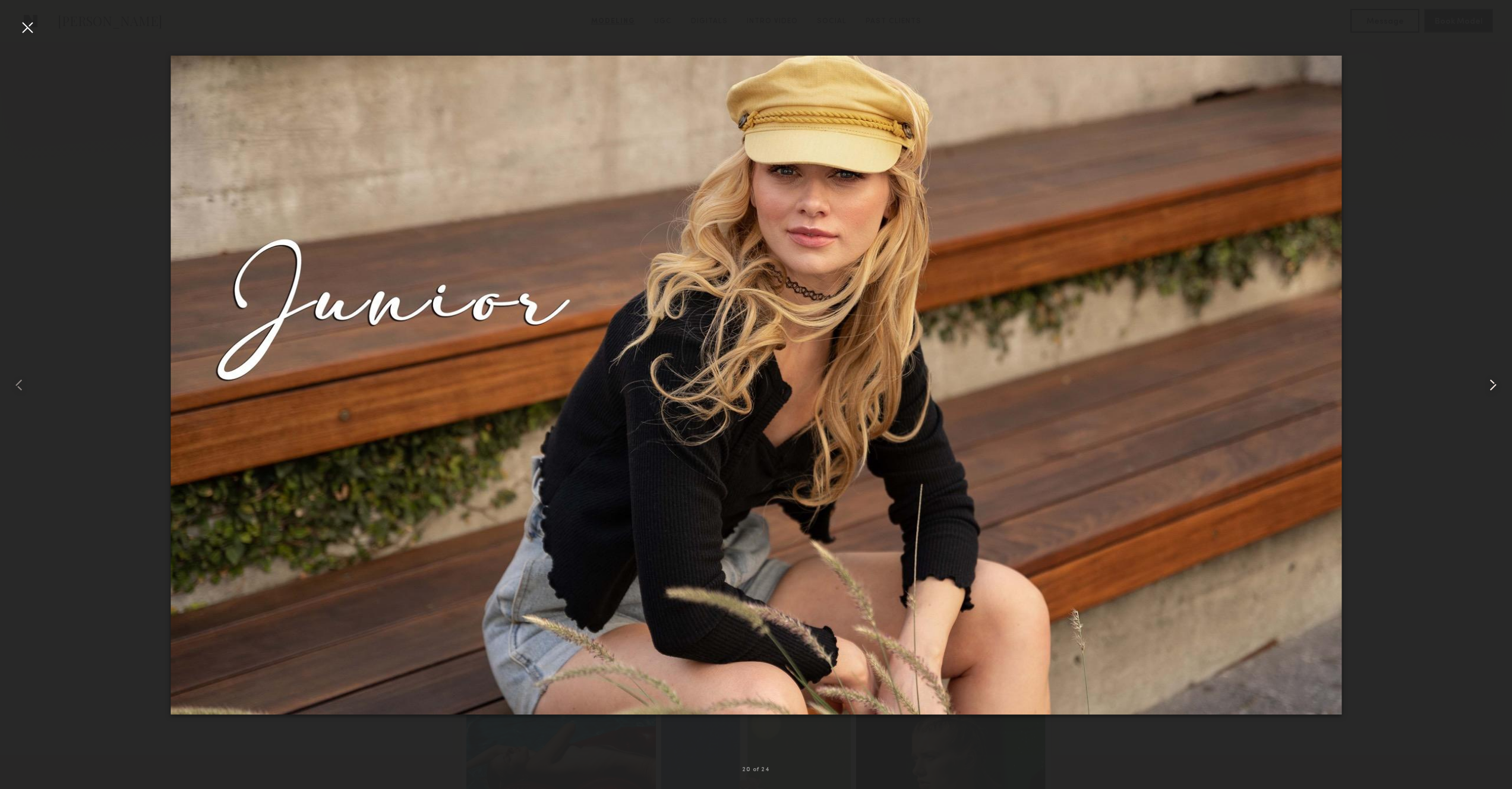
click at [1482, 377] on div at bounding box center [1482, 384] width 61 height 732
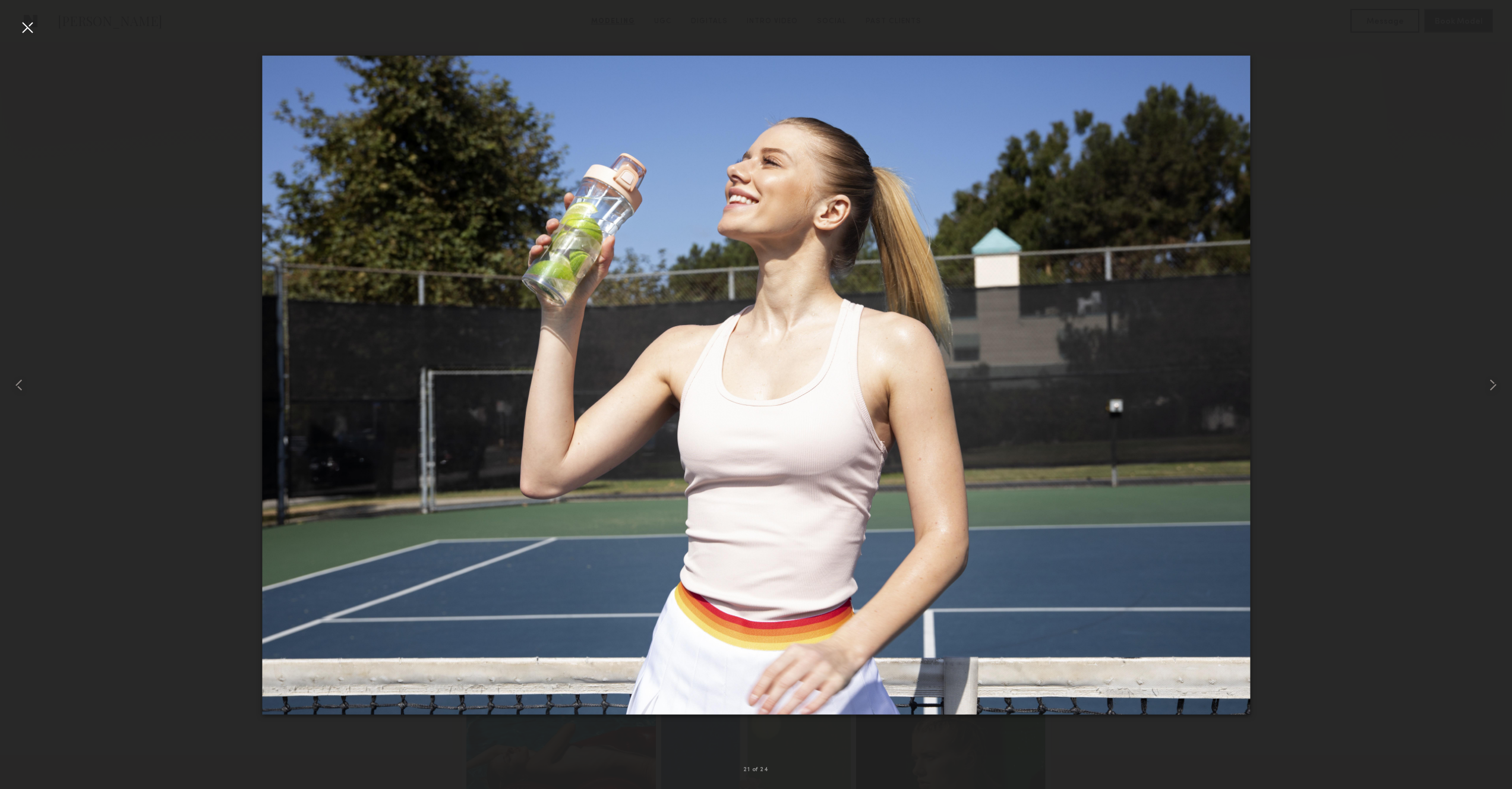
click at [34, 36] on div at bounding box center [27, 27] width 19 height 19
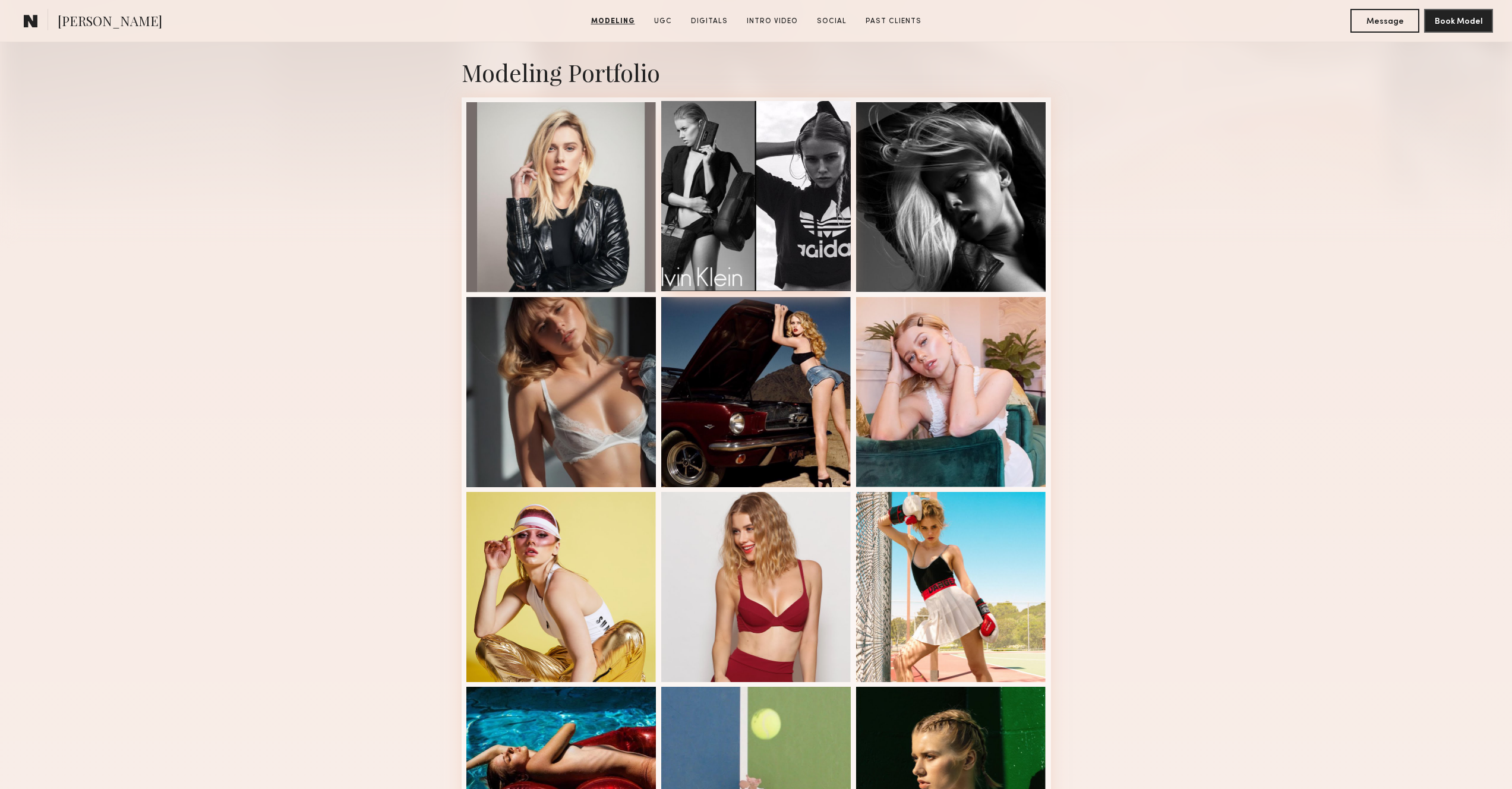
click at [692, 236] on div at bounding box center [756, 195] width 190 height 190
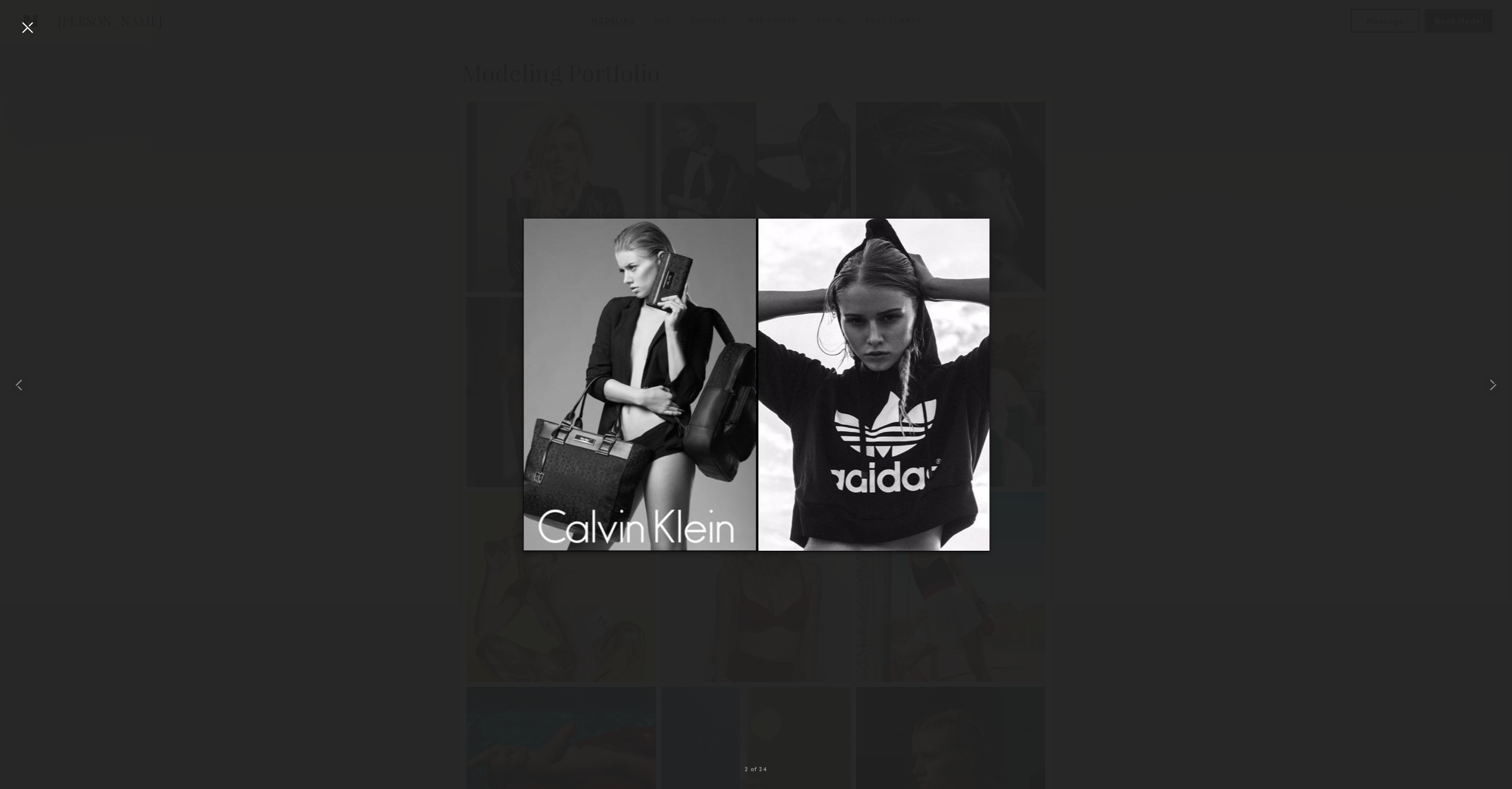
click at [27, 28] on div at bounding box center [27, 27] width 19 height 19
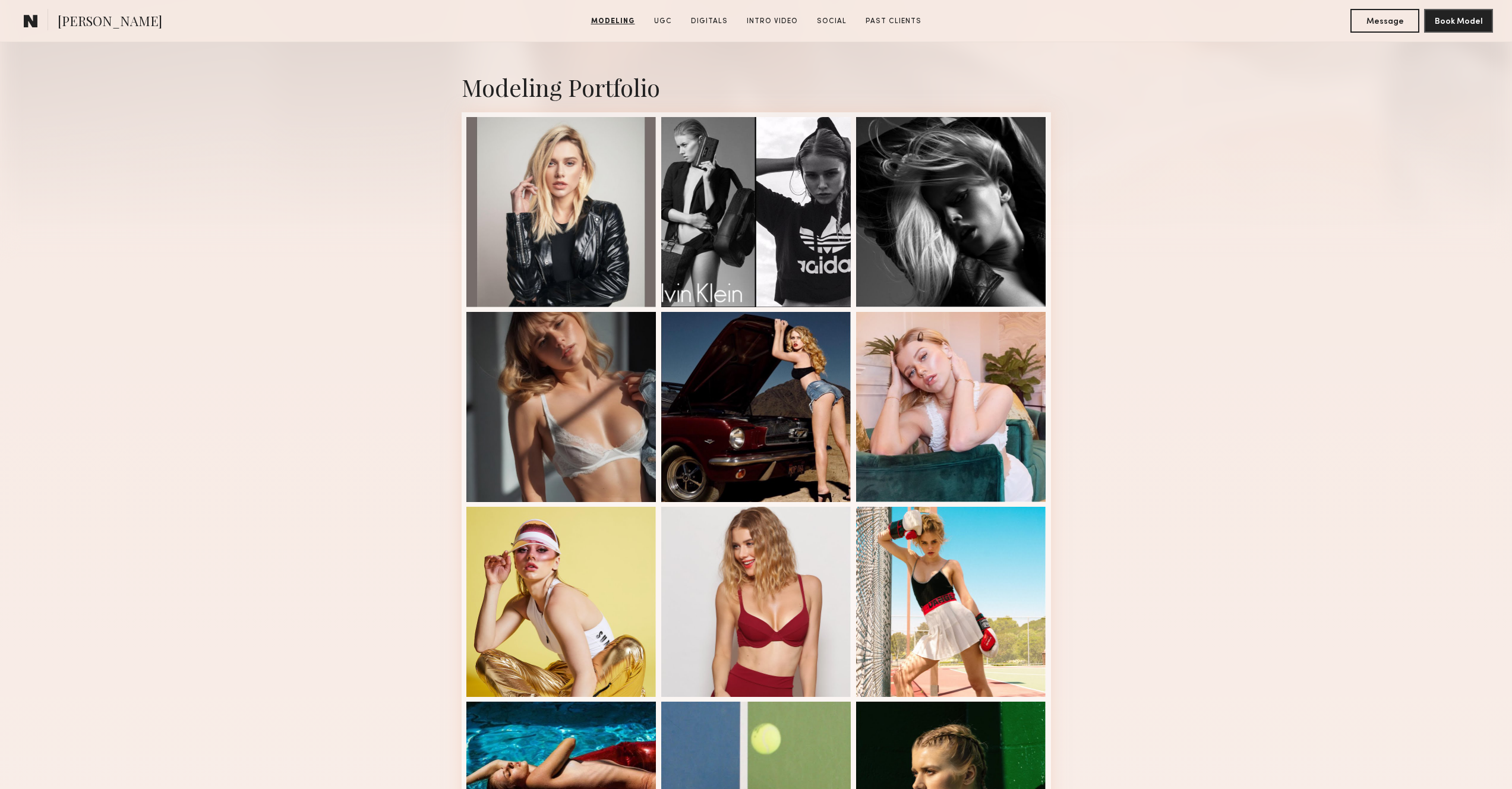
scroll to position [0, 0]
